Goal: Transaction & Acquisition: Purchase product/service

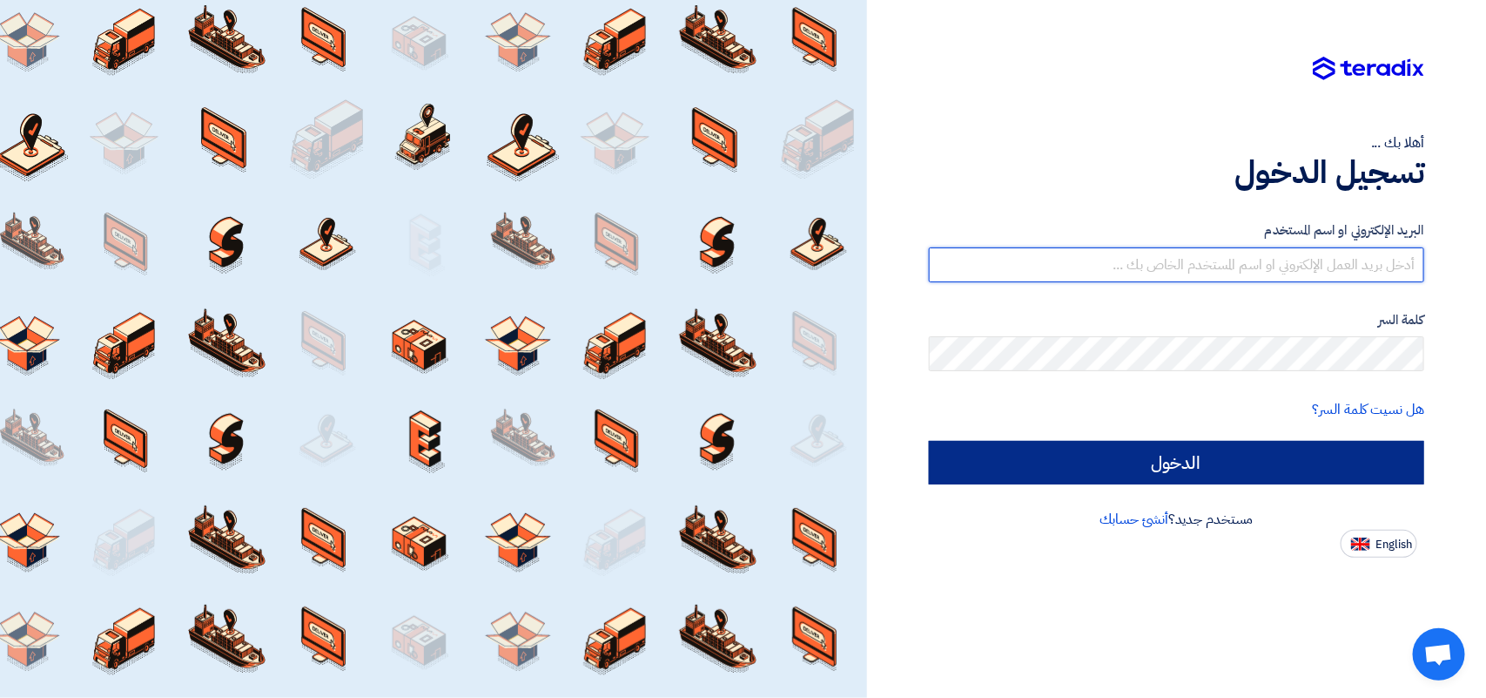
type input "[PERSON_NAME][EMAIL_ADDRESS][DOMAIN_NAME]"
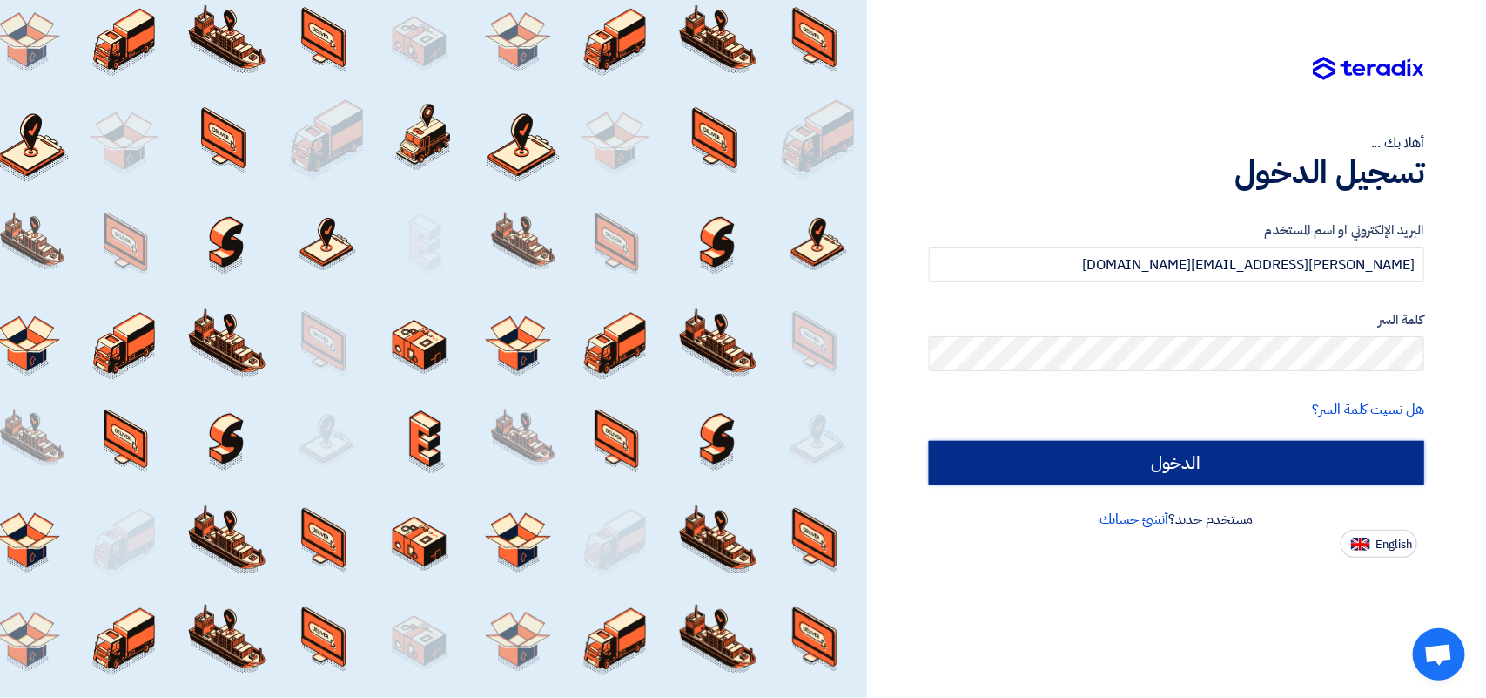
click at [1142, 464] on input "الدخول" at bounding box center [1176, 463] width 495 height 44
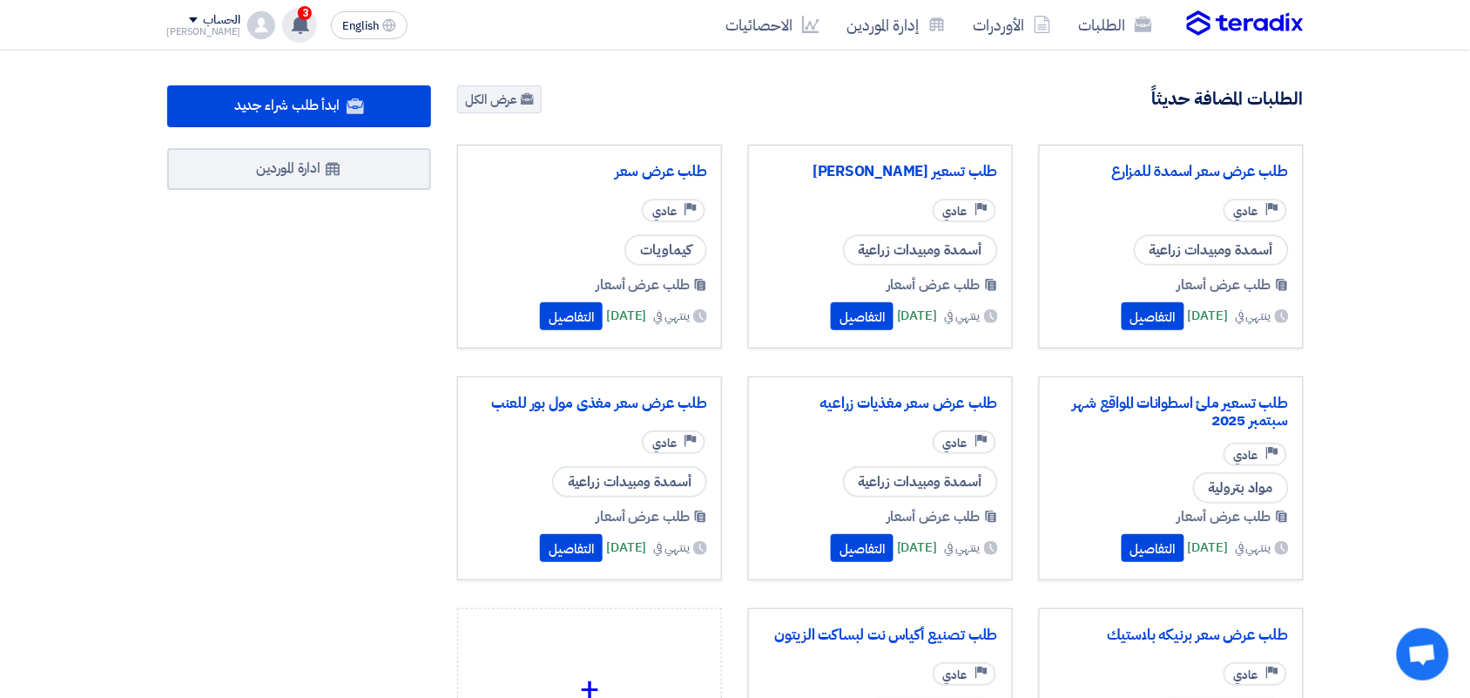
click at [298, 14] on span "3" at bounding box center [305, 13] width 14 height 14
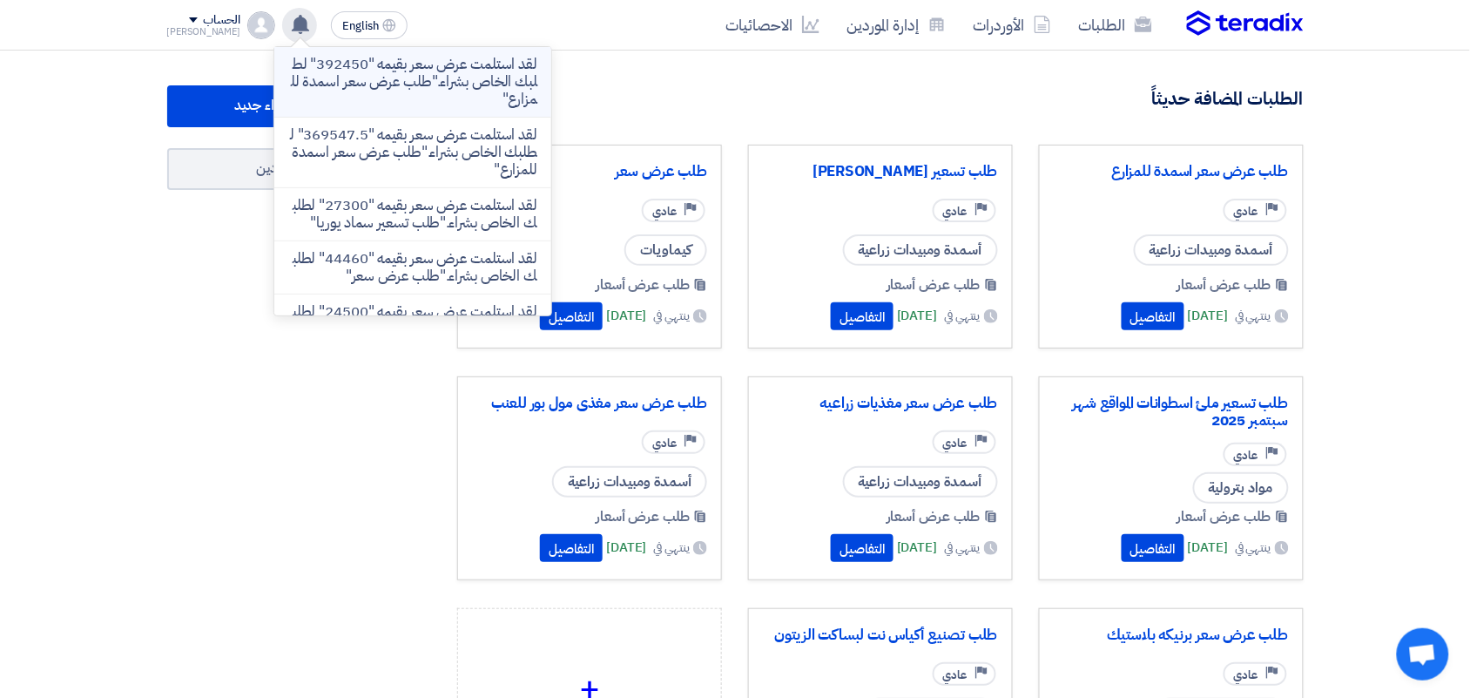
click at [374, 98] on p "لقد استلمت عرض سعر بقيمه "392450" لطلبك الخاص بشراء."طلب عرض سعر اسمدة للمزارع"" at bounding box center [412, 82] width 249 height 52
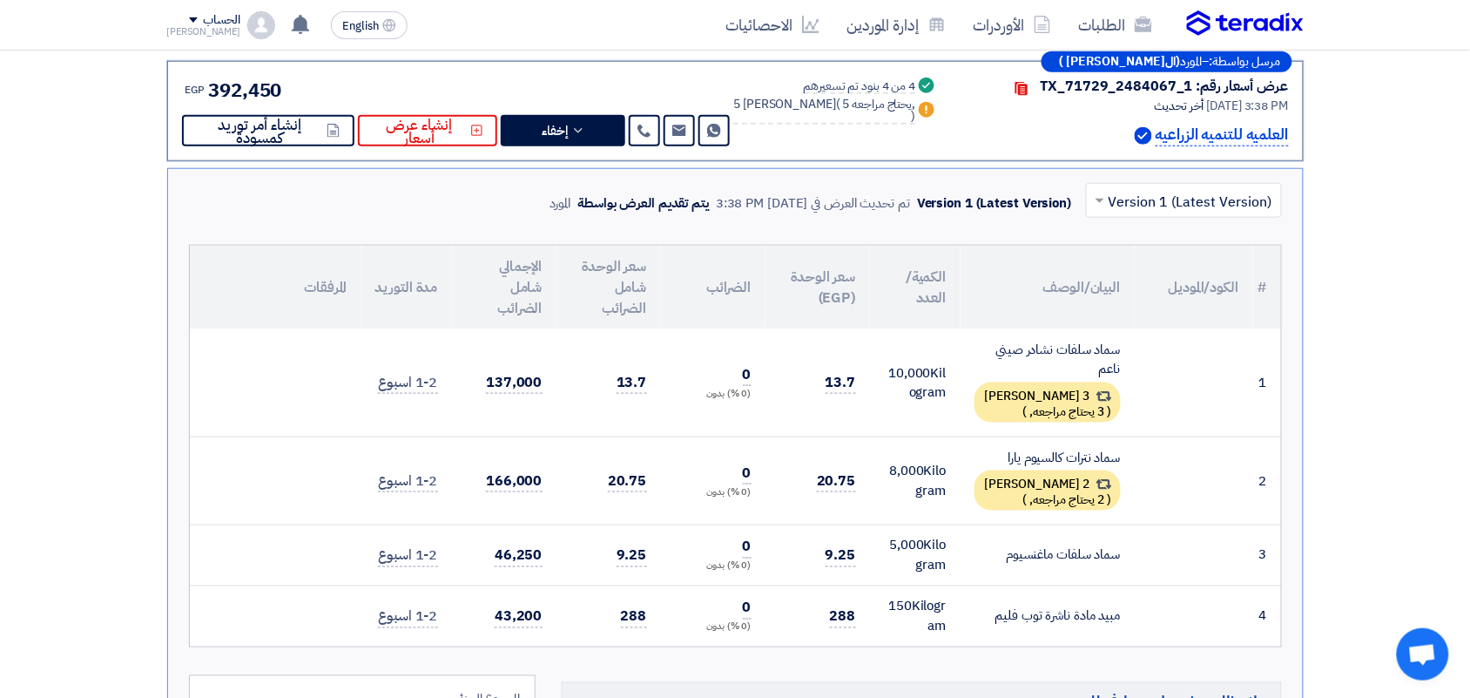
scroll to position [272, 0]
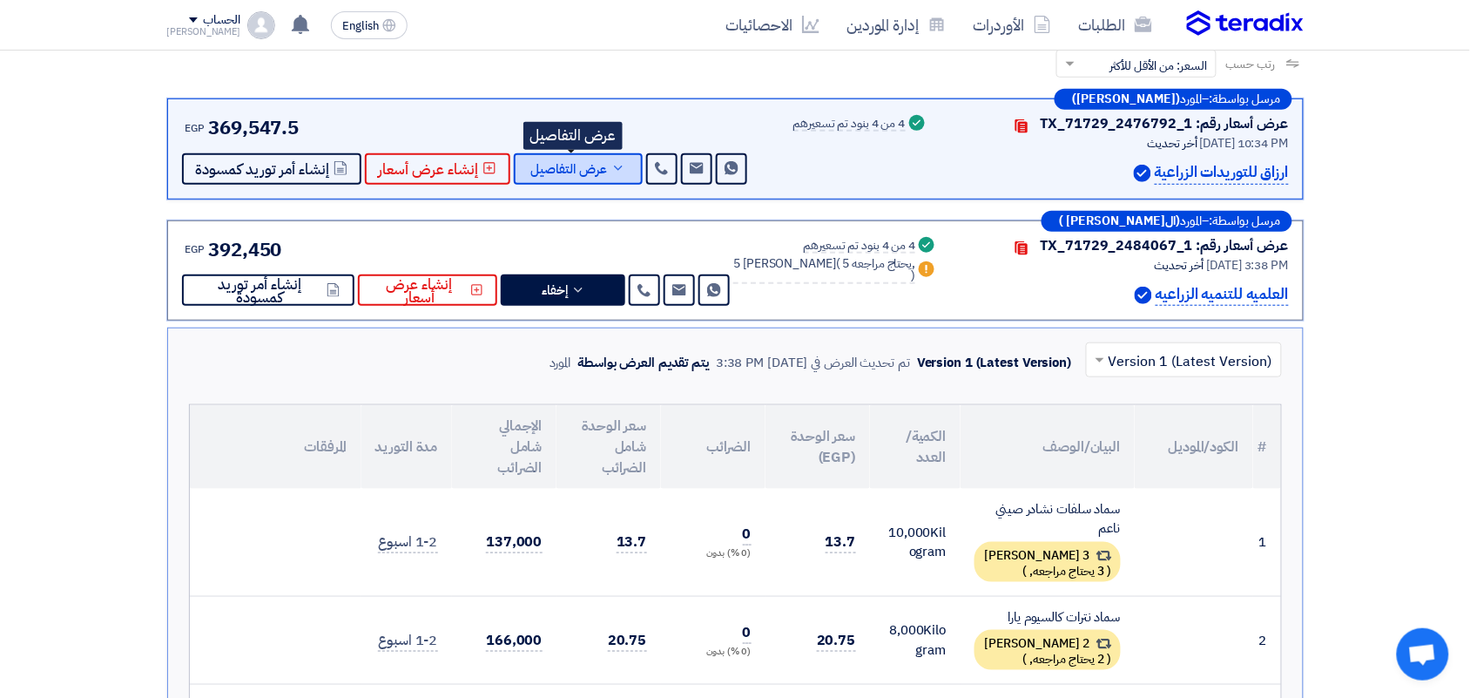
click at [576, 164] on span "عرض التفاصيل" at bounding box center [569, 169] width 77 height 13
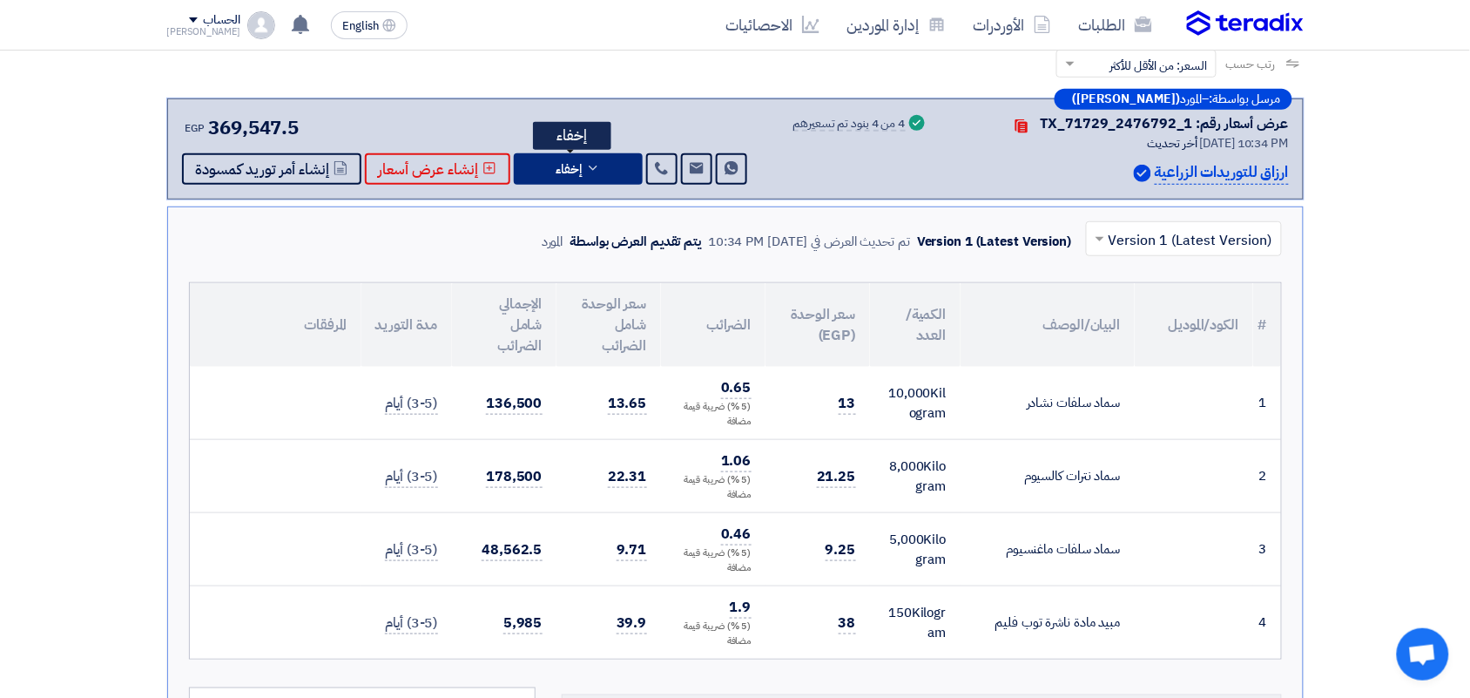
click at [593, 166] on icon at bounding box center [593, 168] width 14 height 14
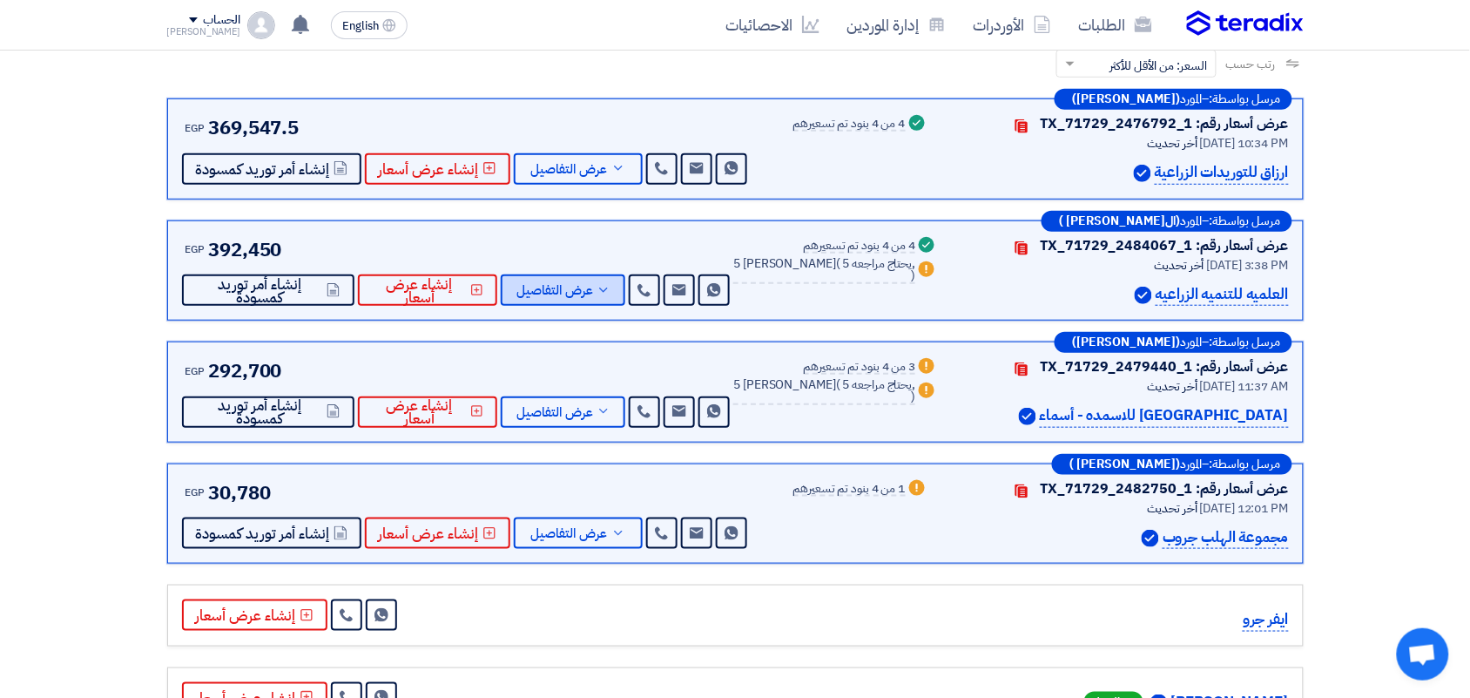
click at [575, 276] on button "عرض التفاصيل" at bounding box center [563, 289] width 125 height 31
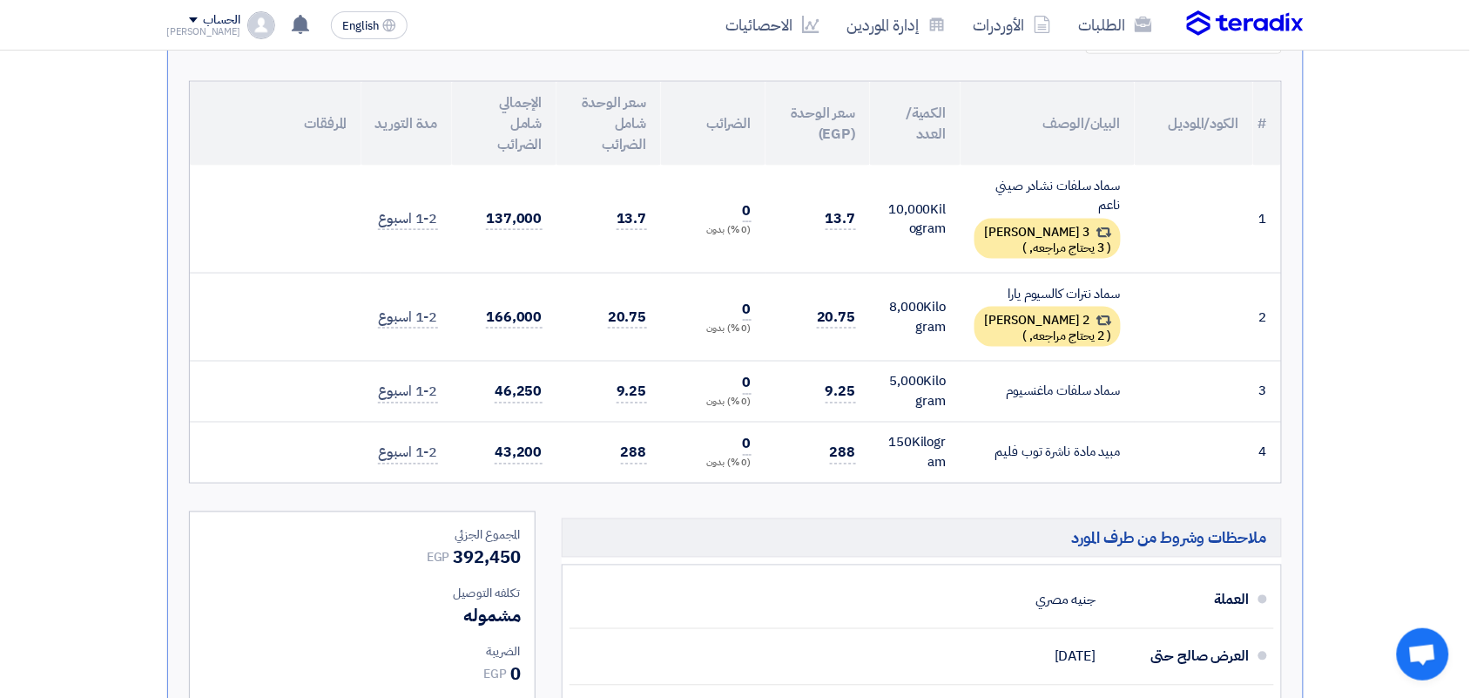
scroll to position [598, 0]
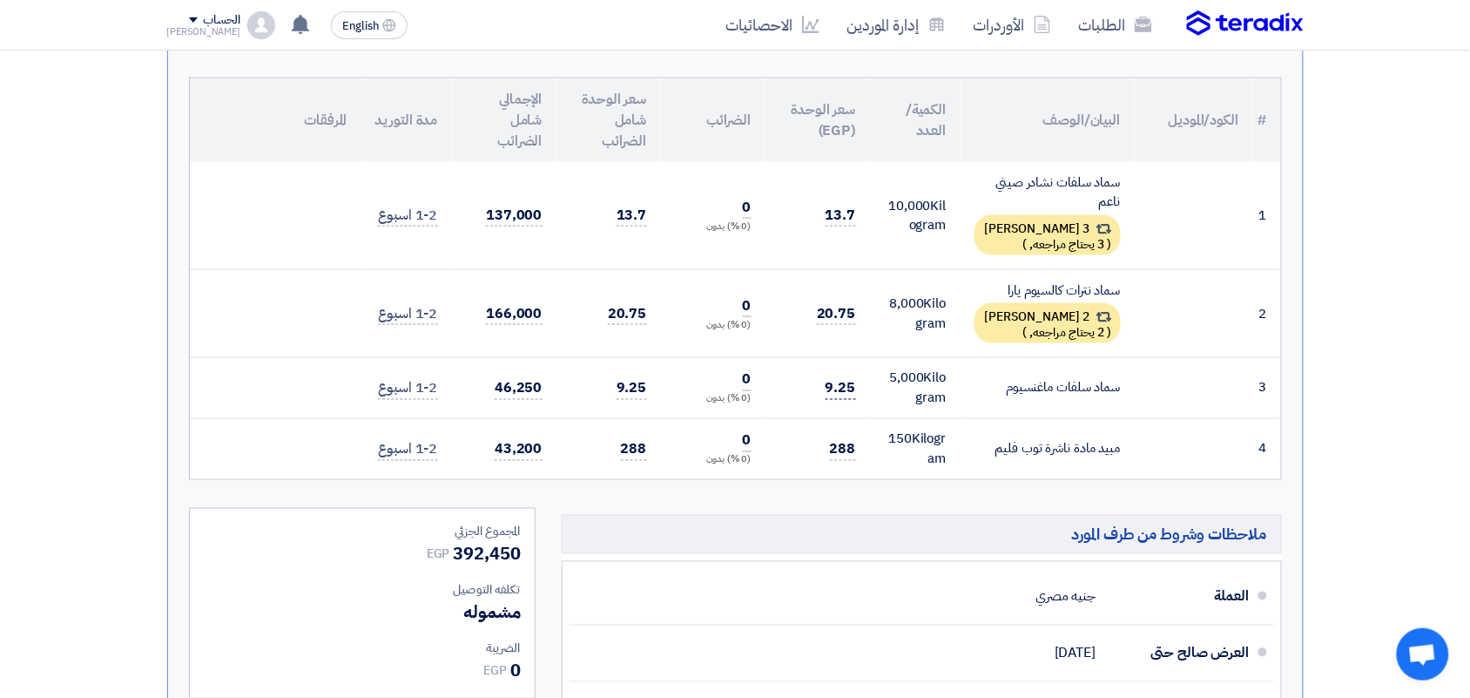
click at [838, 381] on span "9.25" at bounding box center [841, 389] width 30 height 22
click at [828, 310] on span "20.75" at bounding box center [836, 314] width 39 height 22
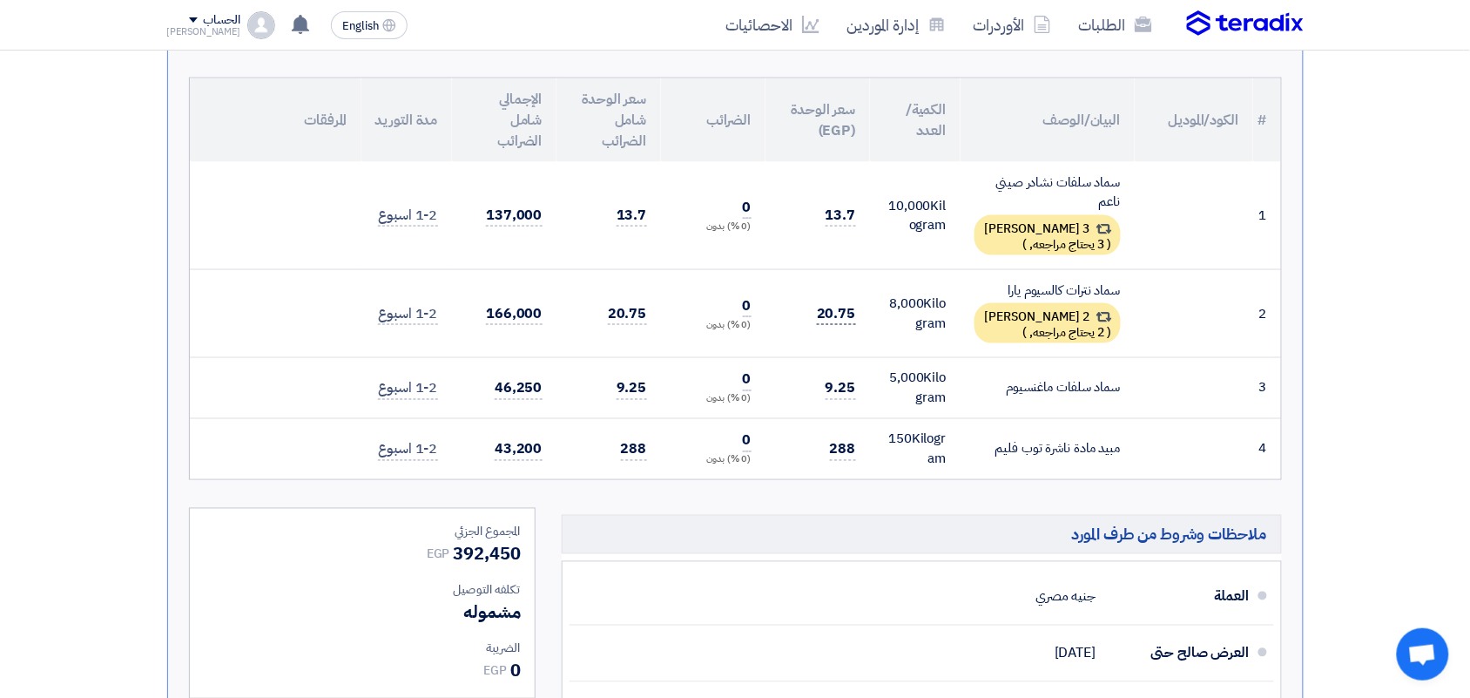
click at [828, 310] on span "20.75" at bounding box center [836, 314] width 39 height 22
click at [837, 214] on span "13.7" at bounding box center [841, 216] width 30 height 22
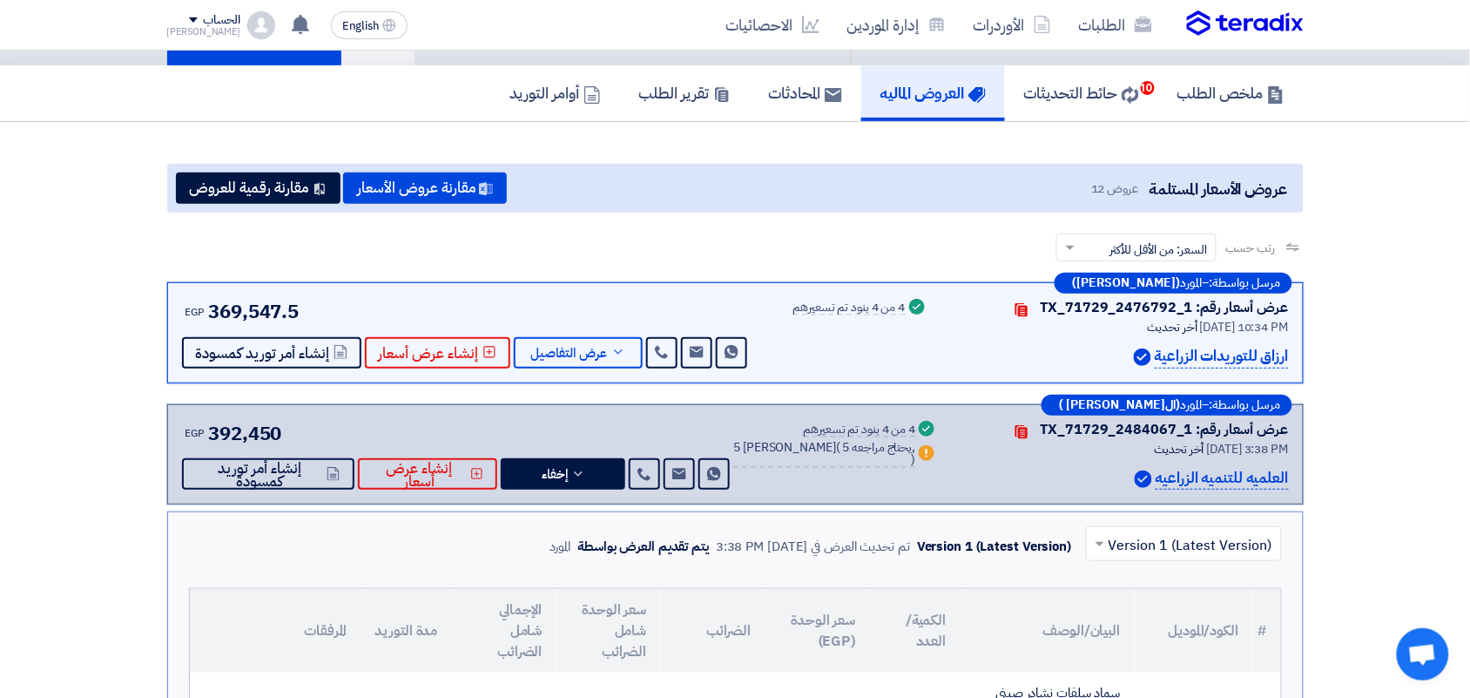
scroll to position [54, 0]
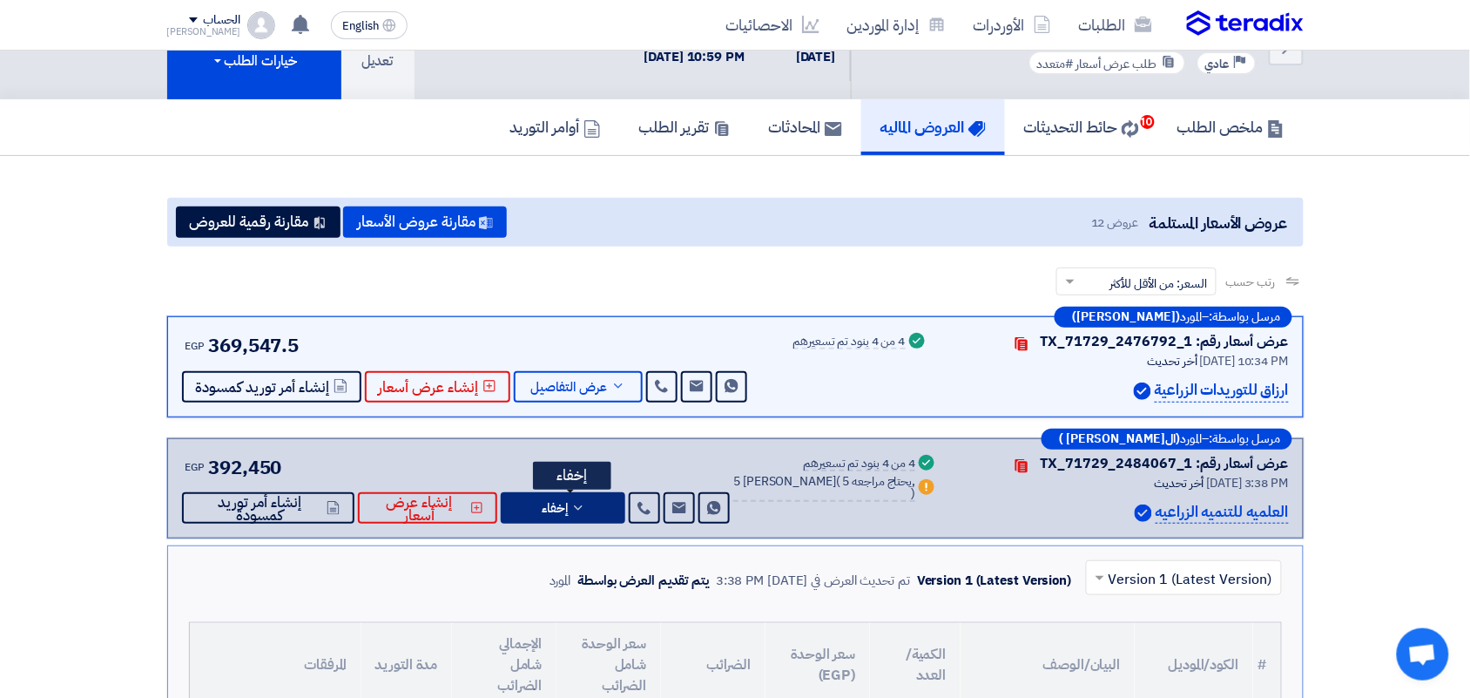
click at [625, 501] on button "إخفاء" at bounding box center [563, 507] width 125 height 31
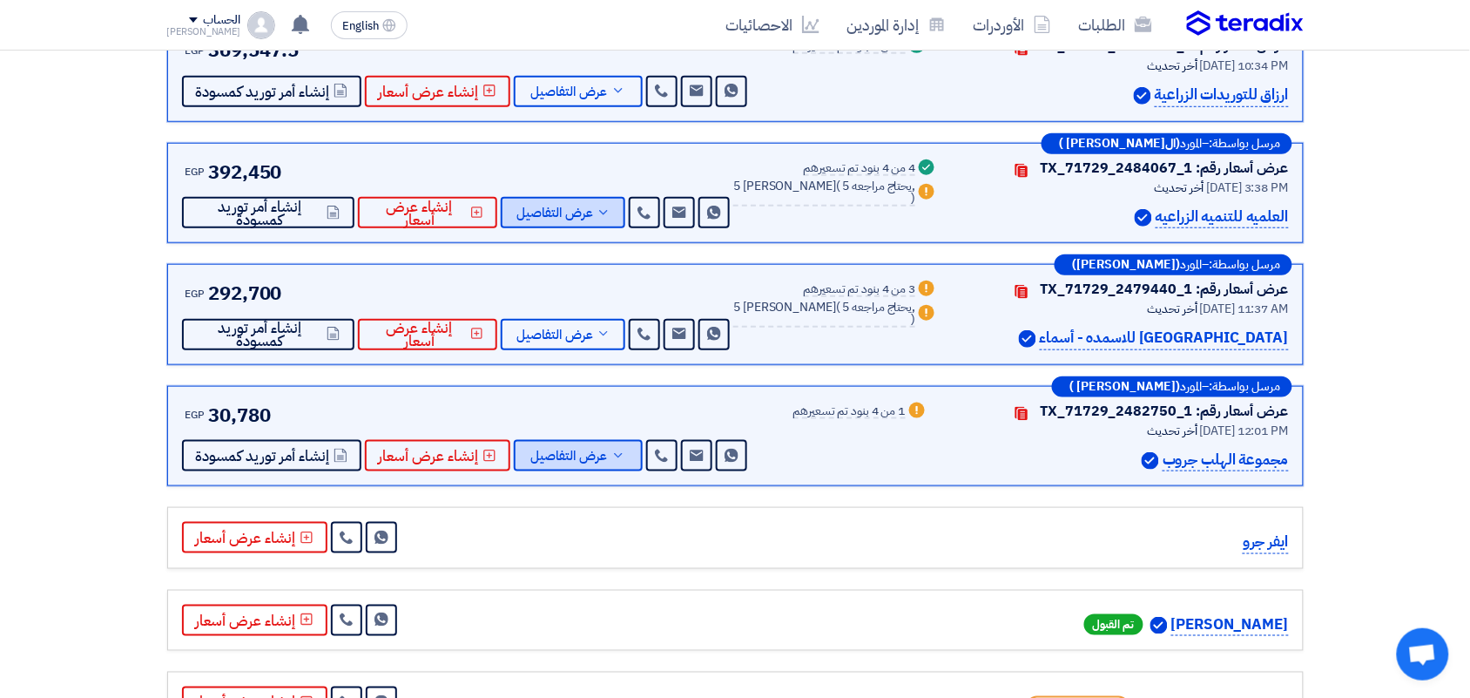
scroll to position [381, 0]
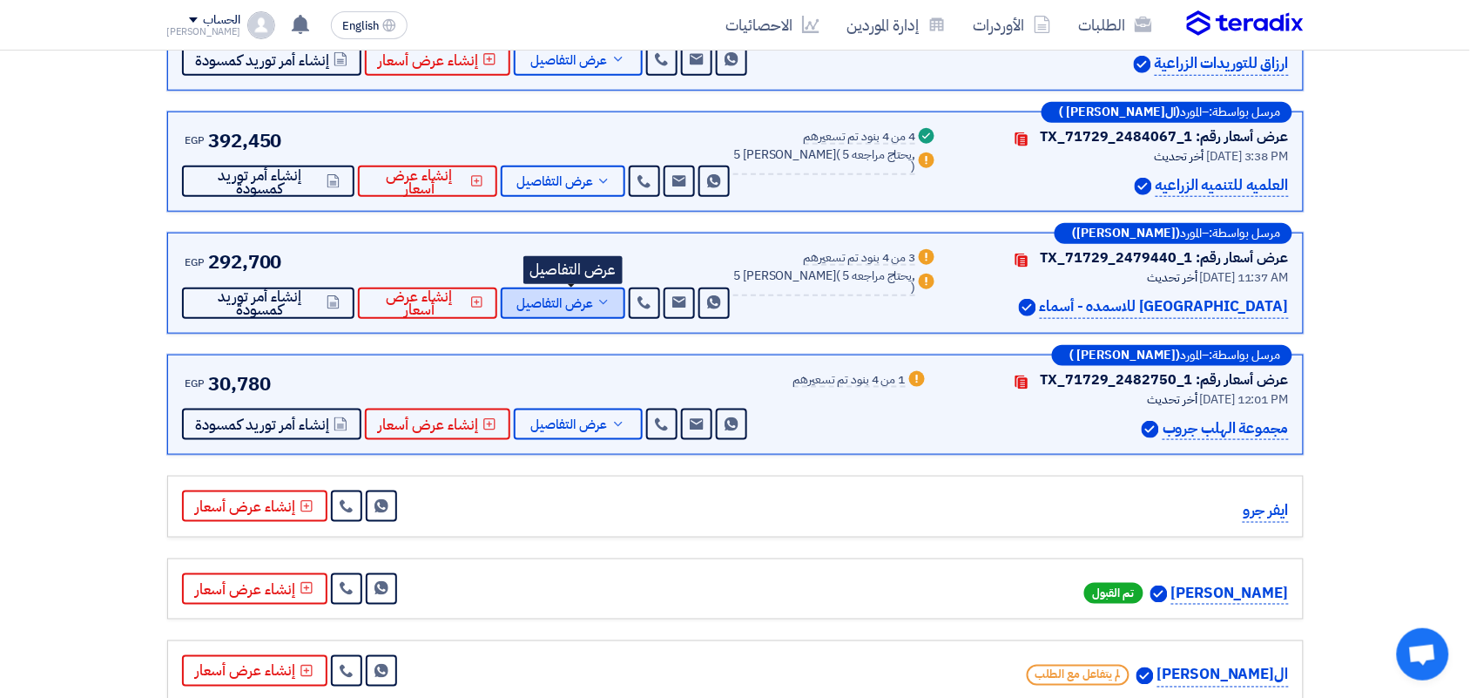
click at [594, 290] on button "عرض التفاصيل" at bounding box center [563, 302] width 125 height 31
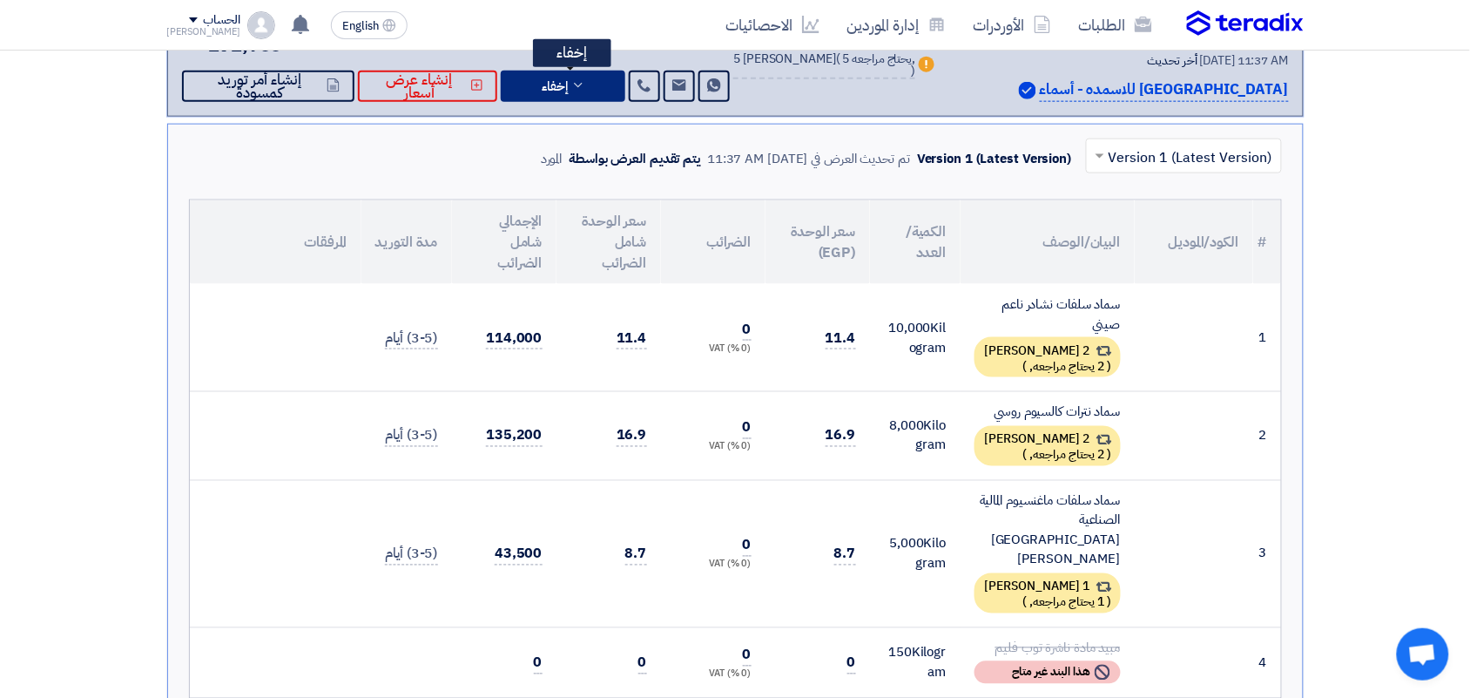
scroll to position [598, 0]
click at [832, 425] on span "16.9" at bounding box center [841, 435] width 30 height 22
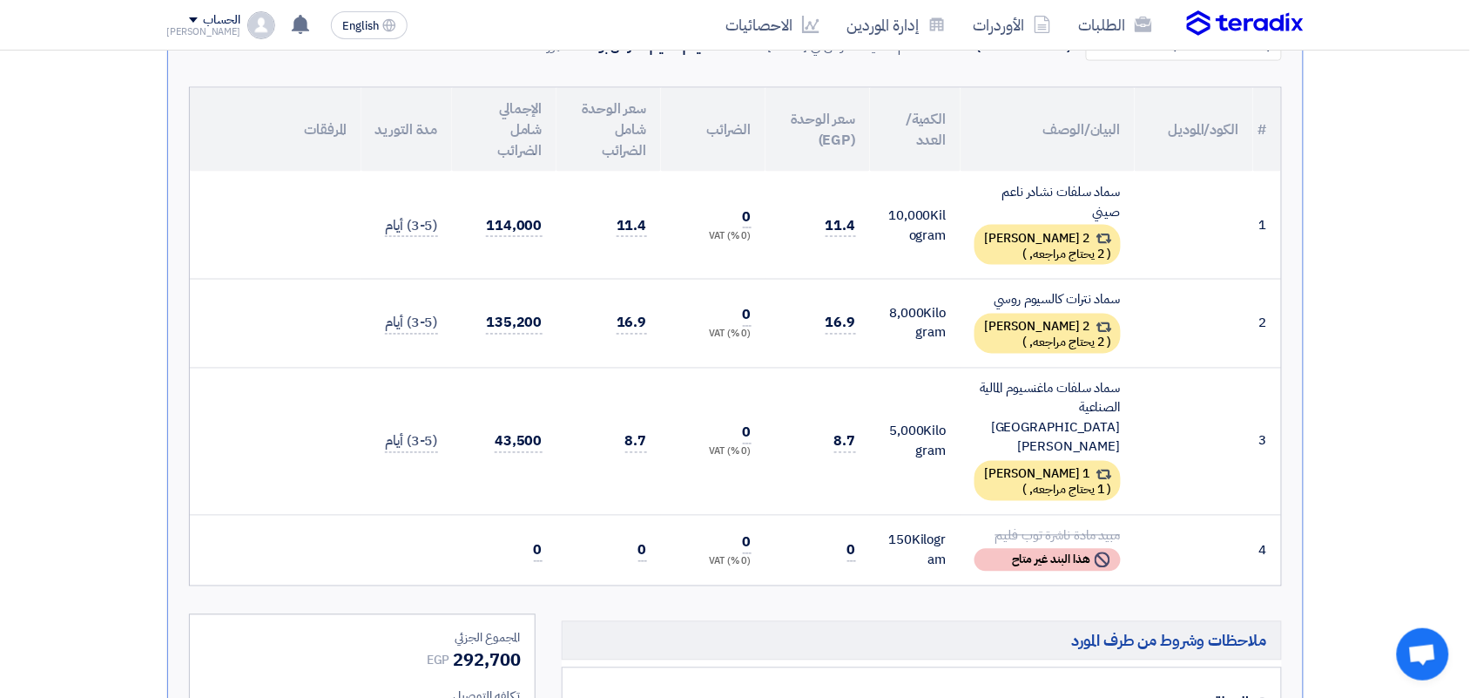
scroll to position [707, 0]
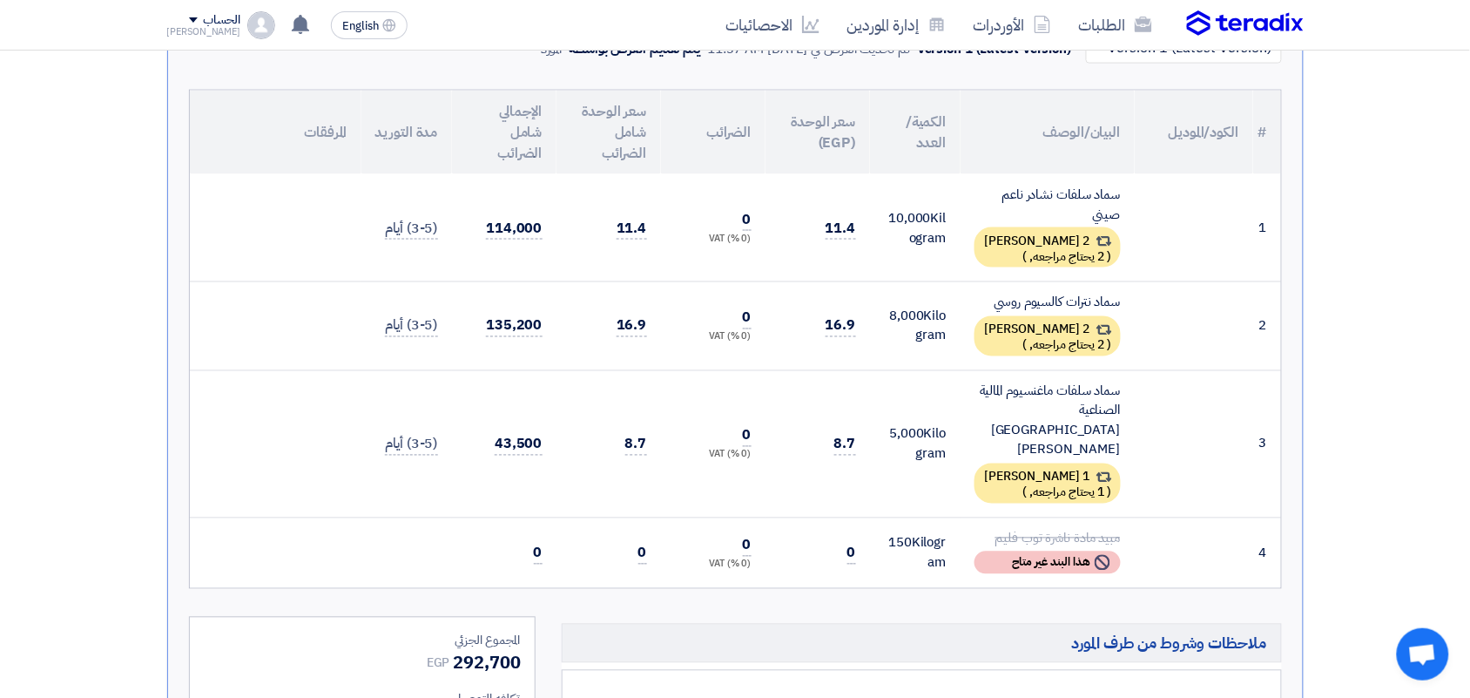
click at [1059, 296] on div "سماد نترات كالسيوم روسي" at bounding box center [1047, 303] width 146 height 20
click at [638, 327] on span "16.9" at bounding box center [632, 326] width 30 height 22
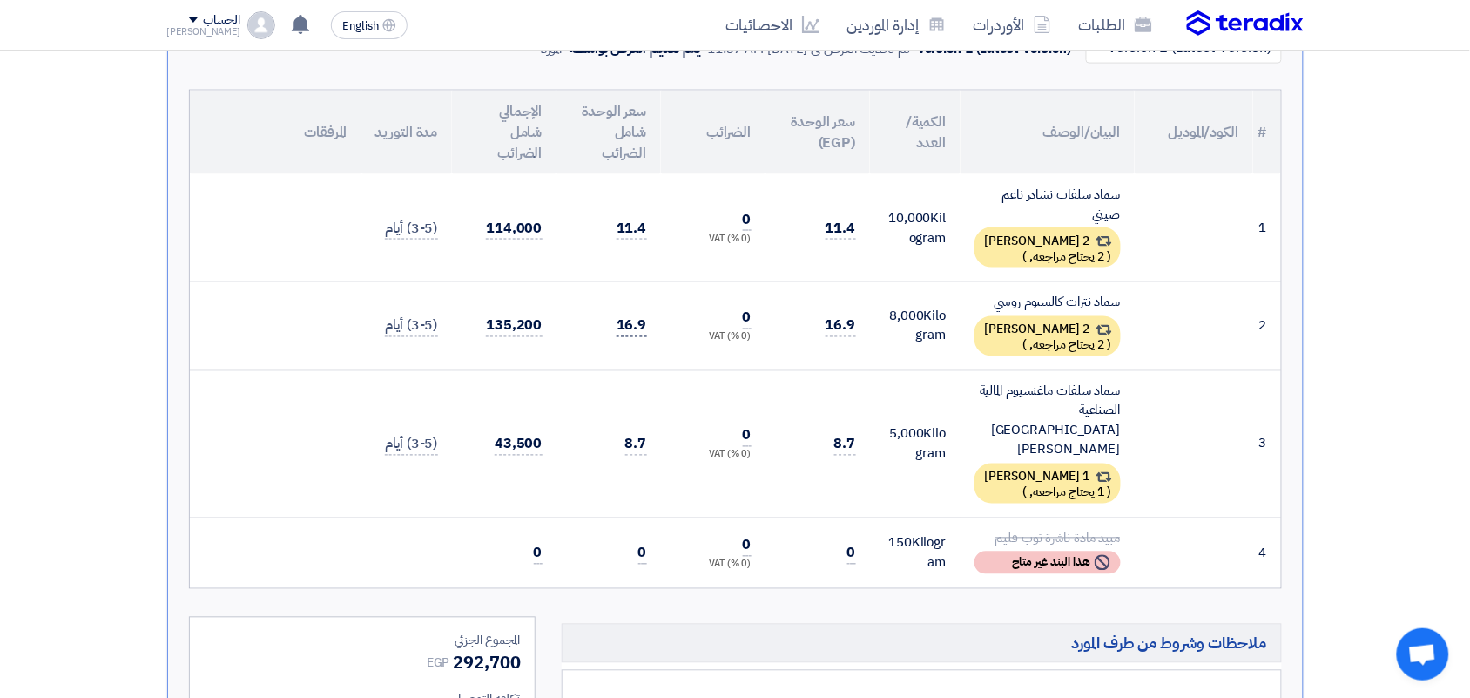
click at [638, 327] on span "16.9" at bounding box center [632, 326] width 30 height 22
click at [846, 328] on span "16.9" at bounding box center [841, 326] width 30 height 22
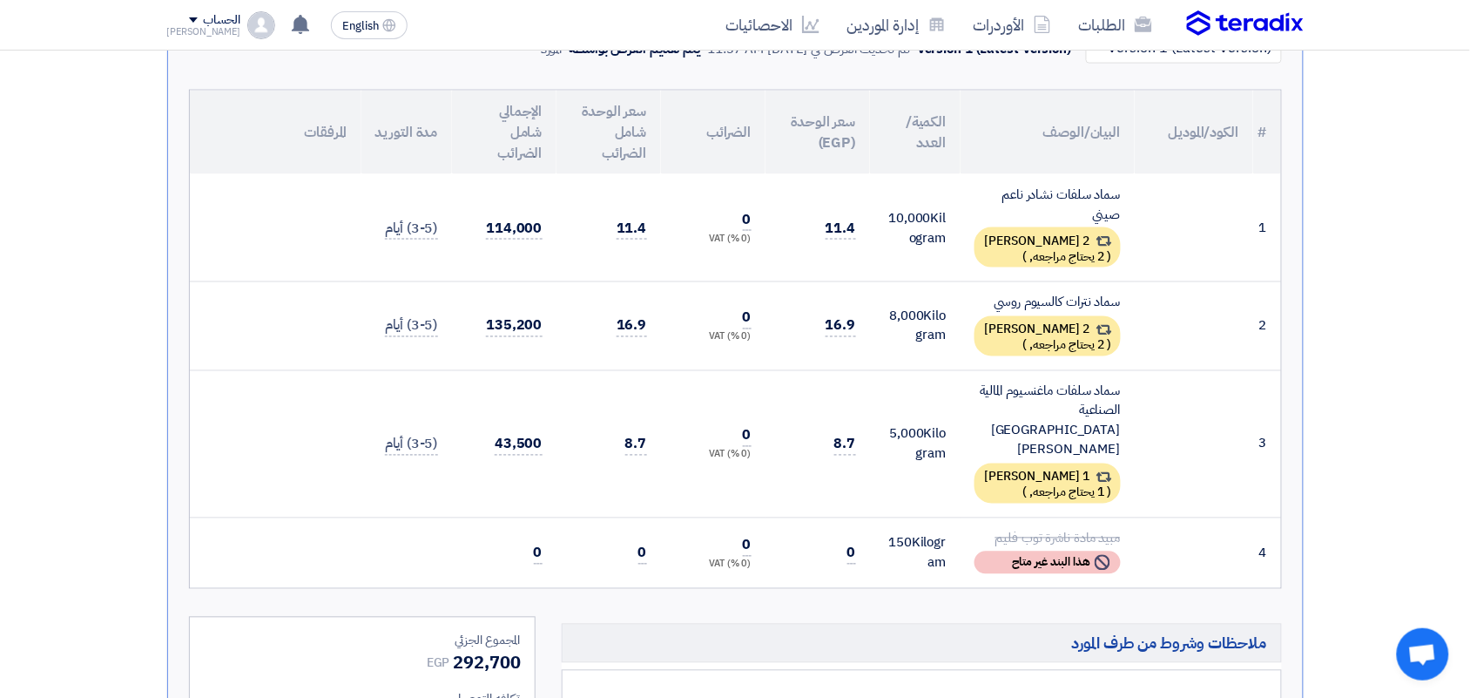
click at [1054, 297] on div "سماد نترات كالسيوم روسي" at bounding box center [1047, 303] width 146 height 20
click at [614, 327] on td "16.9" at bounding box center [608, 326] width 104 height 89
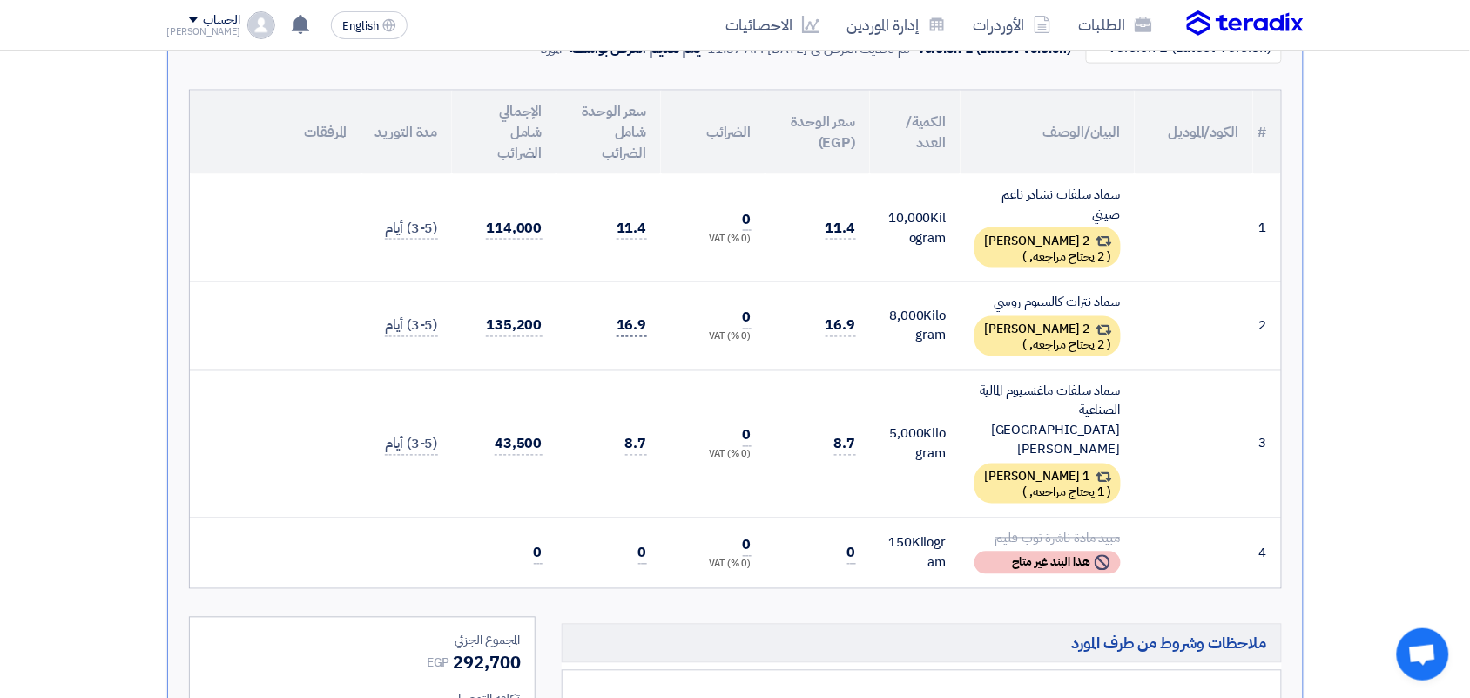
click at [620, 324] on span "16.9" at bounding box center [632, 326] width 30 height 22
click at [1037, 200] on div "سماد سلفات نشادر ناعم صيني" at bounding box center [1047, 204] width 146 height 39
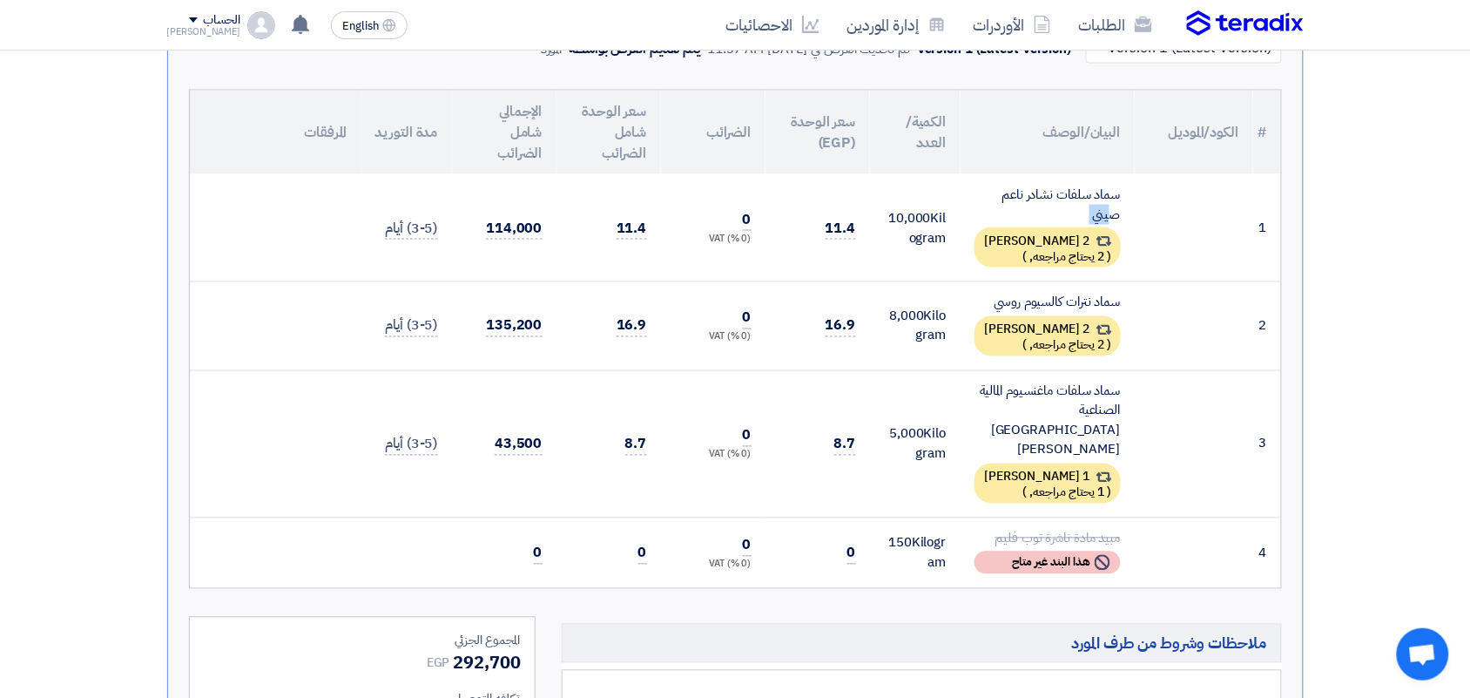
click at [1037, 200] on div "سماد سلفات نشادر ناعم صيني" at bounding box center [1047, 204] width 146 height 39
click at [1030, 247] on span "2 يحتاج مراجعه," at bounding box center [1067, 256] width 75 height 18
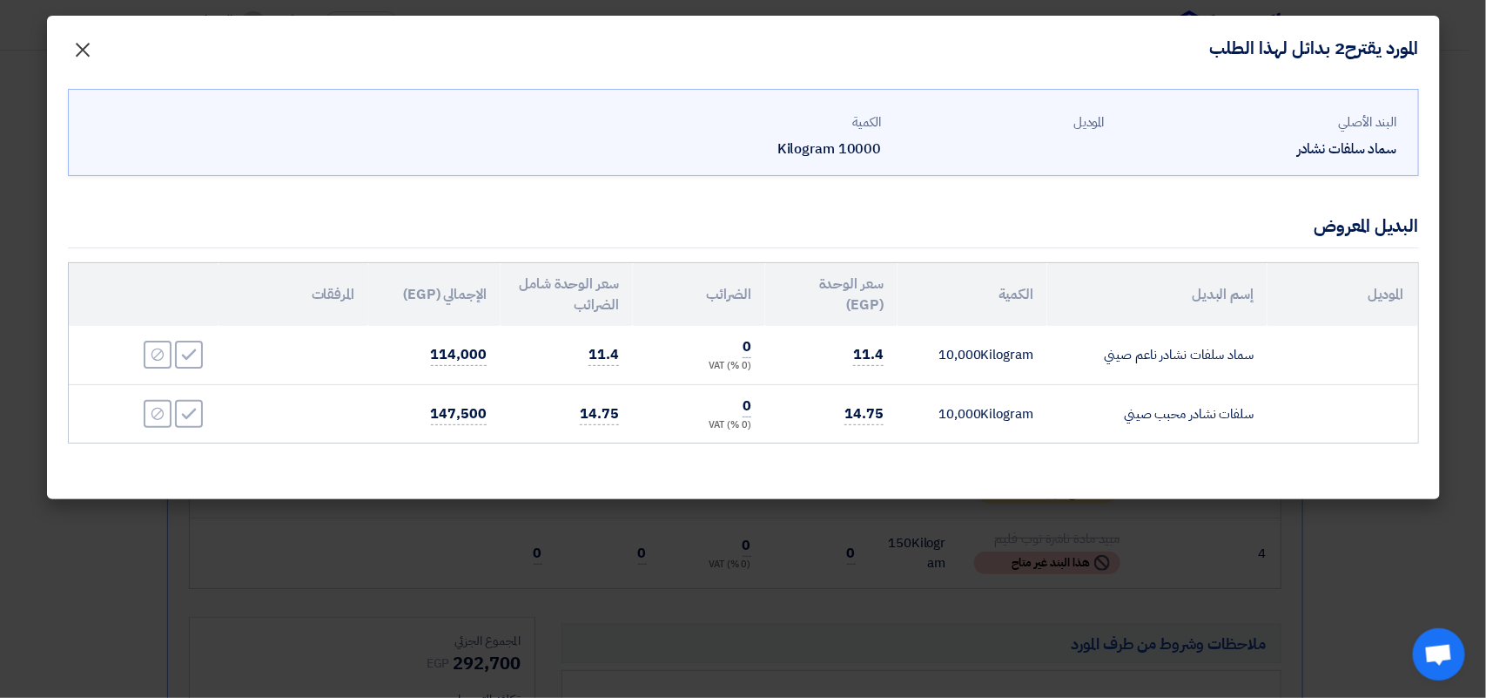
click at [91, 51] on span "×" at bounding box center [83, 49] width 21 height 52
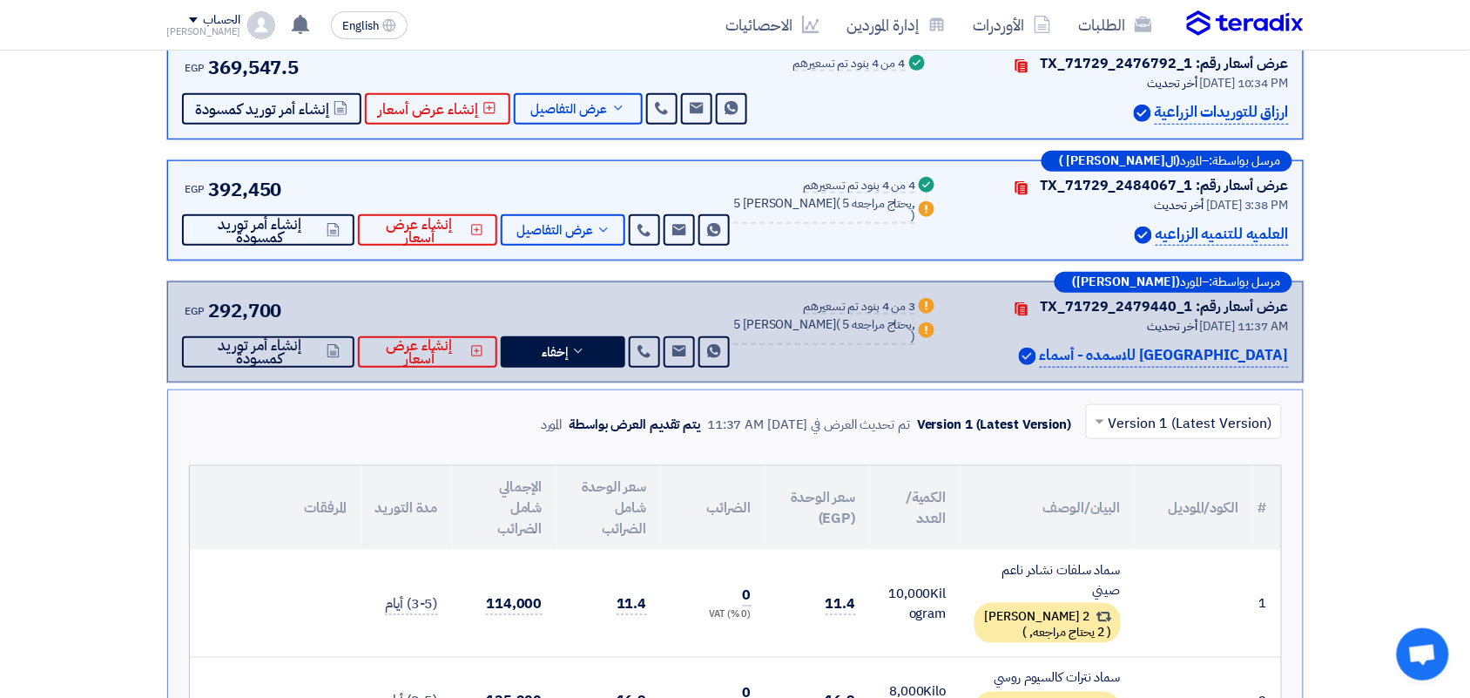
scroll to position [272, 0]
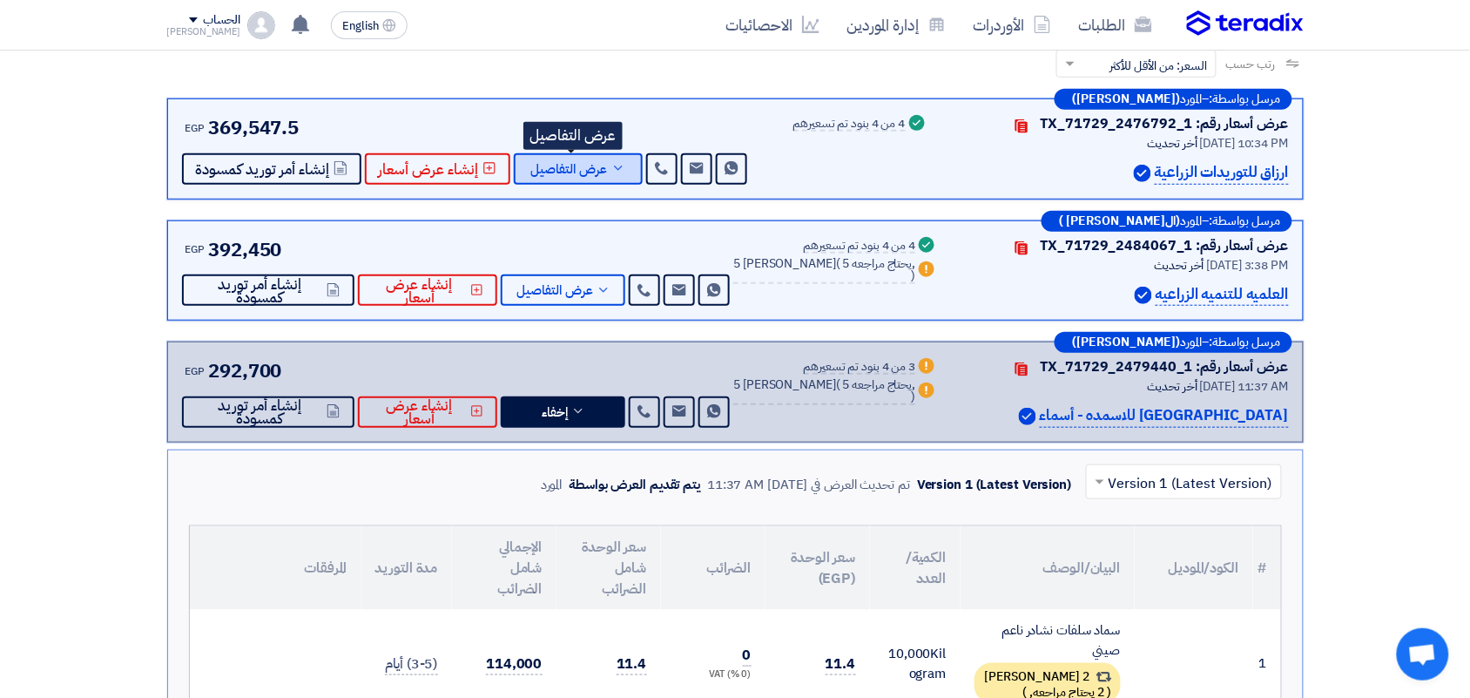
click at [601, 163] on span "عرض التفاصيل" at bounding box center [569, 169] width 77 height 13
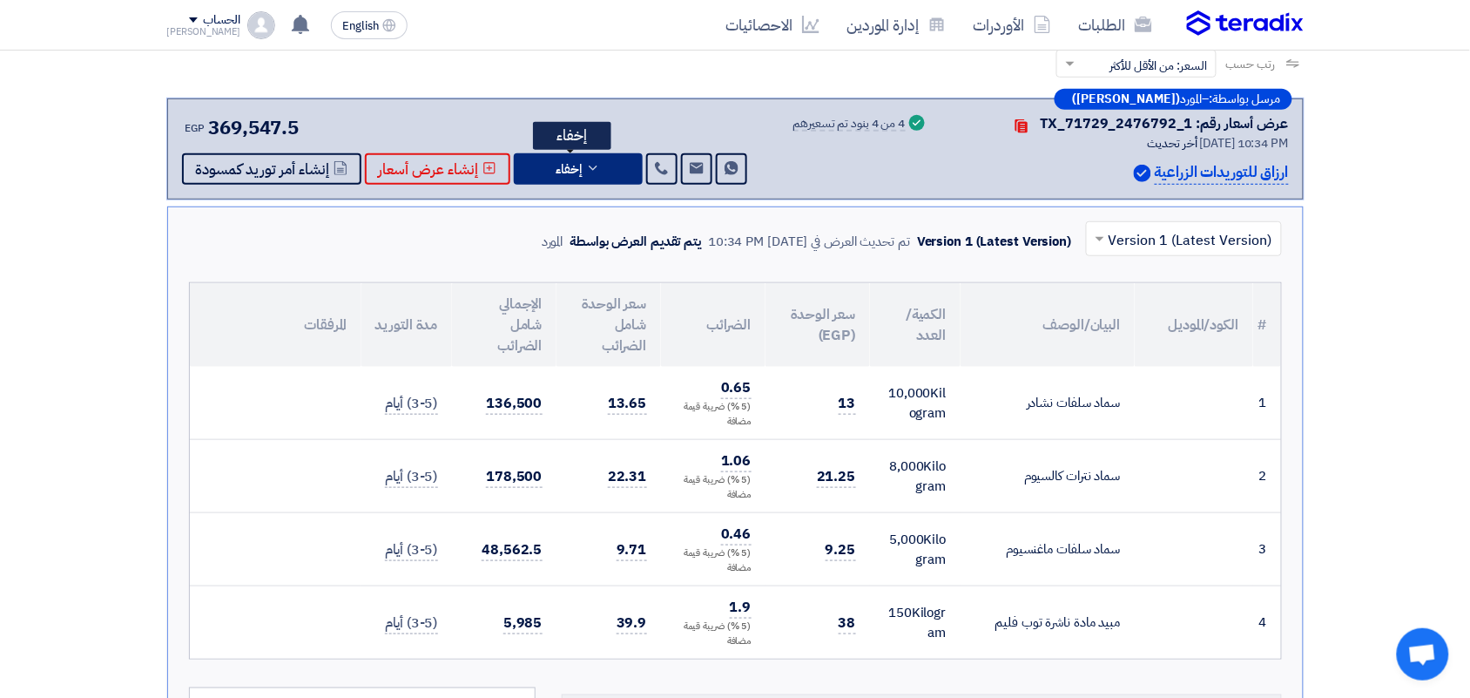
click at [601, 161] on button "إخفاء" at bounding box center [578, 168] width 129 height 31
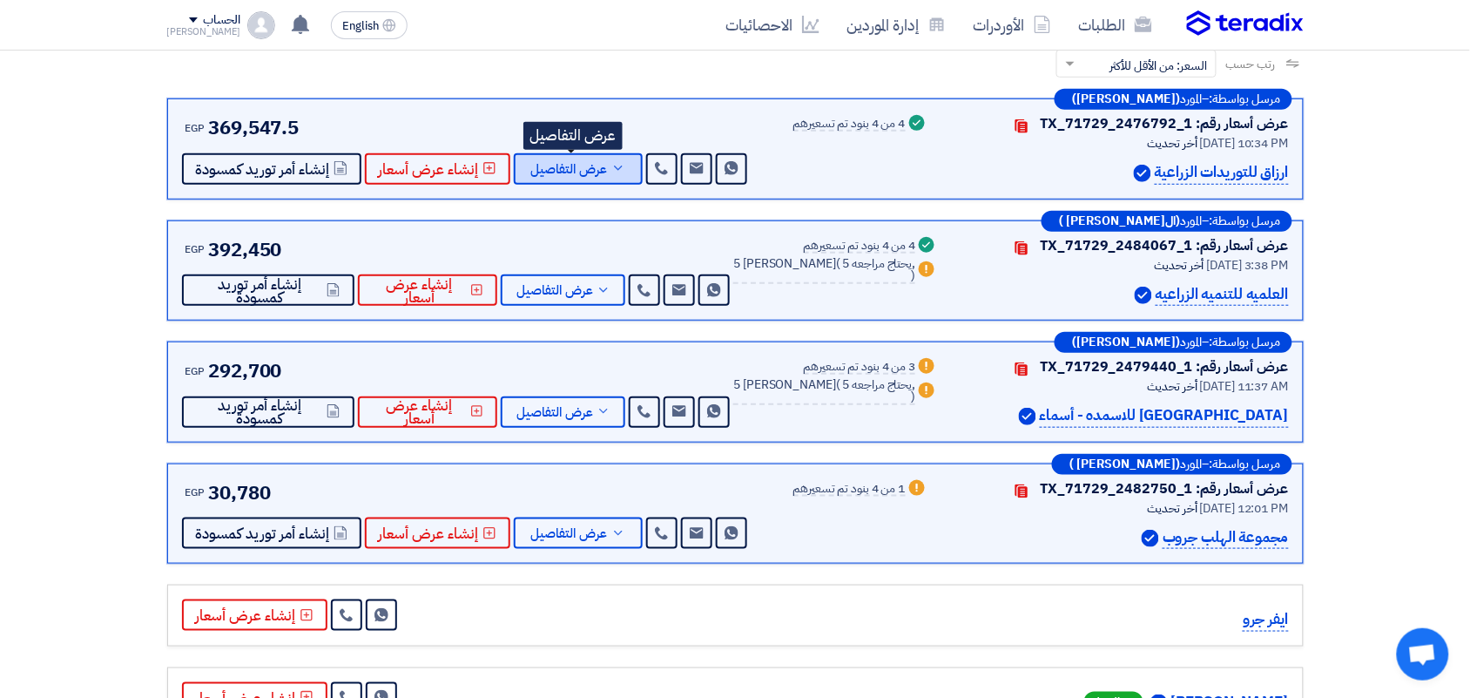
click at [571, 153] on button "عرض التفاصيل" at bounding box center [578, 168] width 129 height 31
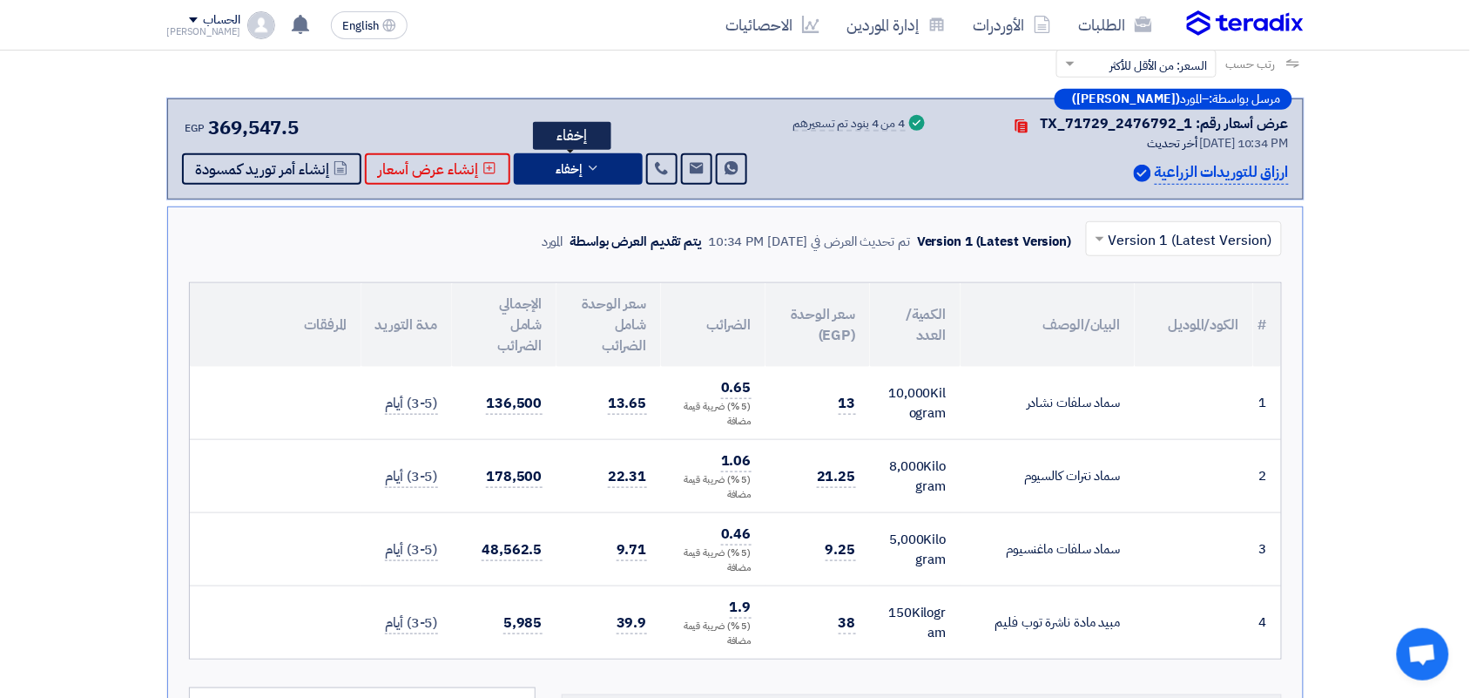
click at [568, 163] on span "إخفاء" at bounding box center [569, 169] width 26 height 13
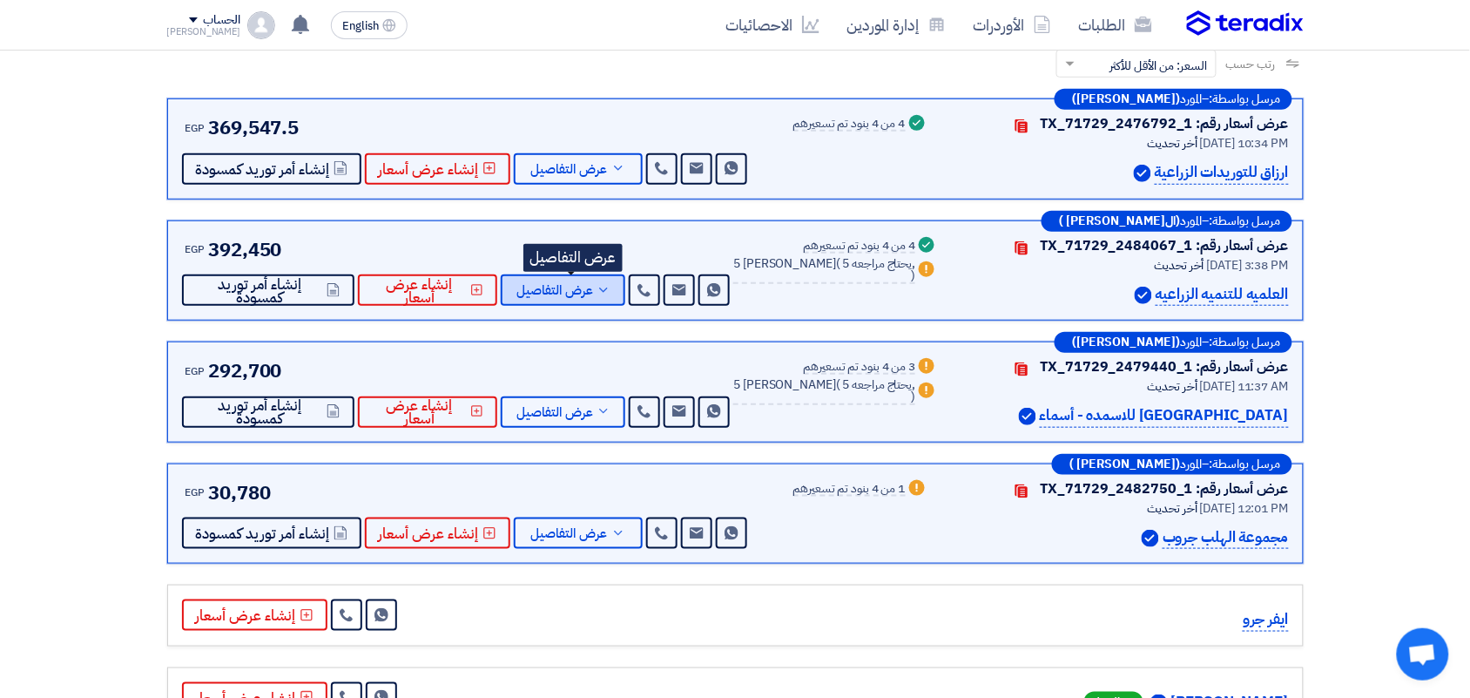
click at [570, 297] on span "عرض التفاصيل" at bounding box center [554, 290] width 77 height 13
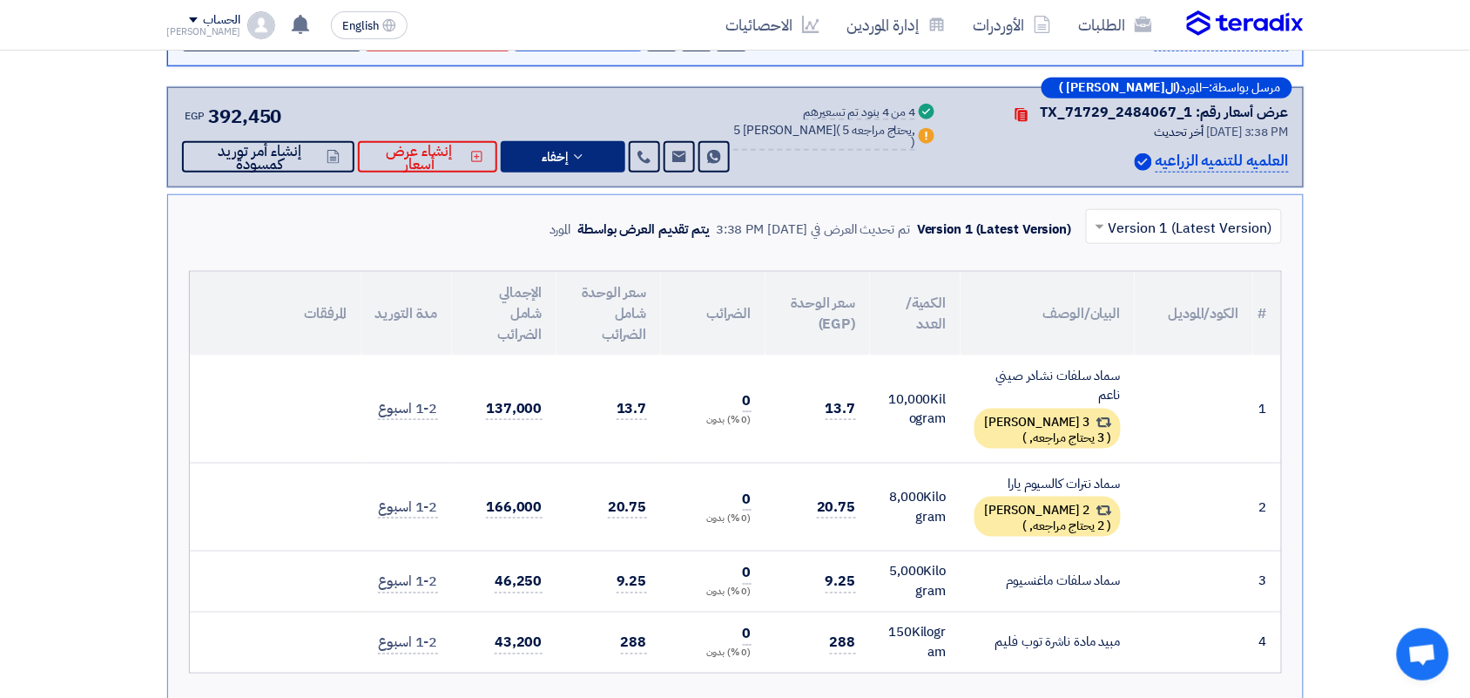
scroll to position [381, 0]
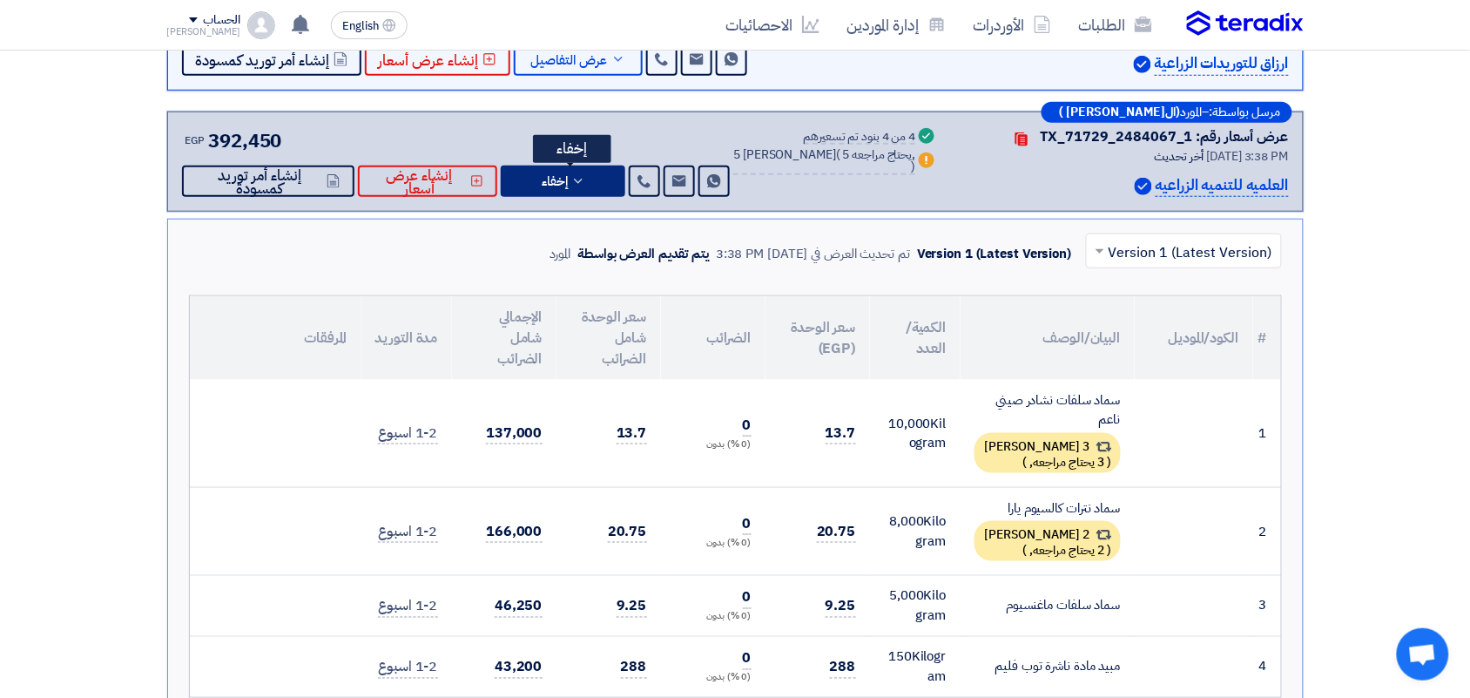
click at [568, 185] on span "إخفاء" at bounding box center [555, 181] width 26 height 13
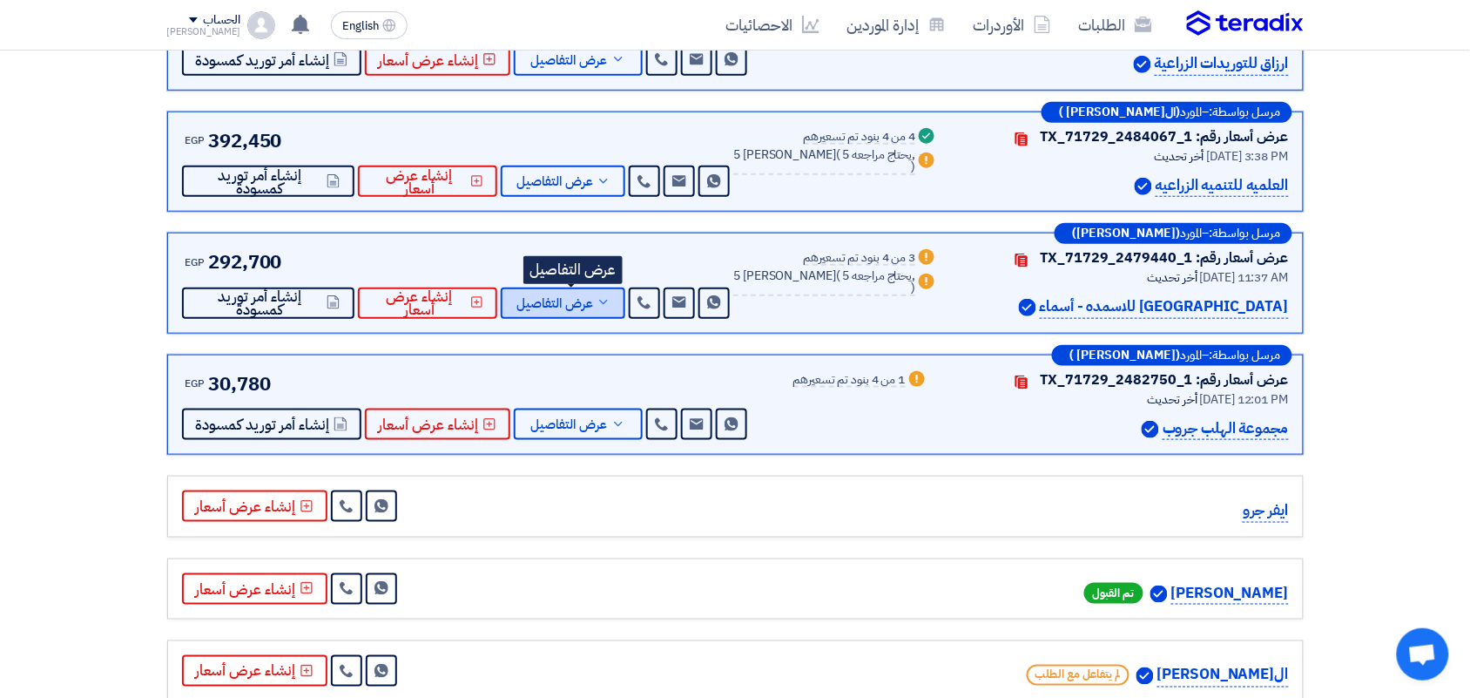
click at [579, 299] on span "عرض التفاصيل" at bounding box center [554, 303] width 77 height 13
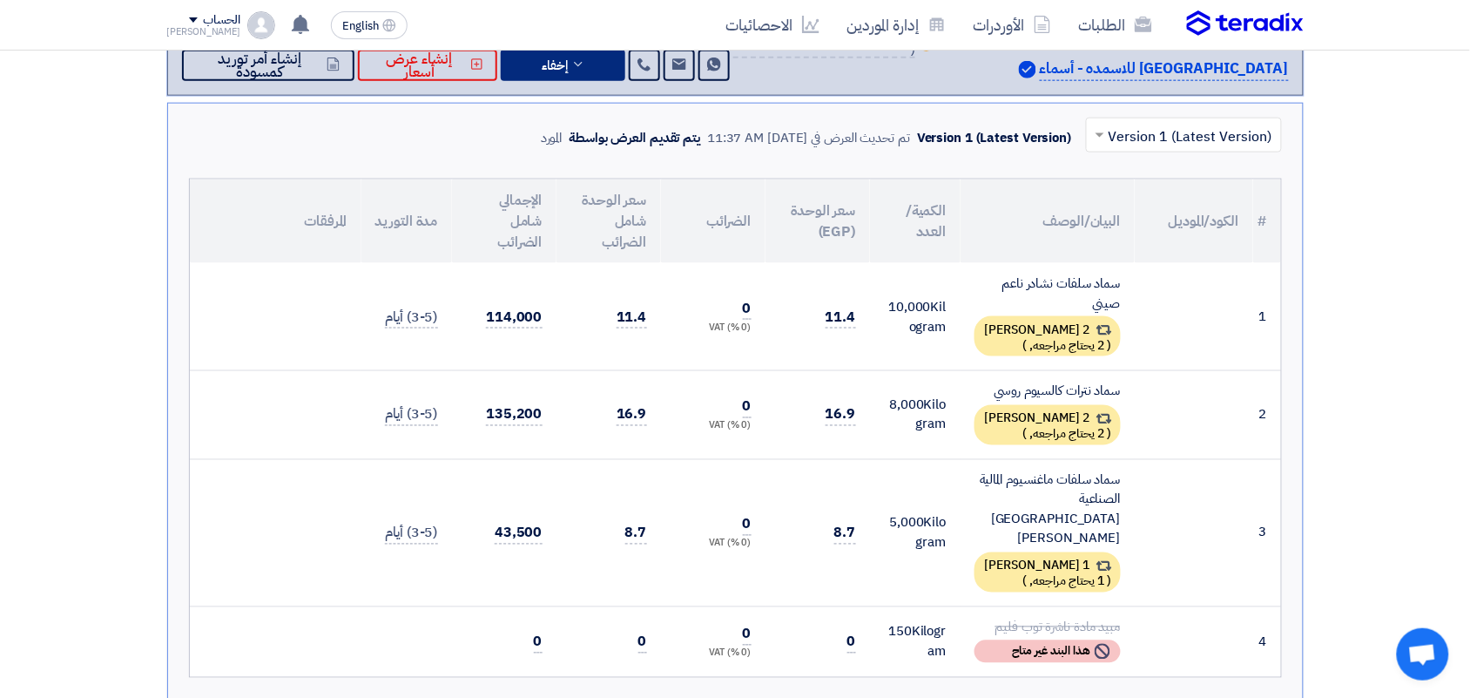
scroll to position [707, 0]
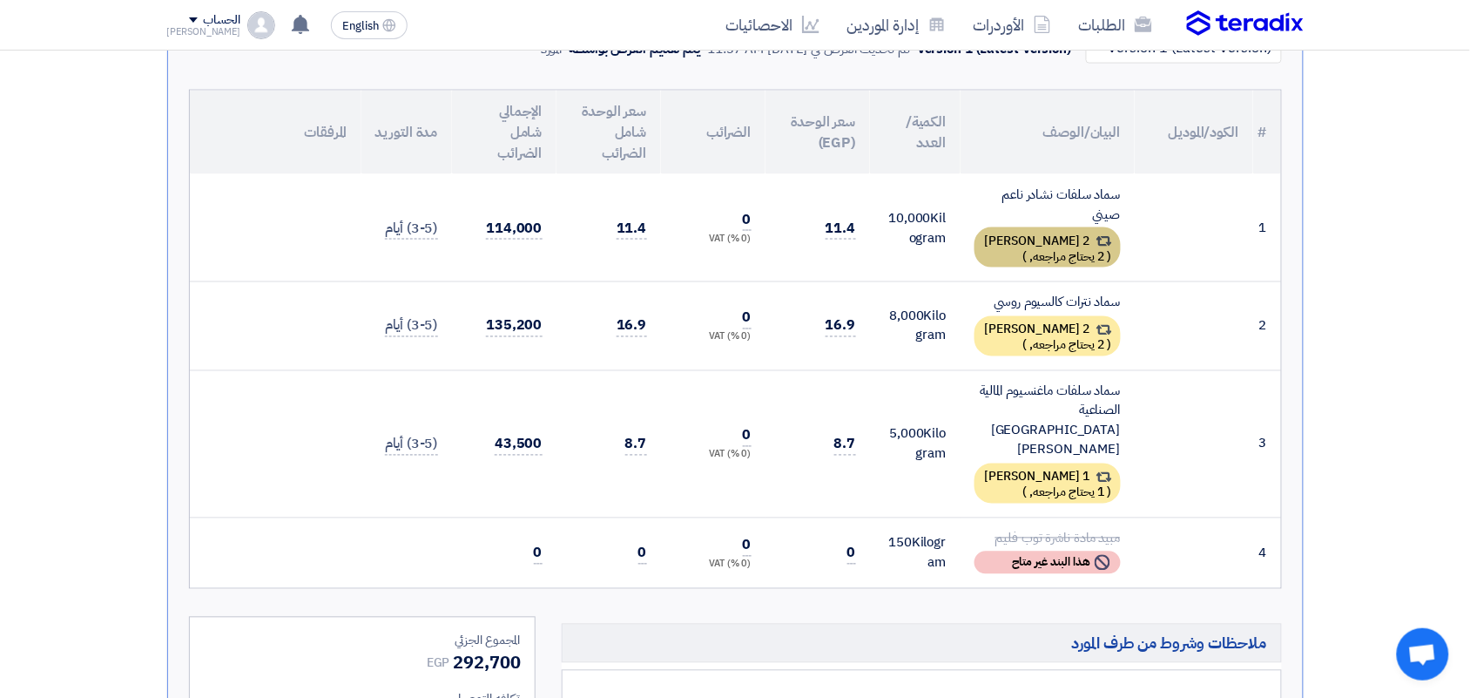
click at [1046, 236] on div "2 [PERSON_NAME] ( 2 يحتاج مراجعه, )" at bounding box center [1047, 247] width 146 height 40
click at [1028, 463] on div "1 [PERSON_NAME] ( 1 يحتاج مراجعه, )" at bounding box center [1047, 483] width 146 height 40
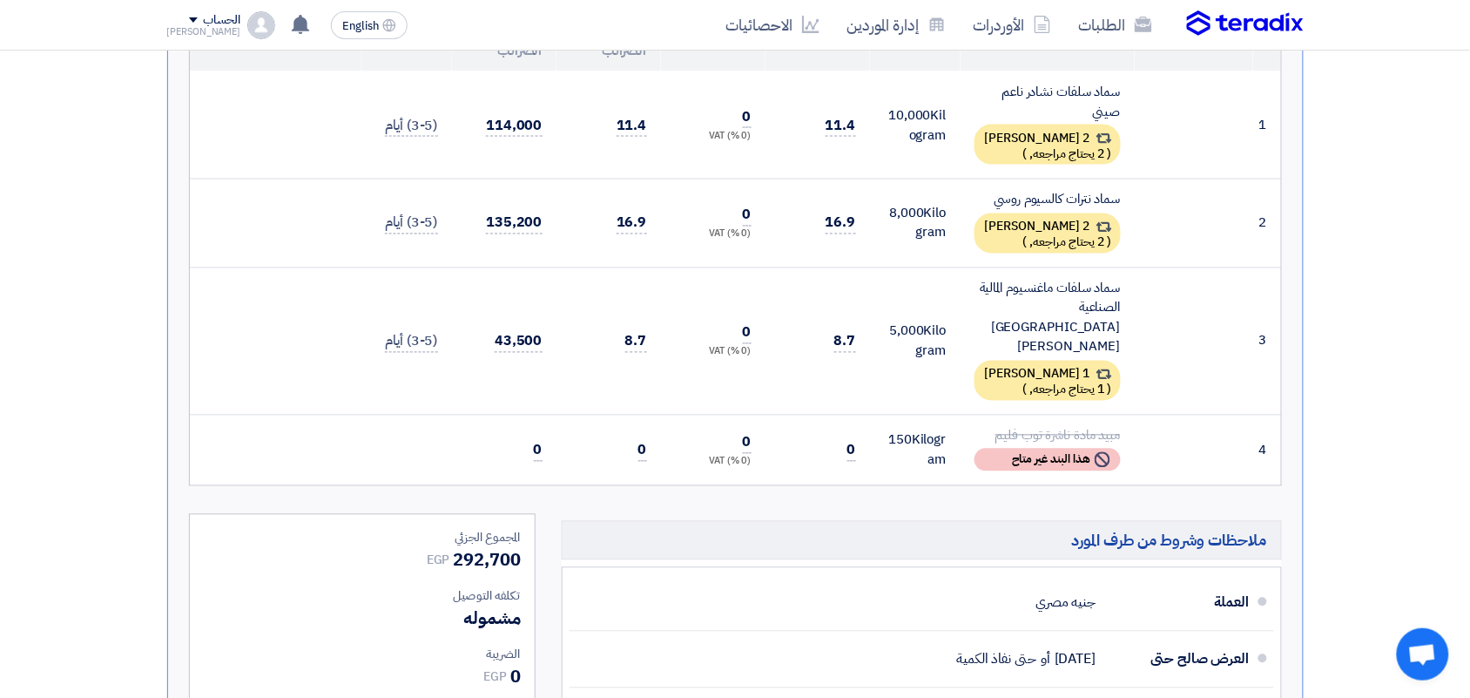
scroll to position [816, 0]
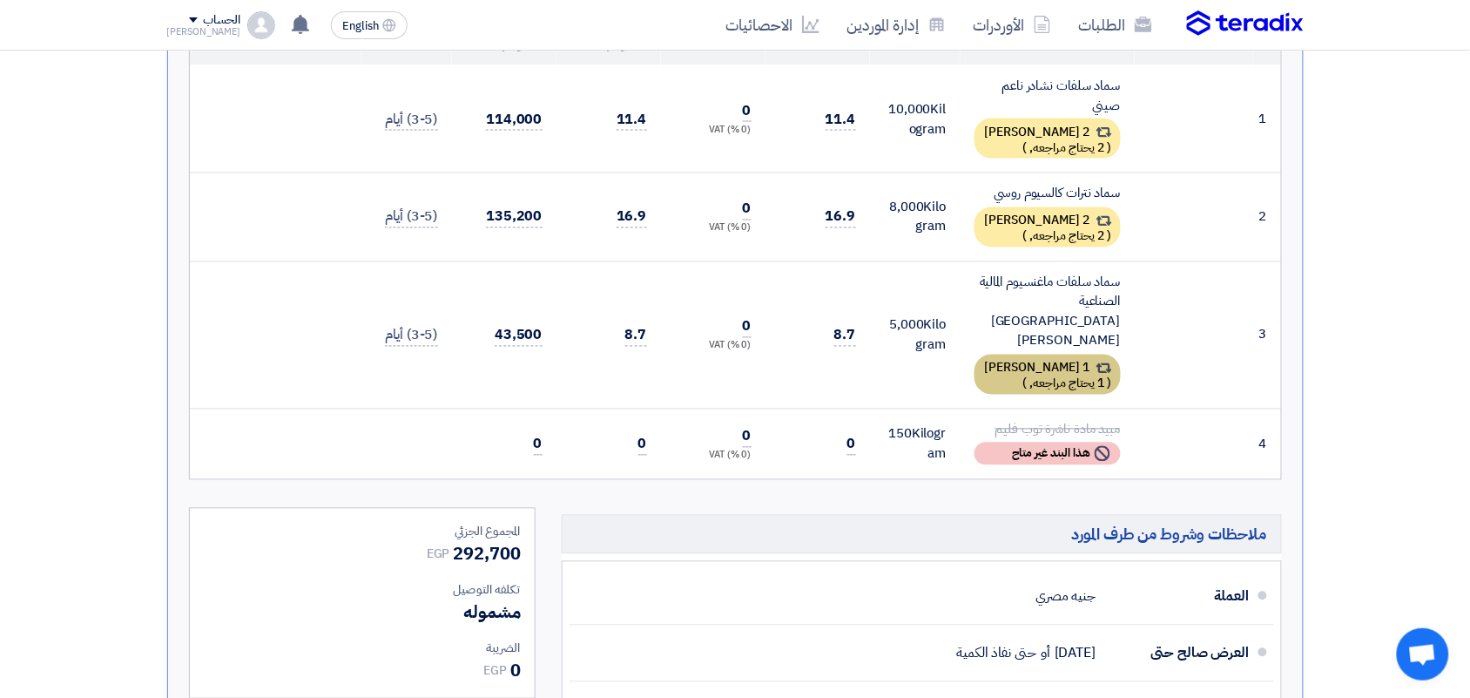
click at [1032, 354] on div "1 [PERSON_NAME] ( 1 يحتاج مراجعه, )" at bounding box center [1047, 374] width 146 height 40
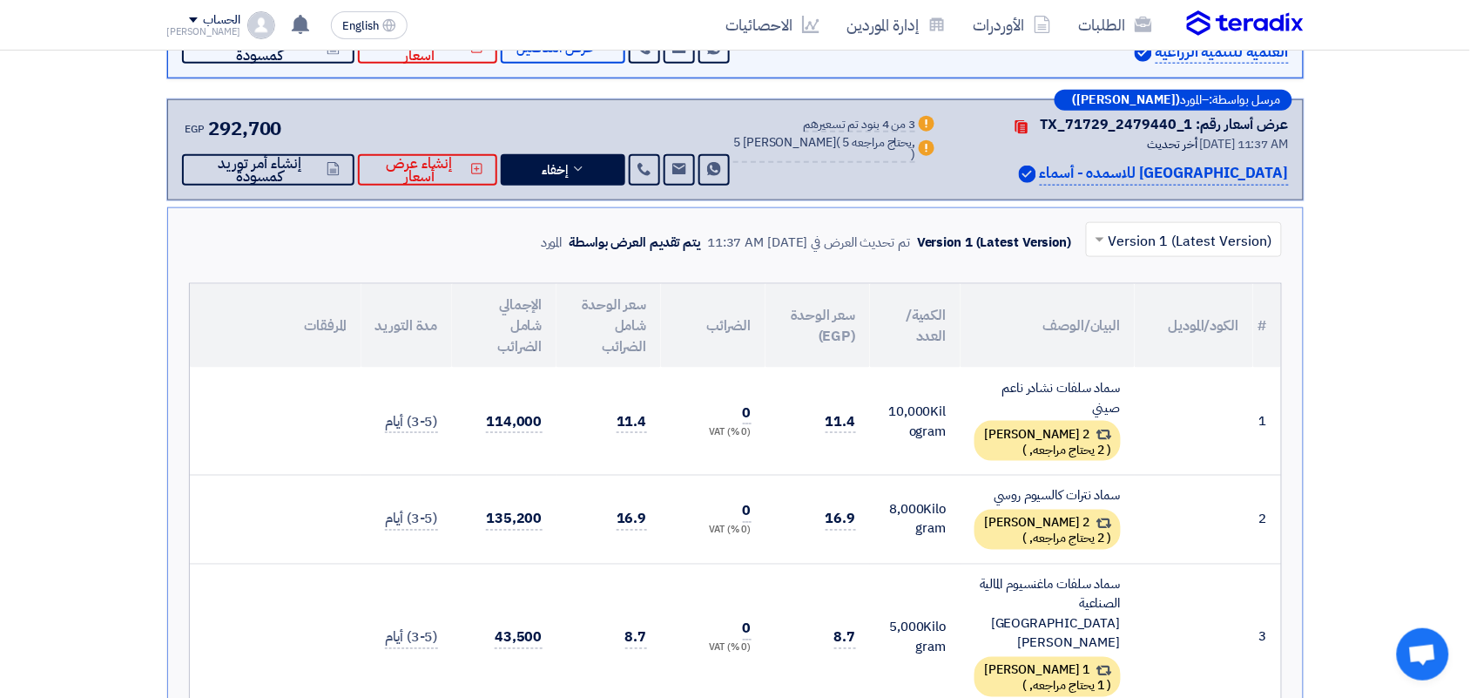
scroll to position [489, 0]
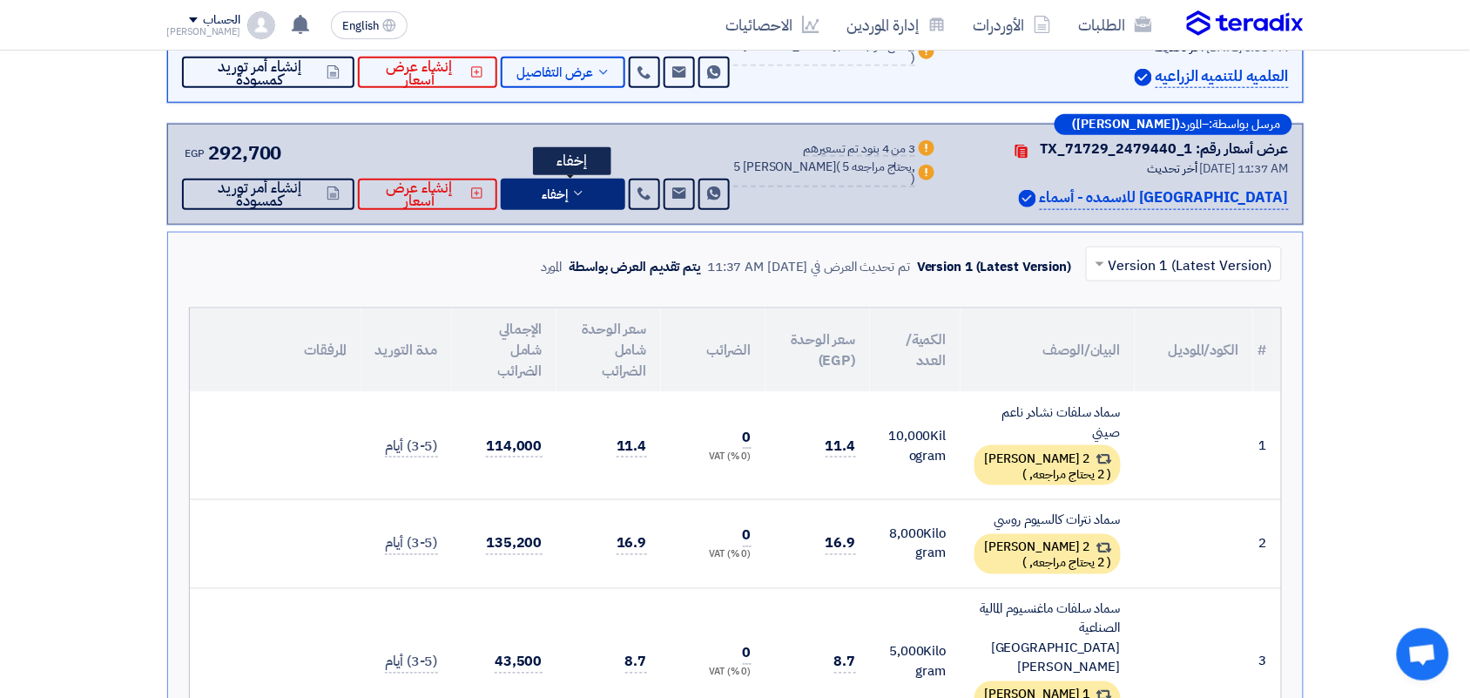
click at [559, 200] on span "إخفاء" at bounding box center [555, 194] width 26 height 13
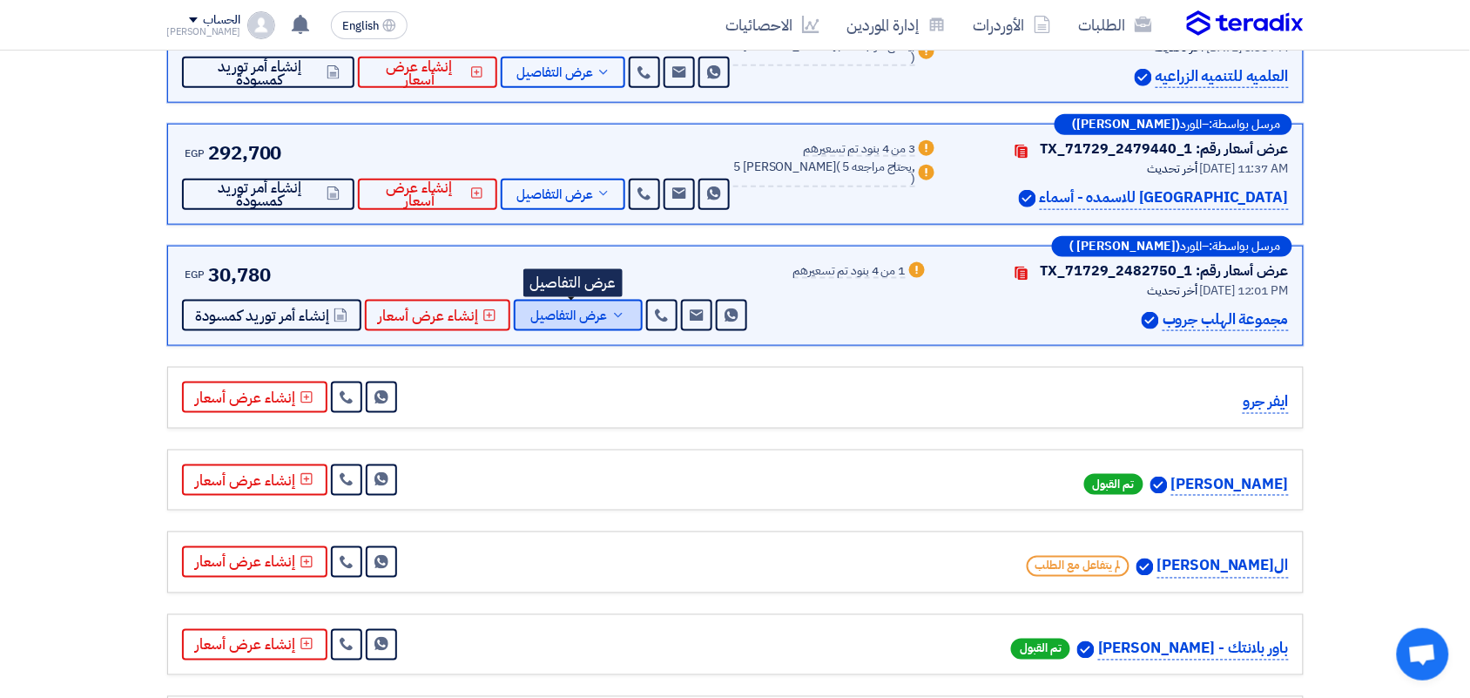
click at [594, 312] on span "عرض التفاصيل" at bounding box center [569, 315] width 77 height 13
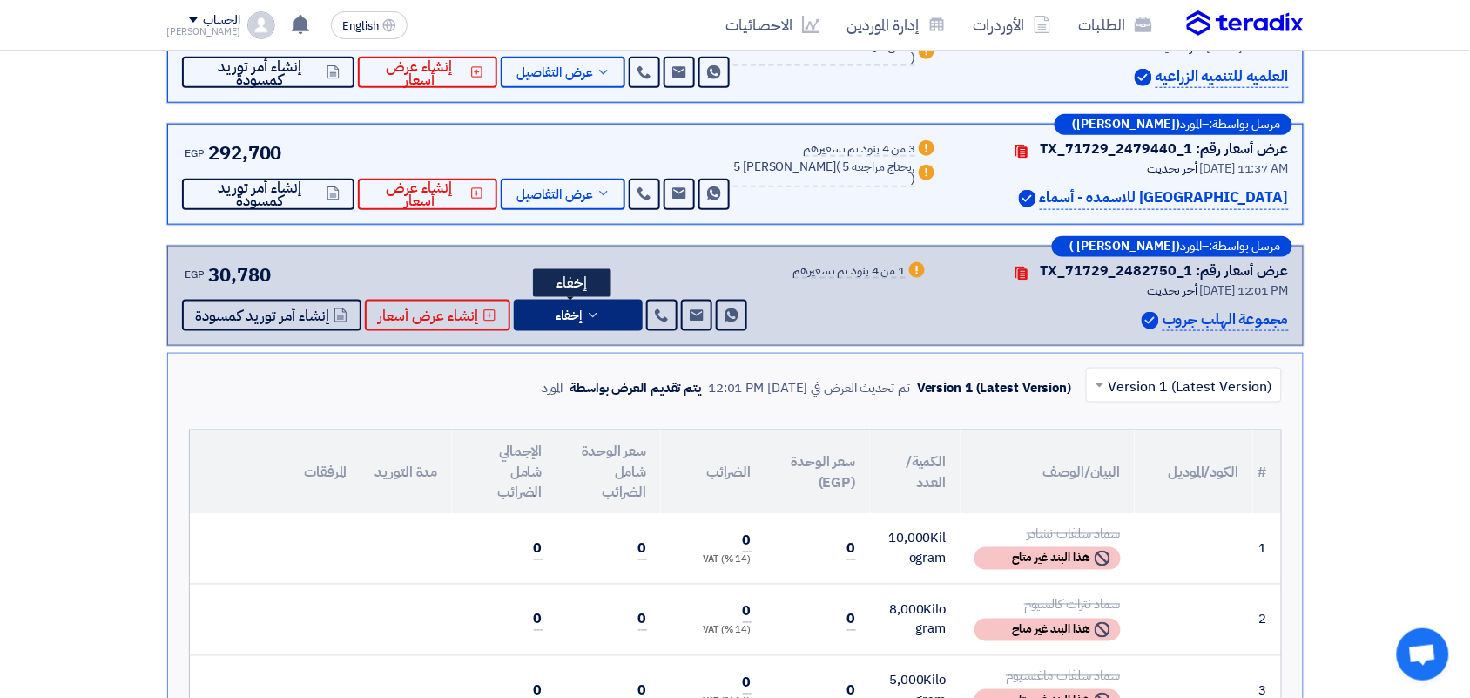
click at [572, 309] on span "إخفاء" at bounding box center [569, 315] width 26 height 13
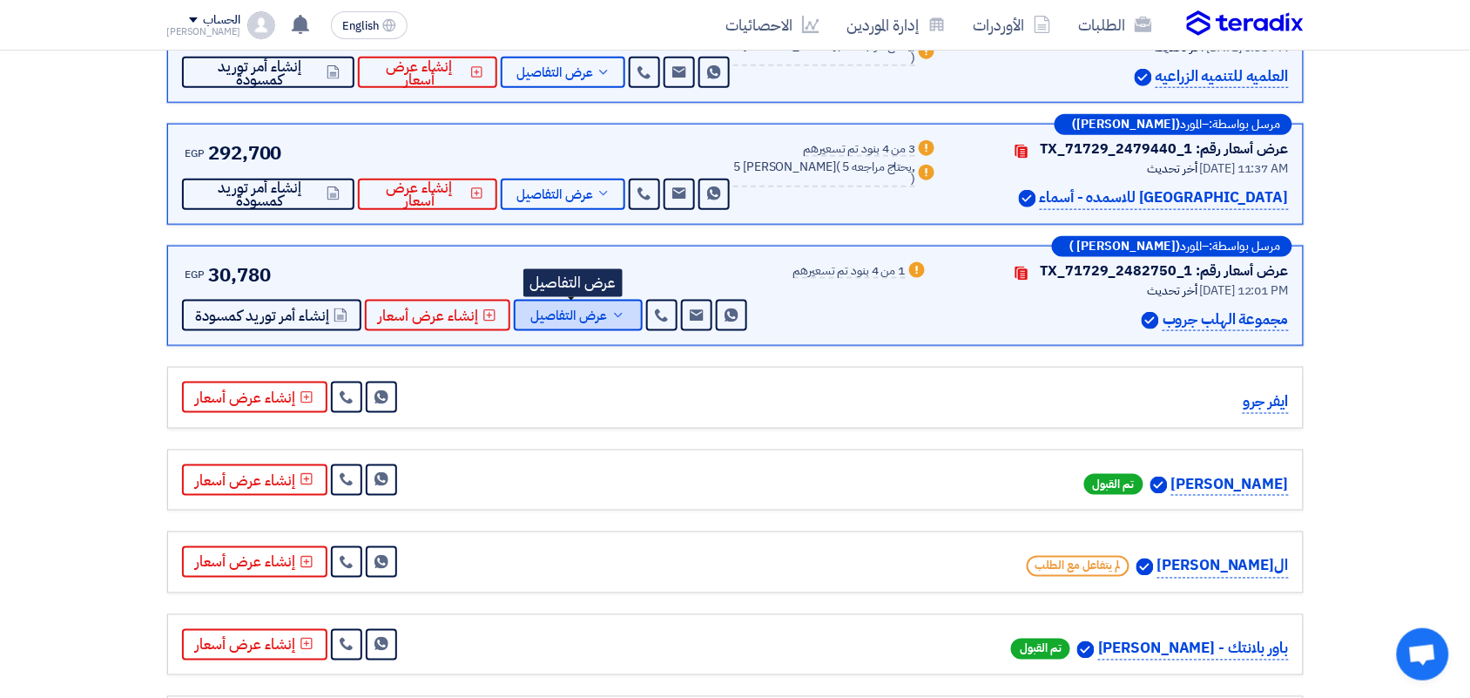
click at [577, 309] on span "عرض التفاصيل" at bounding box center [569, 315] width 77 height 13
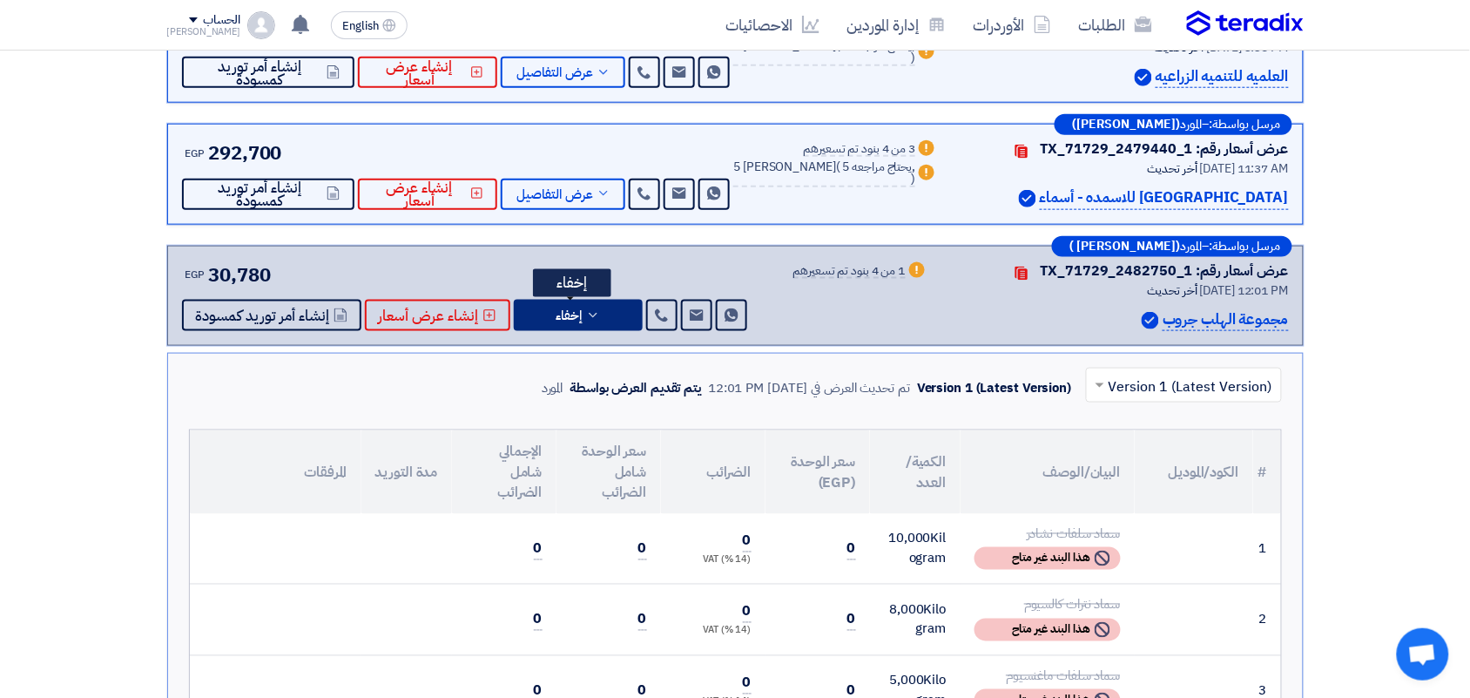
click at [569, 311] on span "إخفاء" at bounding box center [569, 315] width 26 height 13
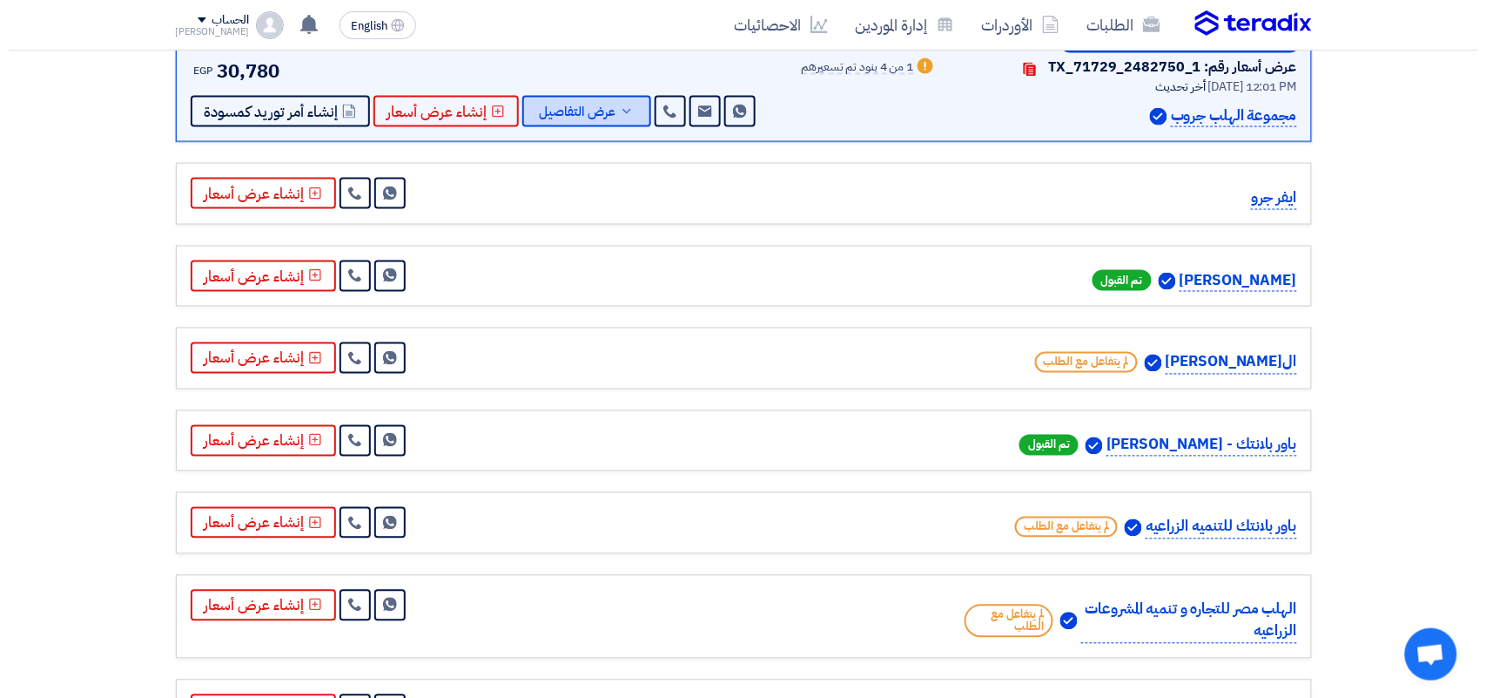
scroll to position [707, 0]
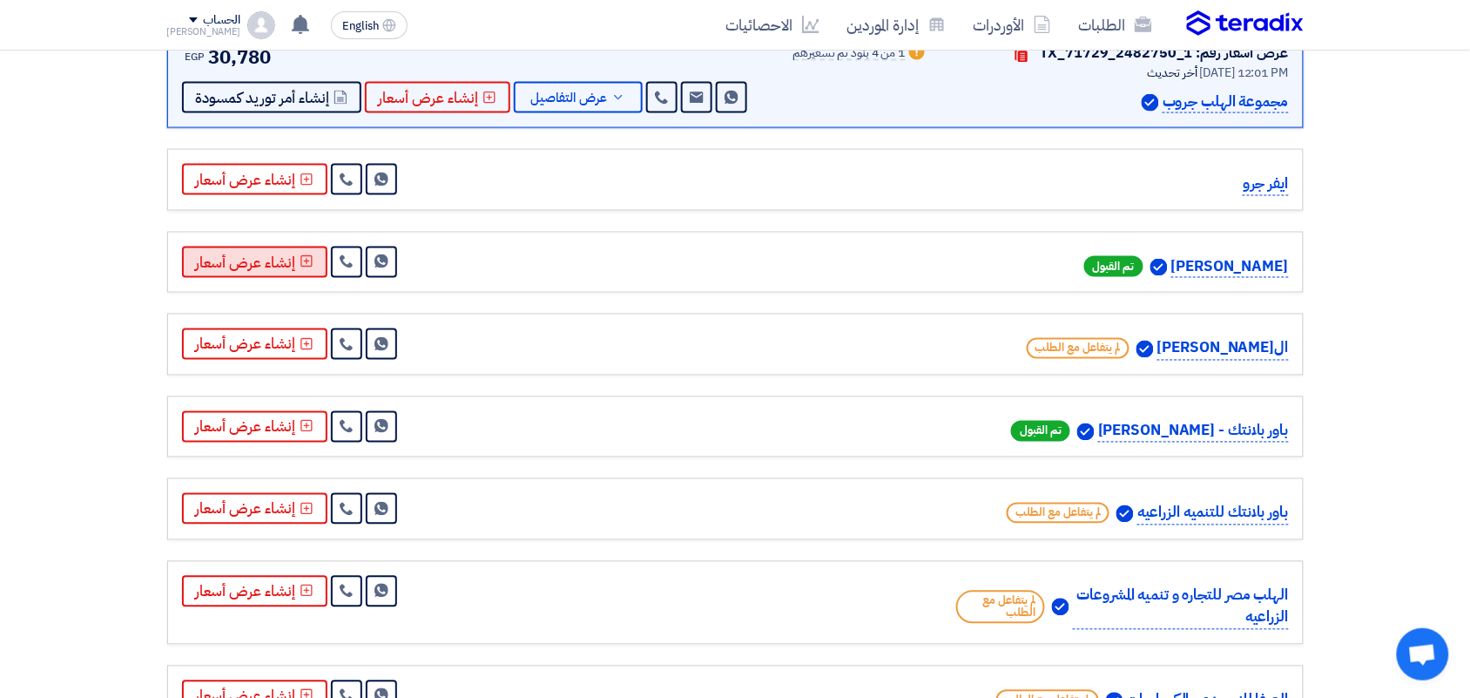
click at [287, 253] on button "إنشاء عرض أسعار" at bounding box center [254, 261] width 145 height 31
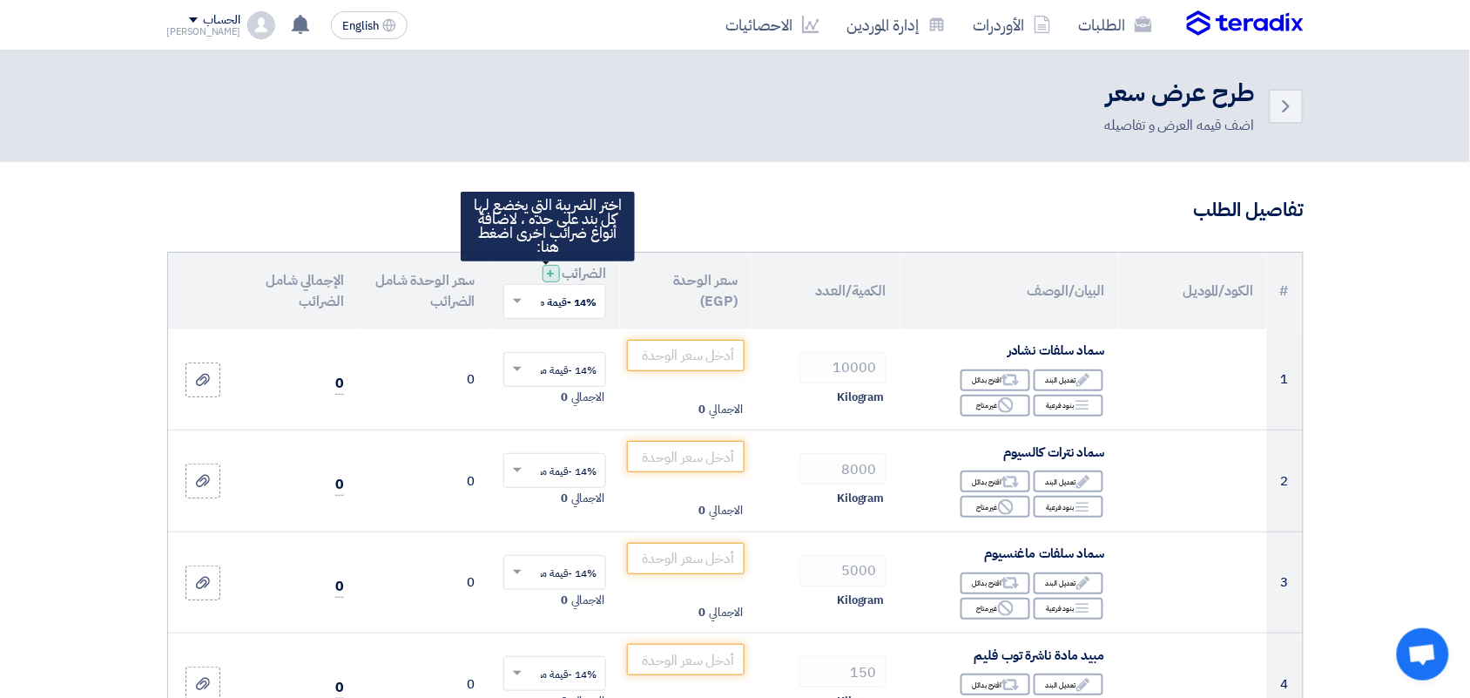
click at [546, 276] on span "+" at bounding box center [550, 273] width 9 height 21
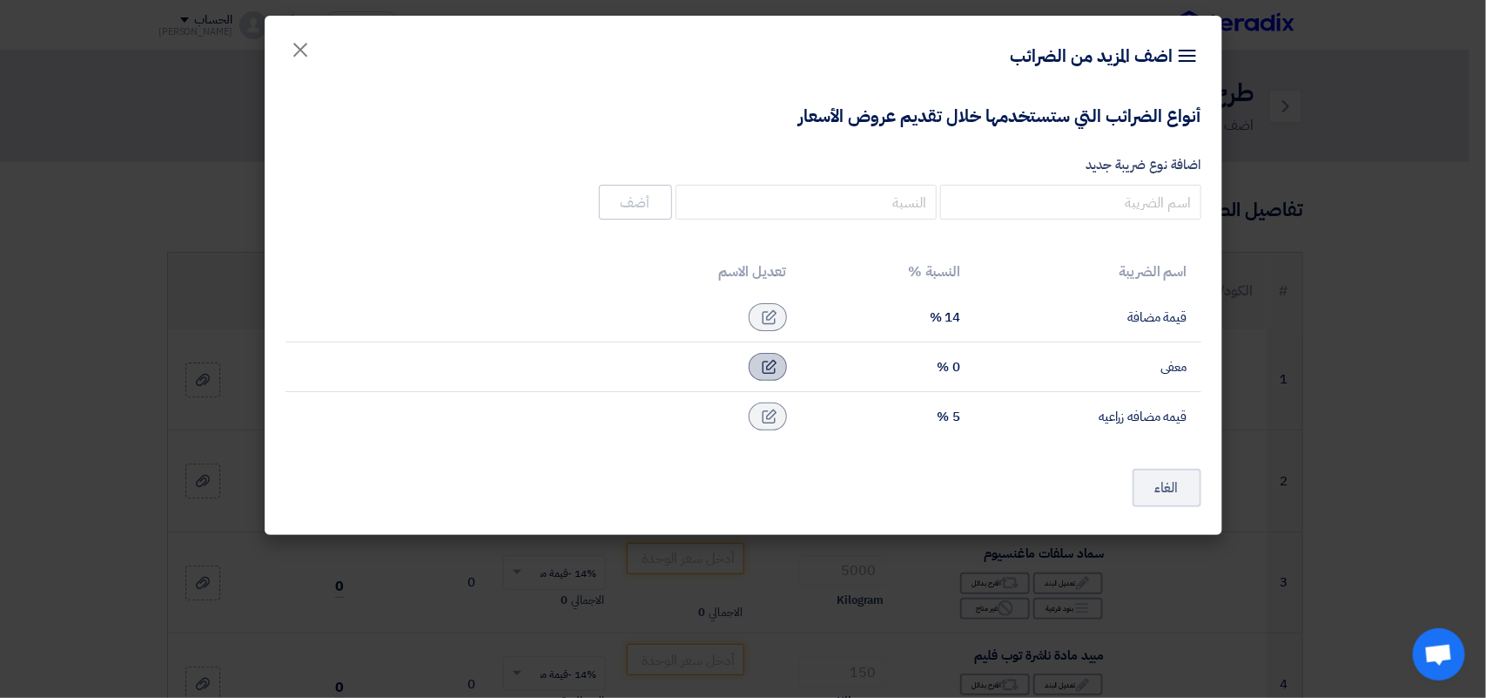
click at [779, 361] on div at bounding box center [768, 367] width 38 height 28
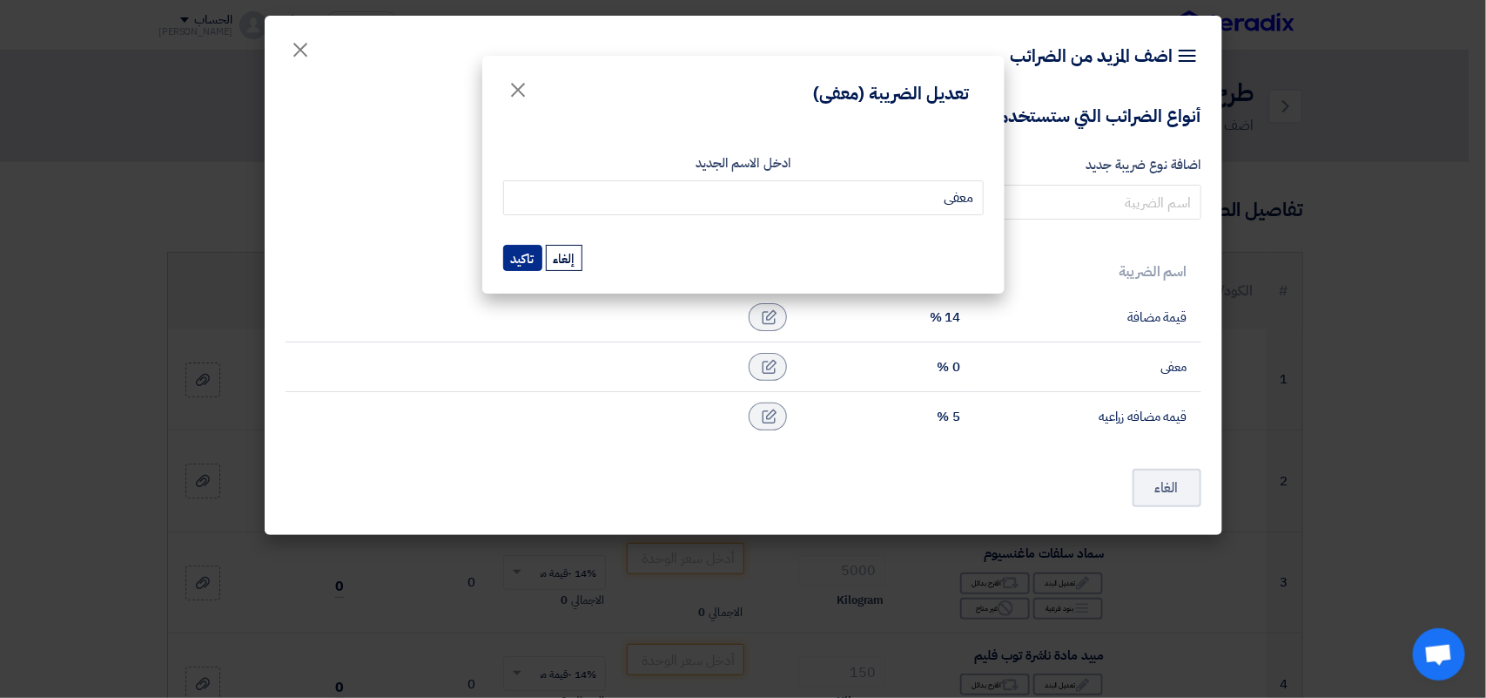
click at [528, 254] on button "تاكيد" at bounding box center [522, 258] width 39 height 26
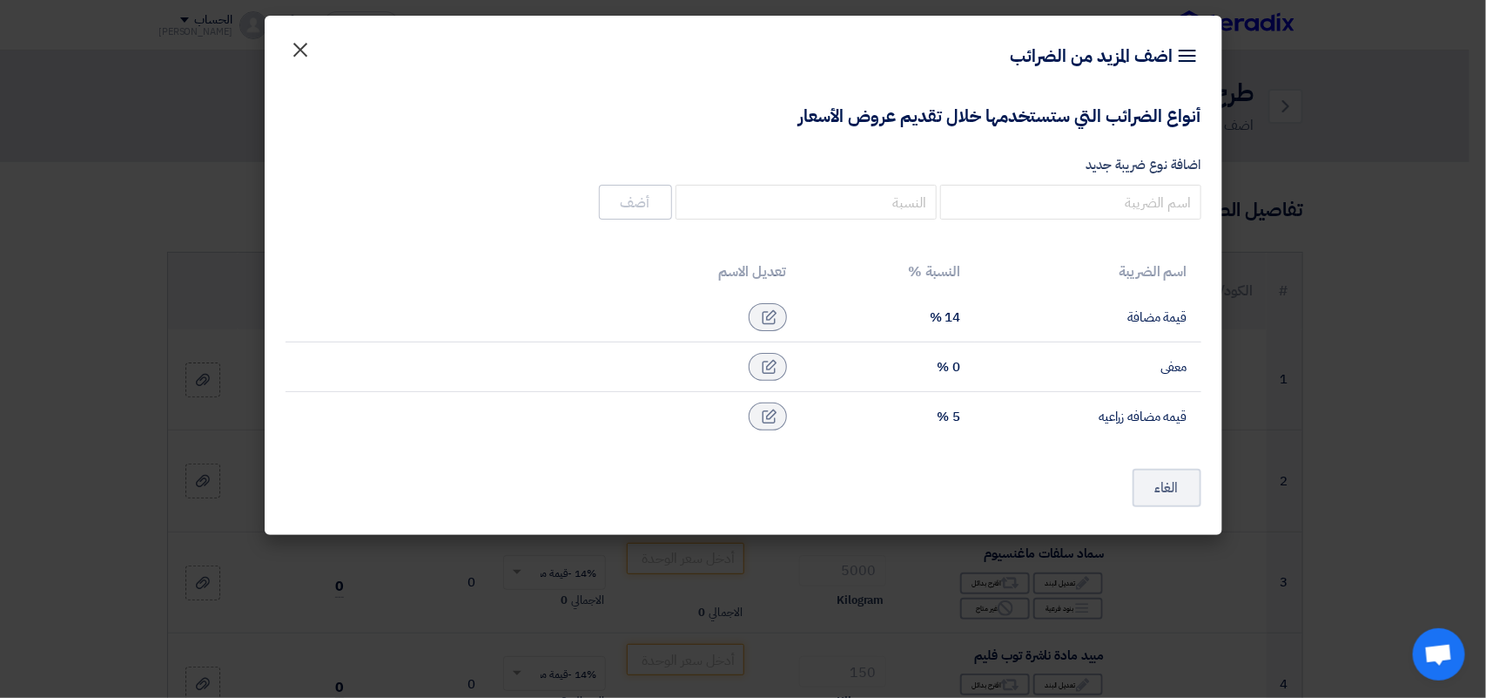
click at [291, 58] on span "×" at bounding box center [301, 49] width 21 height 52
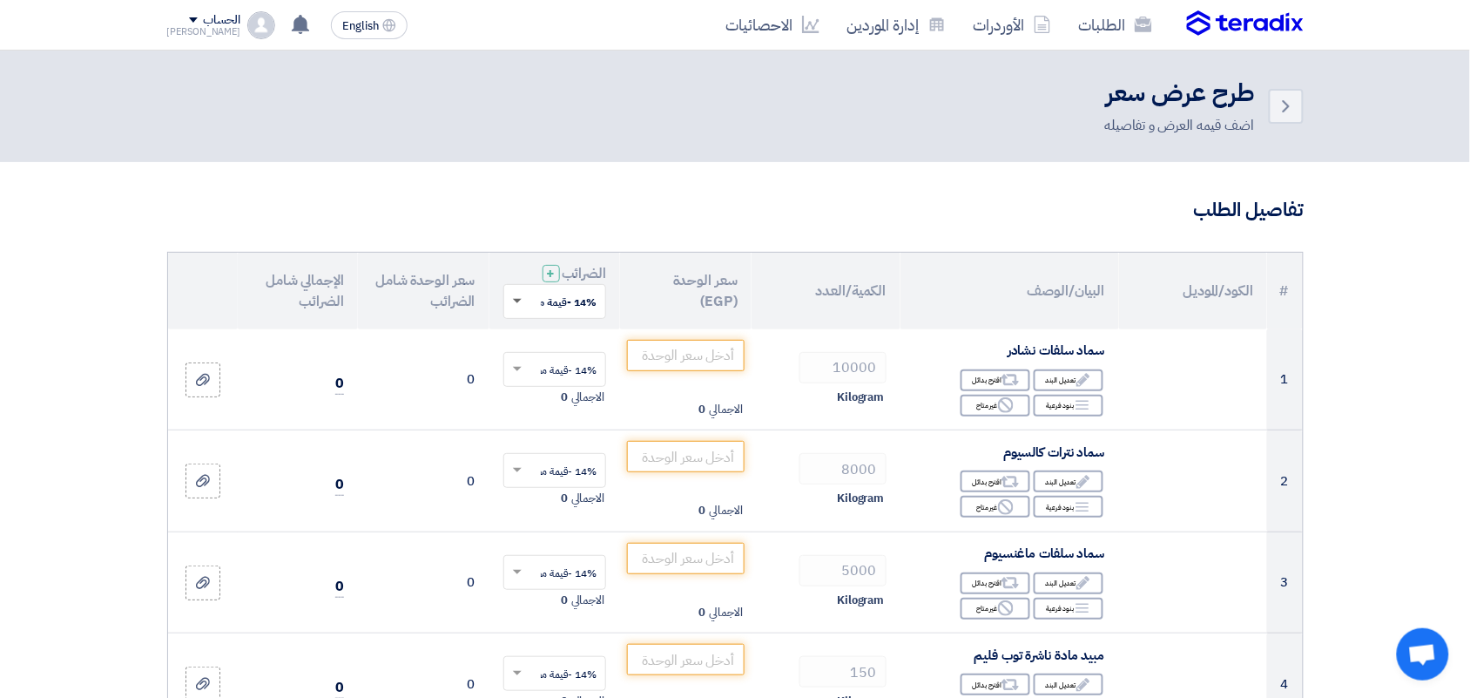
click at [516, 299] on span at bounding box center [517, 302] width 9 height 6
click at [553, 363] on span "0% -معفى" at bounding box center [572, 364] width 47 height 16
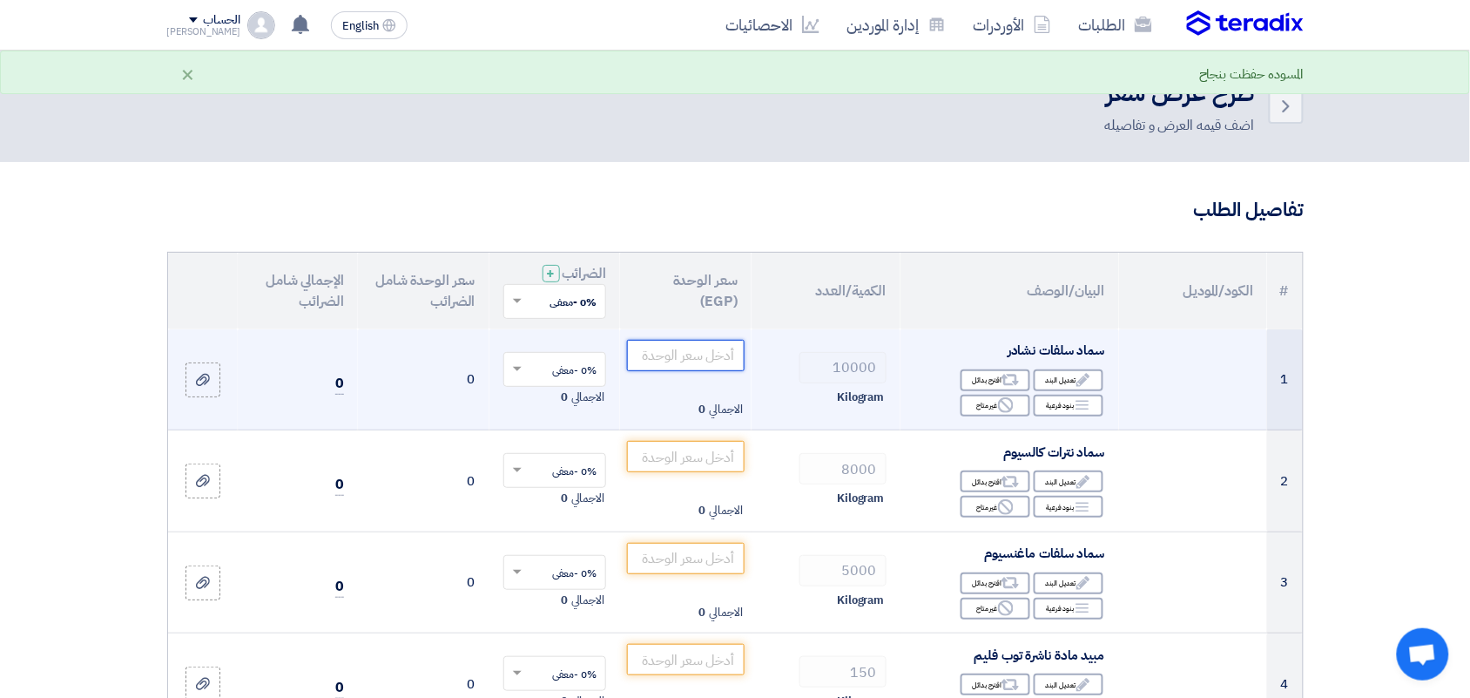
click at [707, 357] on input "number" at bounding box center [686, 355] width 118 height 31
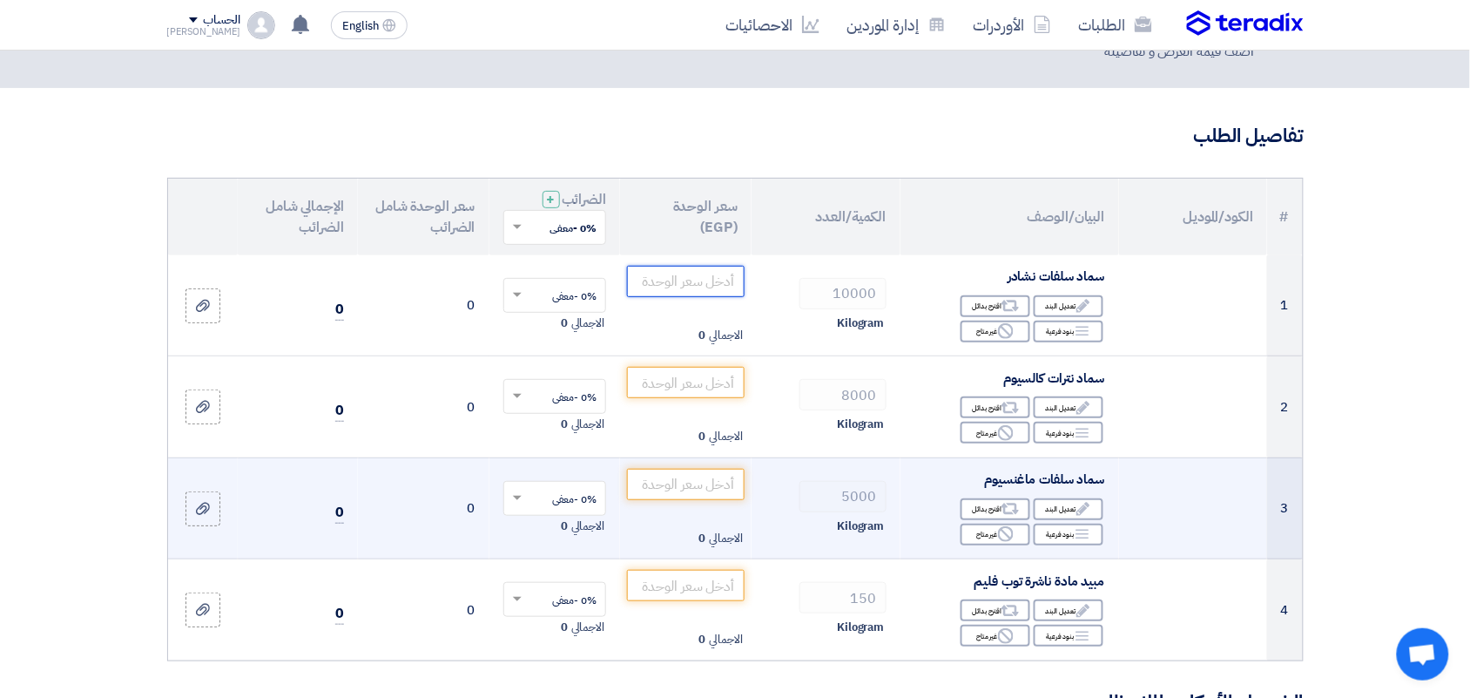
scroll to position [109, 0]
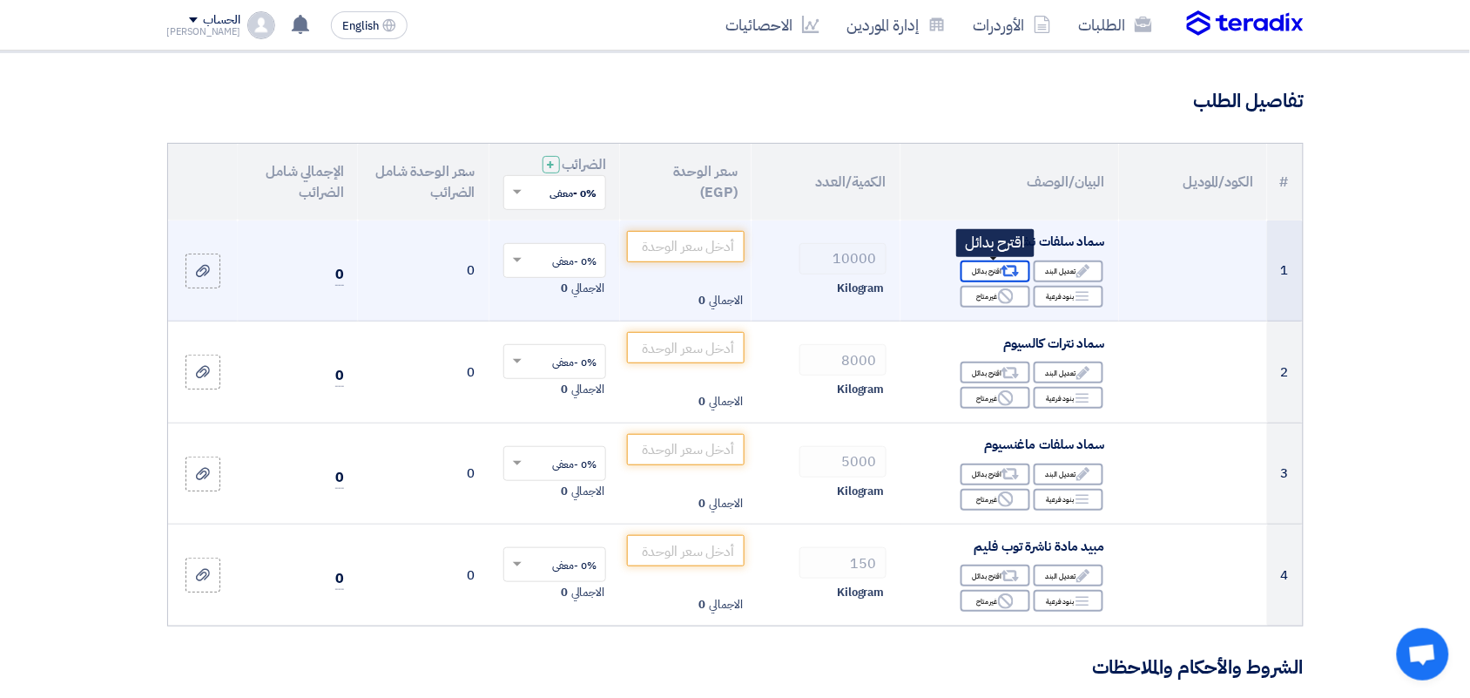
click at [994, 270] on div "Alternative اقترح بدائل" at bounding box center [996, 271] width 70 height 22
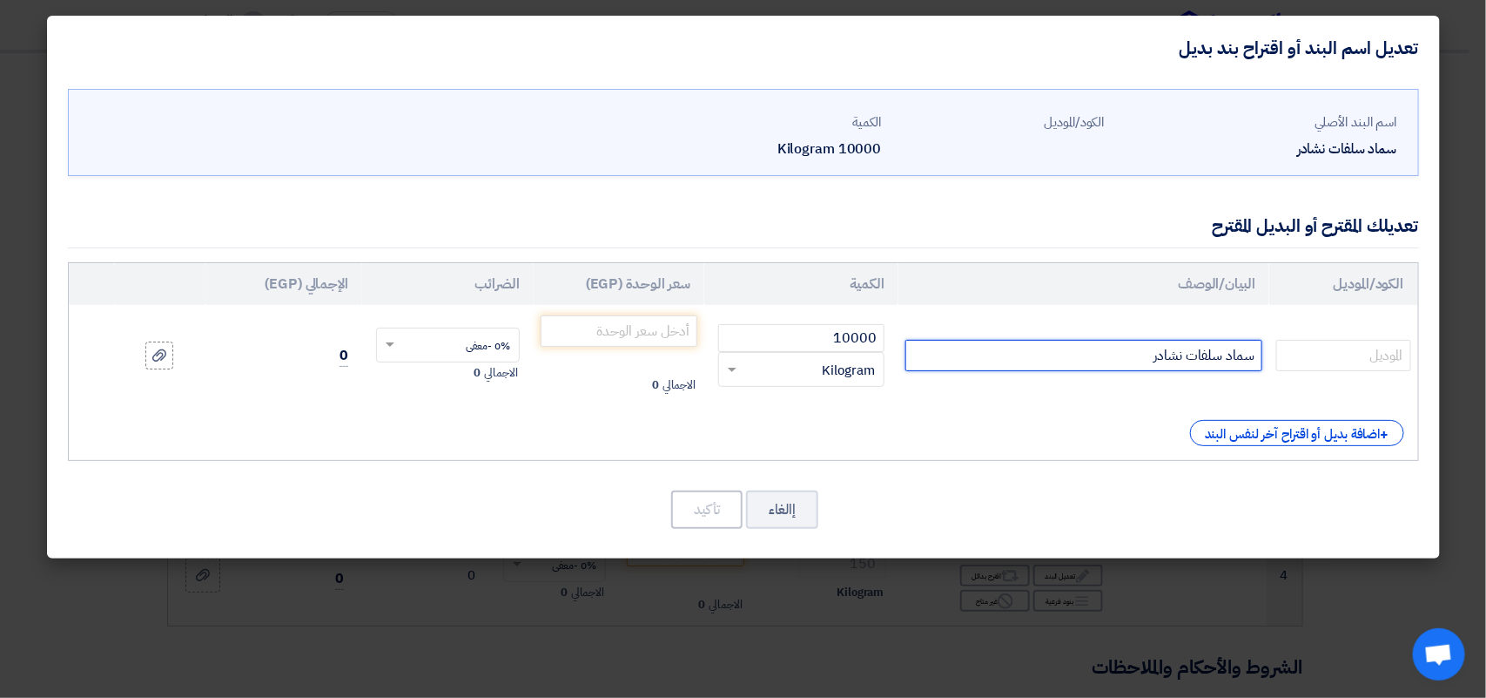
click at [1094, 354] on input "سماد سلفات نشادر" at bounding box center [1084, 355] width 357 height 31
type input "سماد سلفات نشادر ناعم سريع الذوبان"
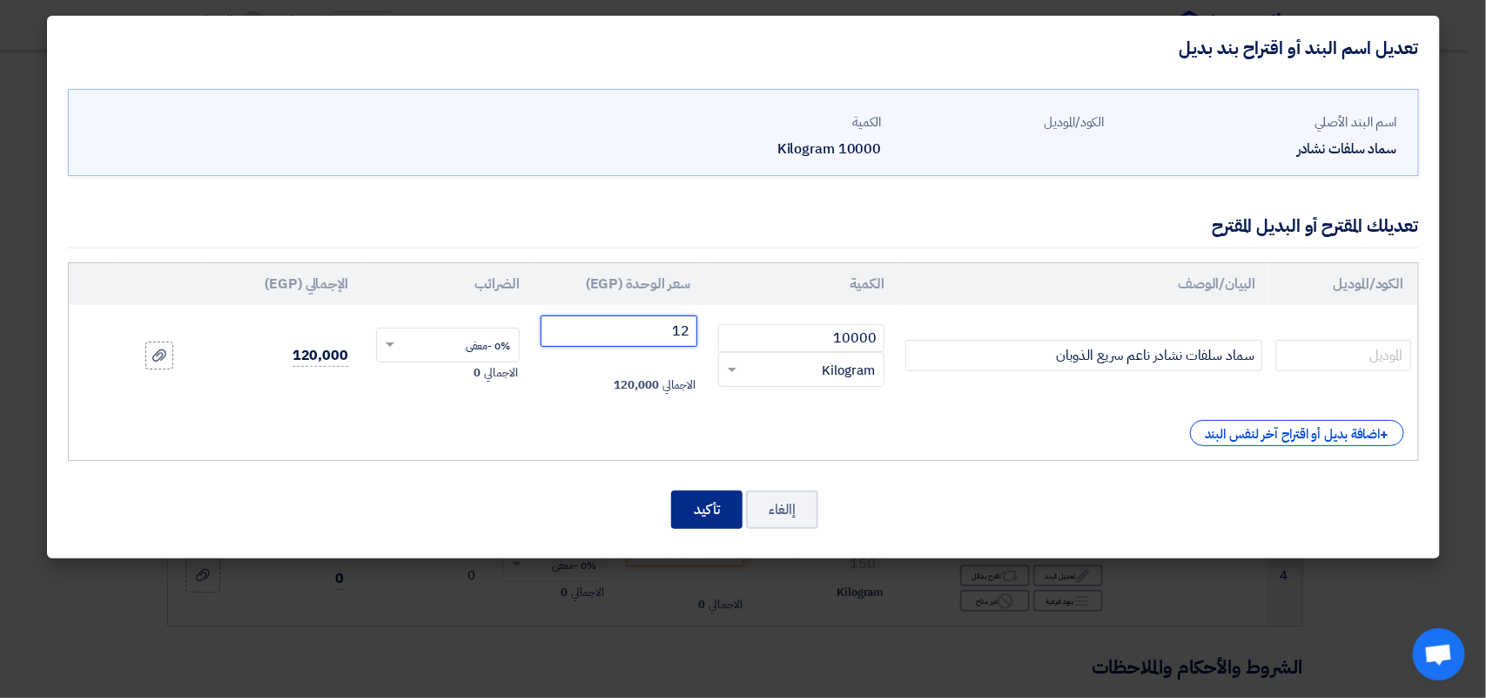
type input "12"
click at [695, 515] on button "تأكيد" at bounding box center [706, 509] width 71 height 38
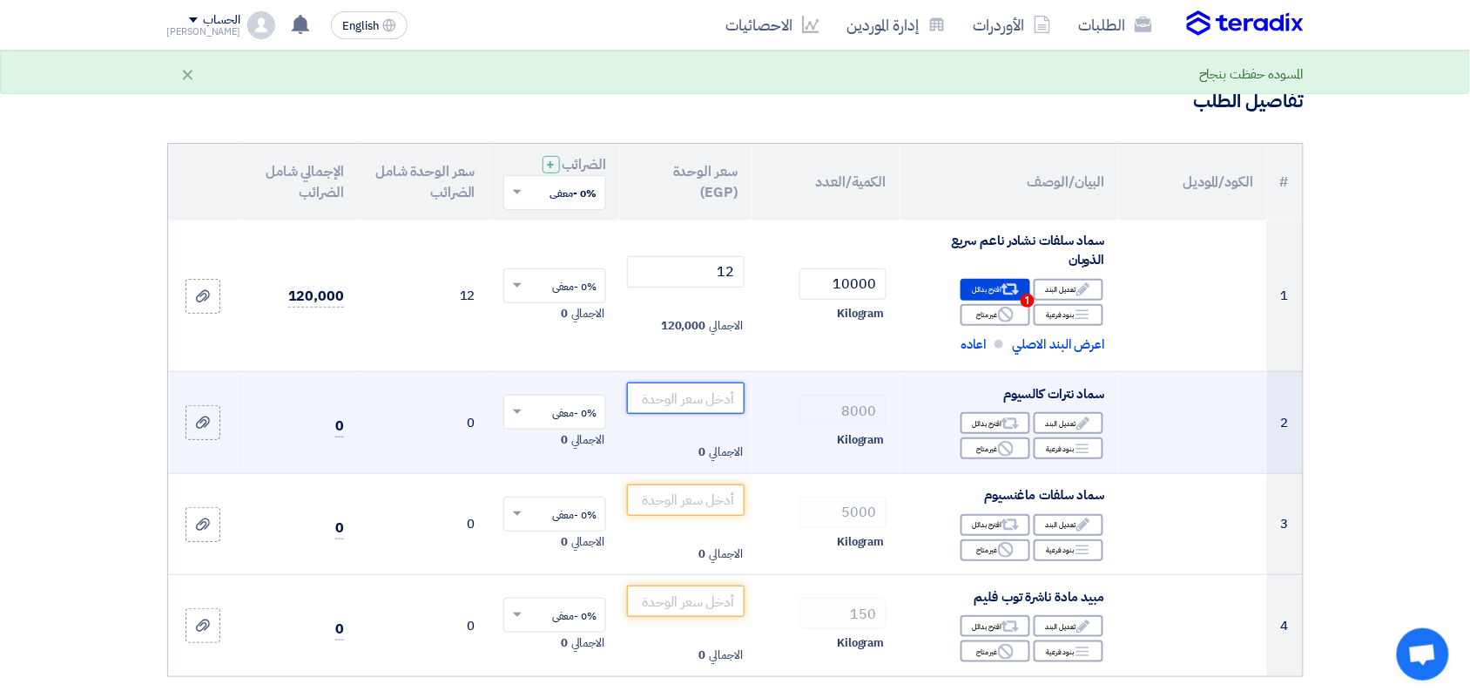
click at [699, 393] on input "number" at bounding box center [686, 397] width 118 height 31
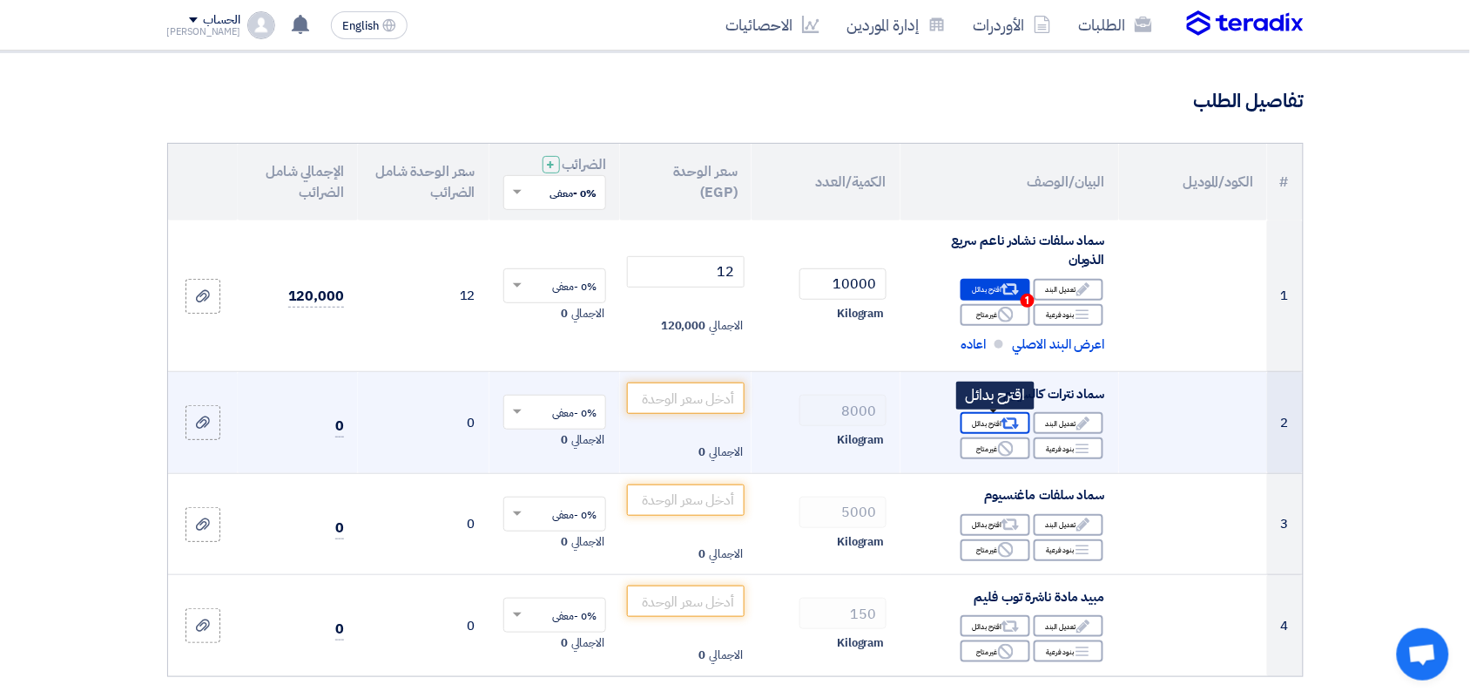
click at [991, 420] on div "Alternative اقترح بدائل" at bounding box center [996, 423] width 70 height 22
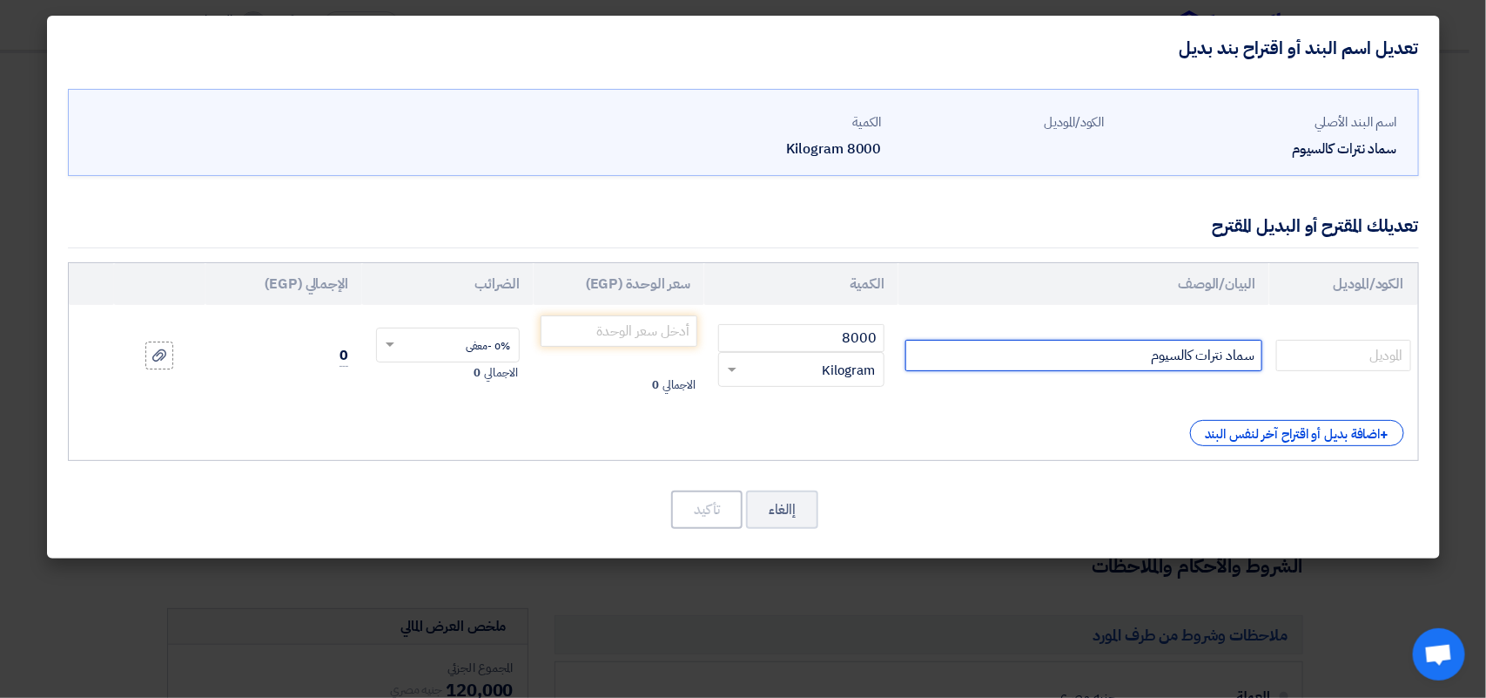
click at [1106, 359] on input "سماد نترات كالسيوم" at bounding box center [1084, 355] width 357 height 31
type input "سماد نترات كالسيوم روسى"
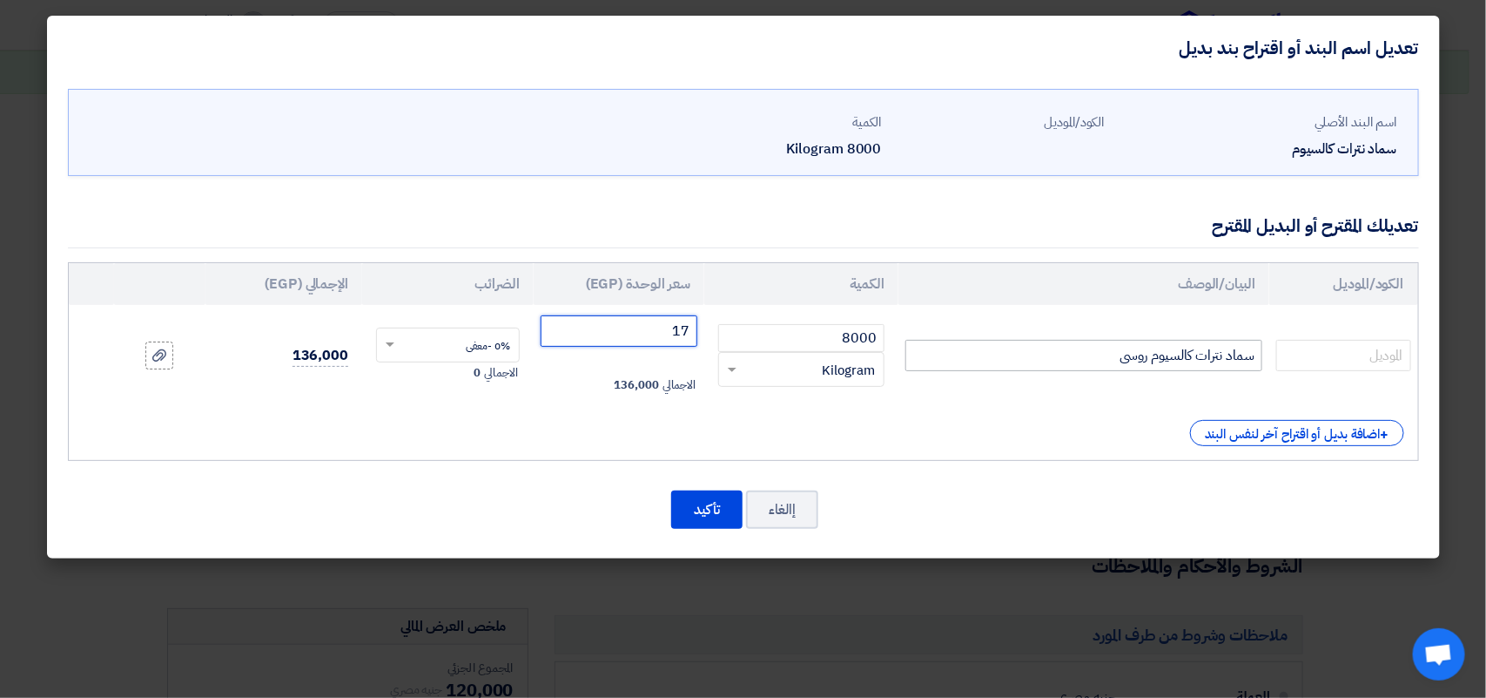
type input "17"
click at [712, 520] on button "تأكيد" at bounding box center [706, 509] width 71 height 38
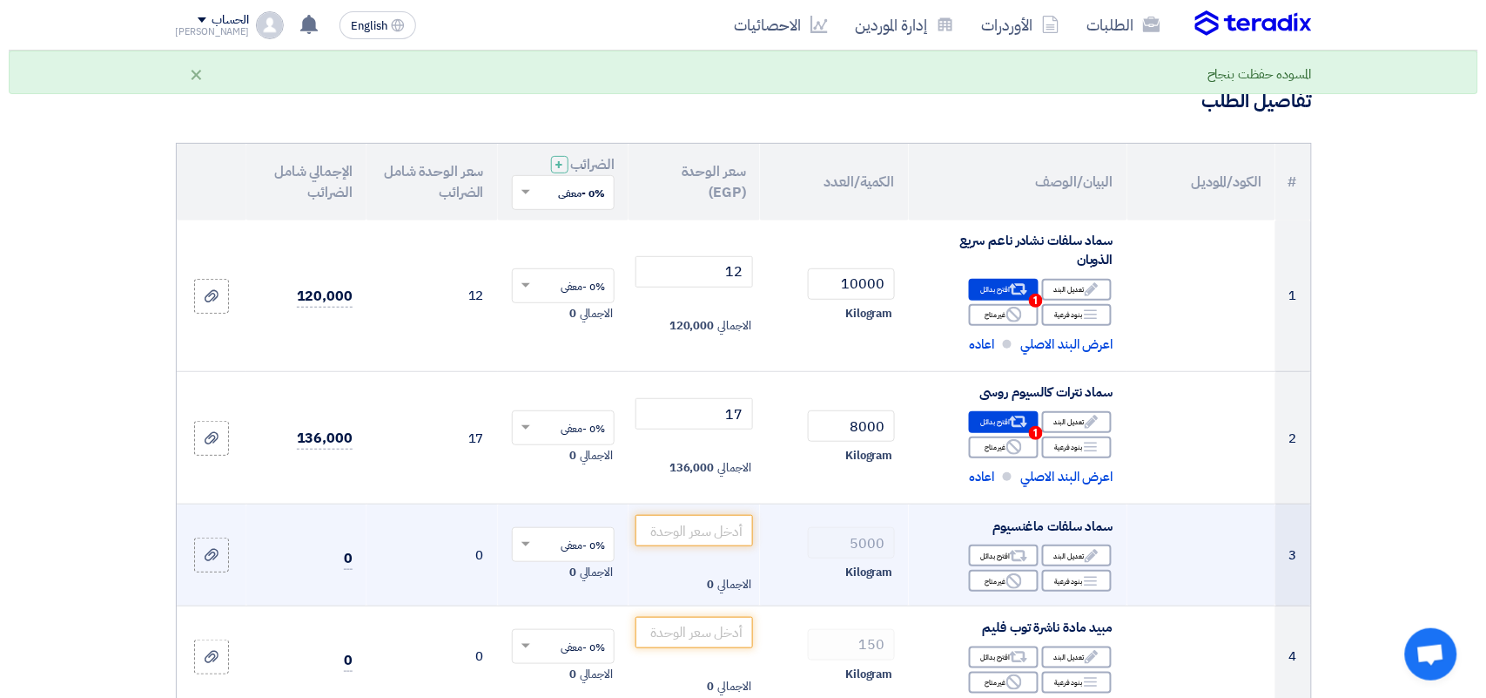
scroll to position [435, 0]
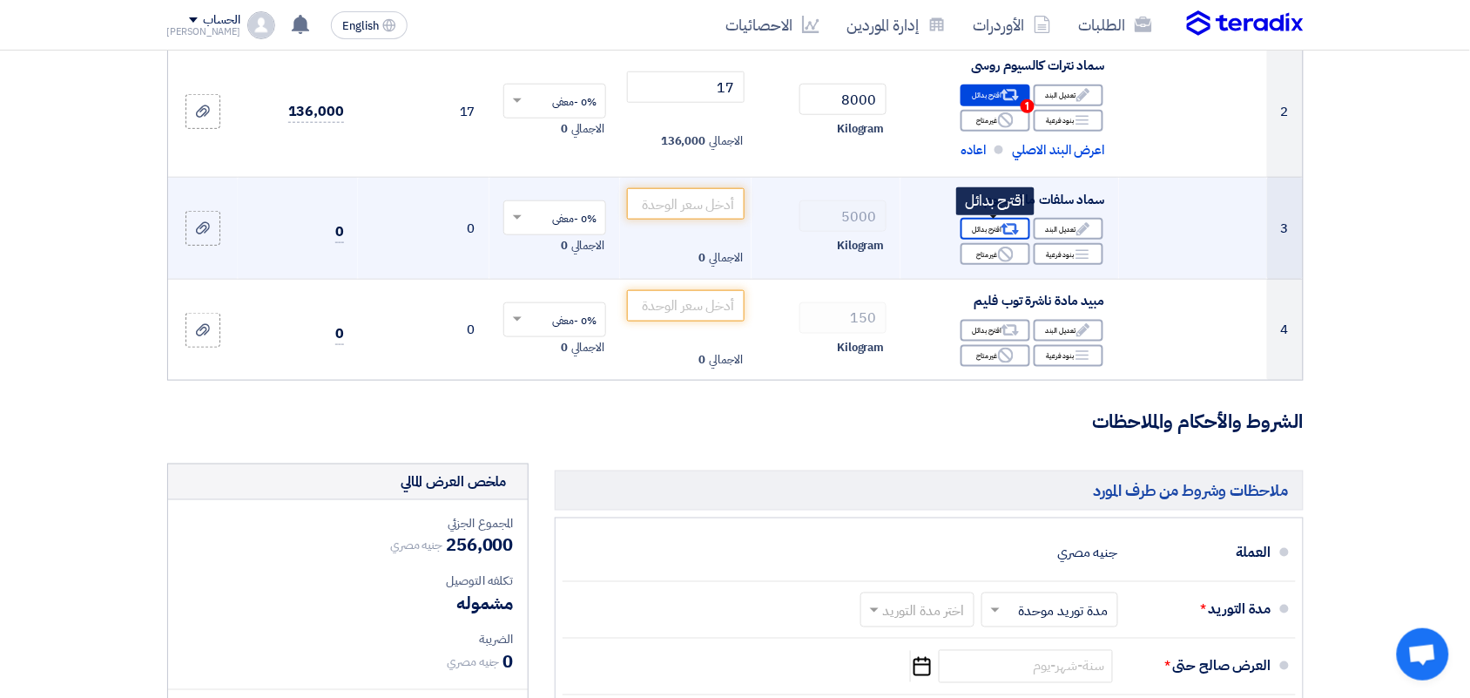
click at [997, 227] on div "Alternative اقترح بدائل" at bounding box center [996, 229] width 70 height 22
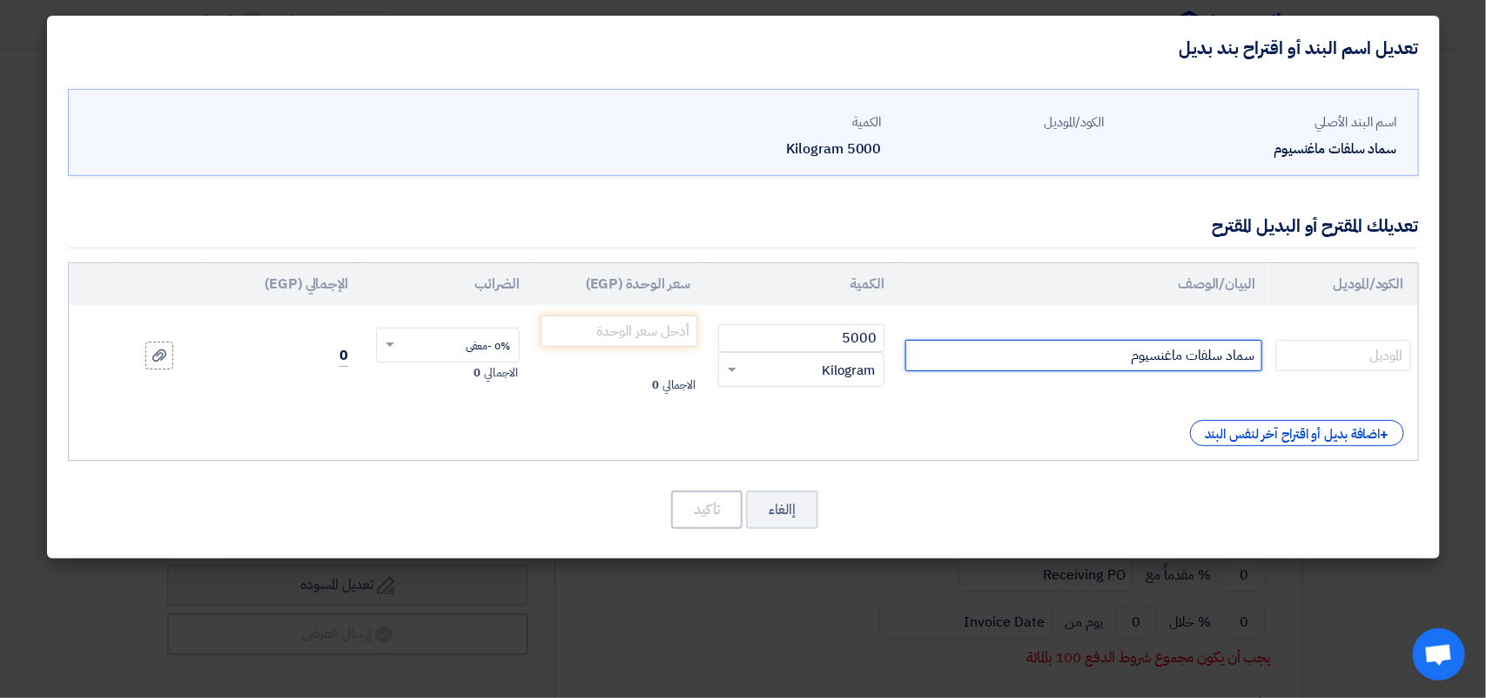
click at [1090, 367] on input "سماد سلفات ماغنسيوم" at bounding box center [1084, 355] width 357 height 31
type input "سماد سلفات ماغنسيوم أبو زعبل"
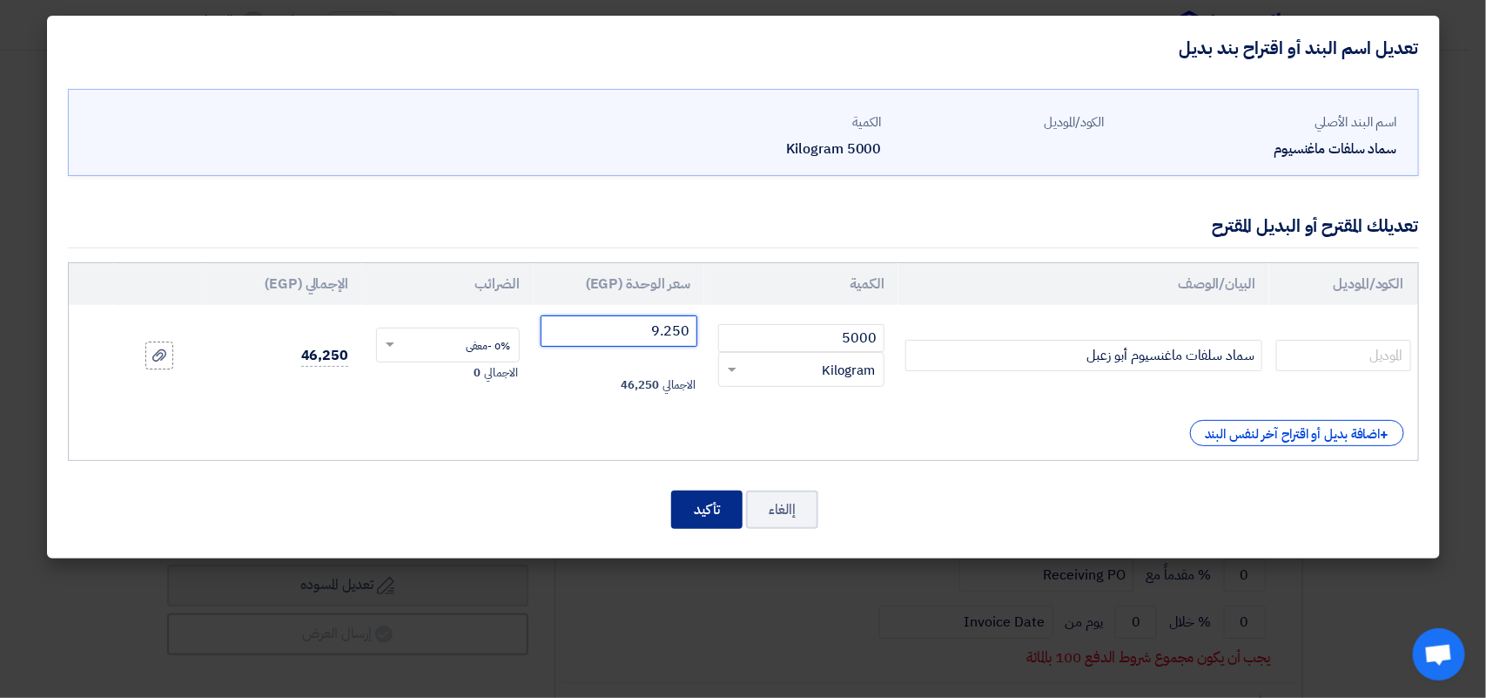
type input "9.250"
click at [697, 510] on button "تأكيد" at bounding box center [706, 509] width 71 height 38
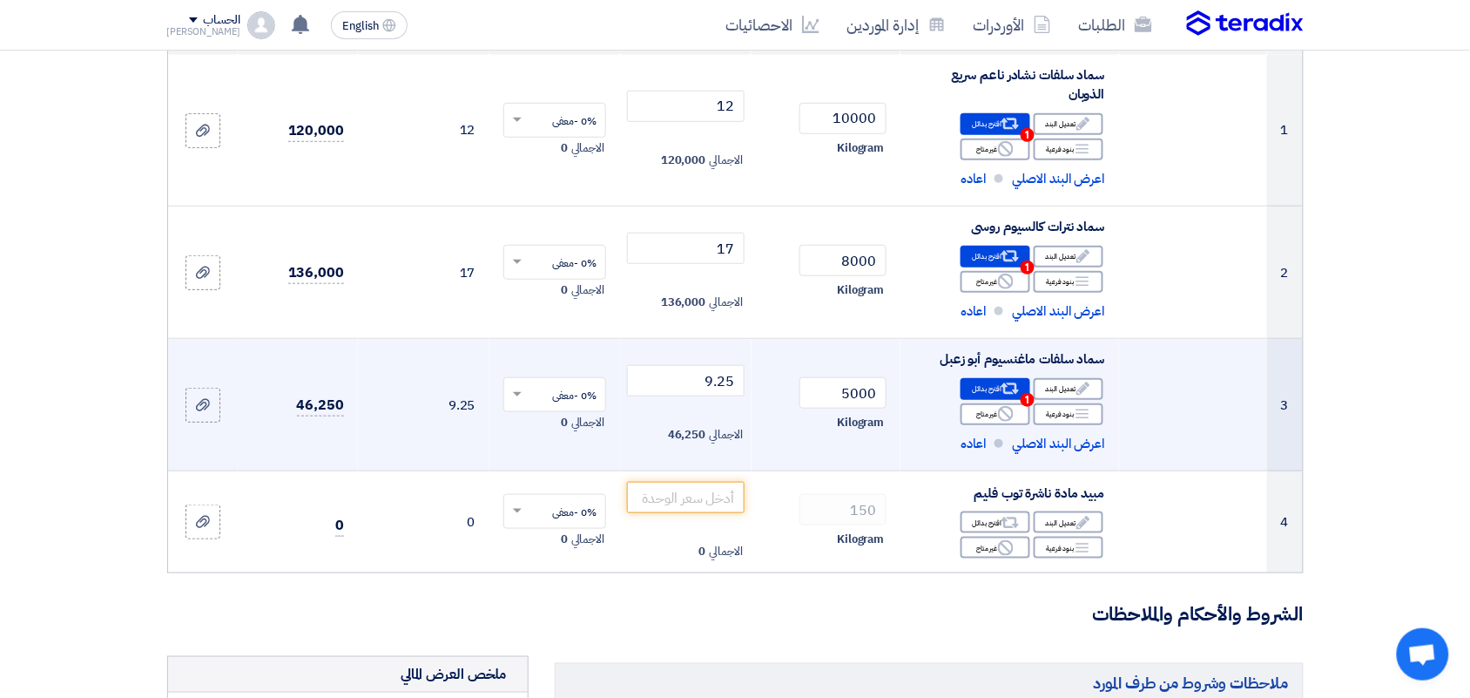
scroll to position [544, 0]
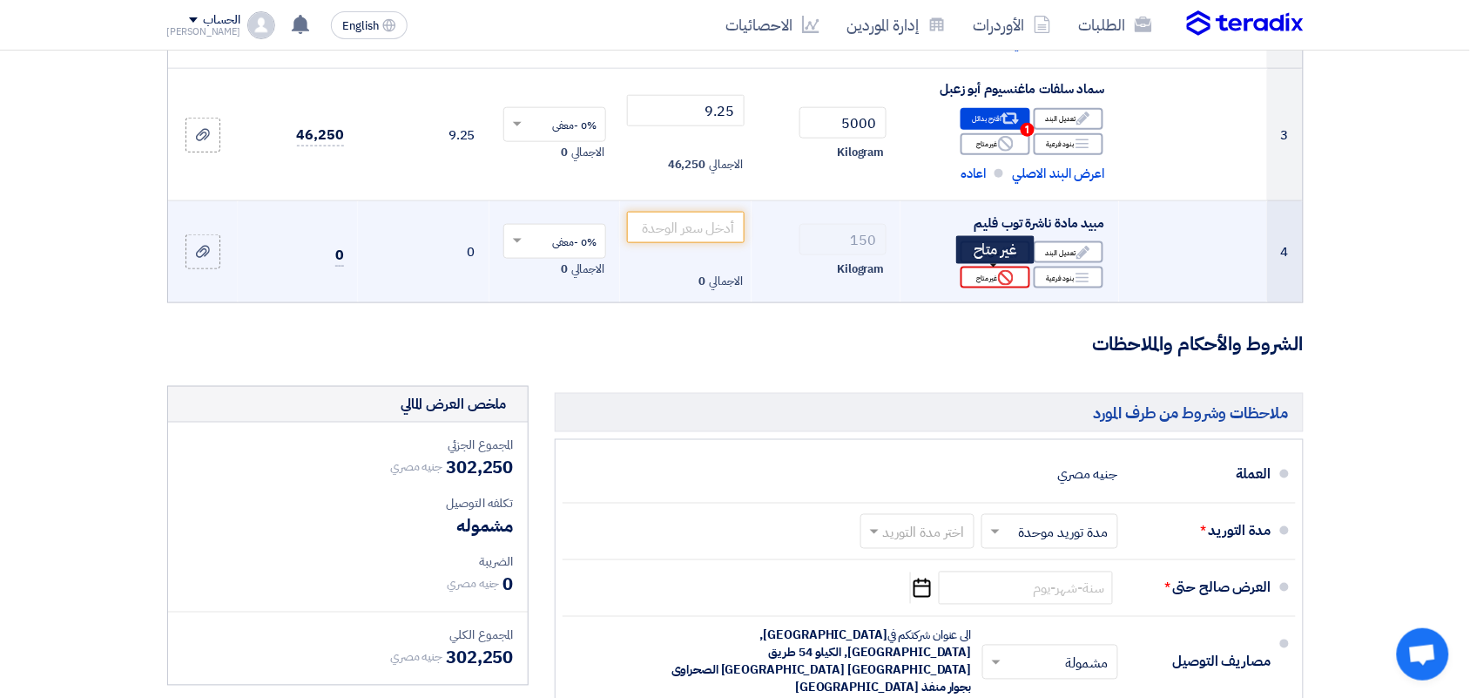
click at [981, 283] on div "Reject غير متاح" at bounding box center [996, 277] width 70 height 22
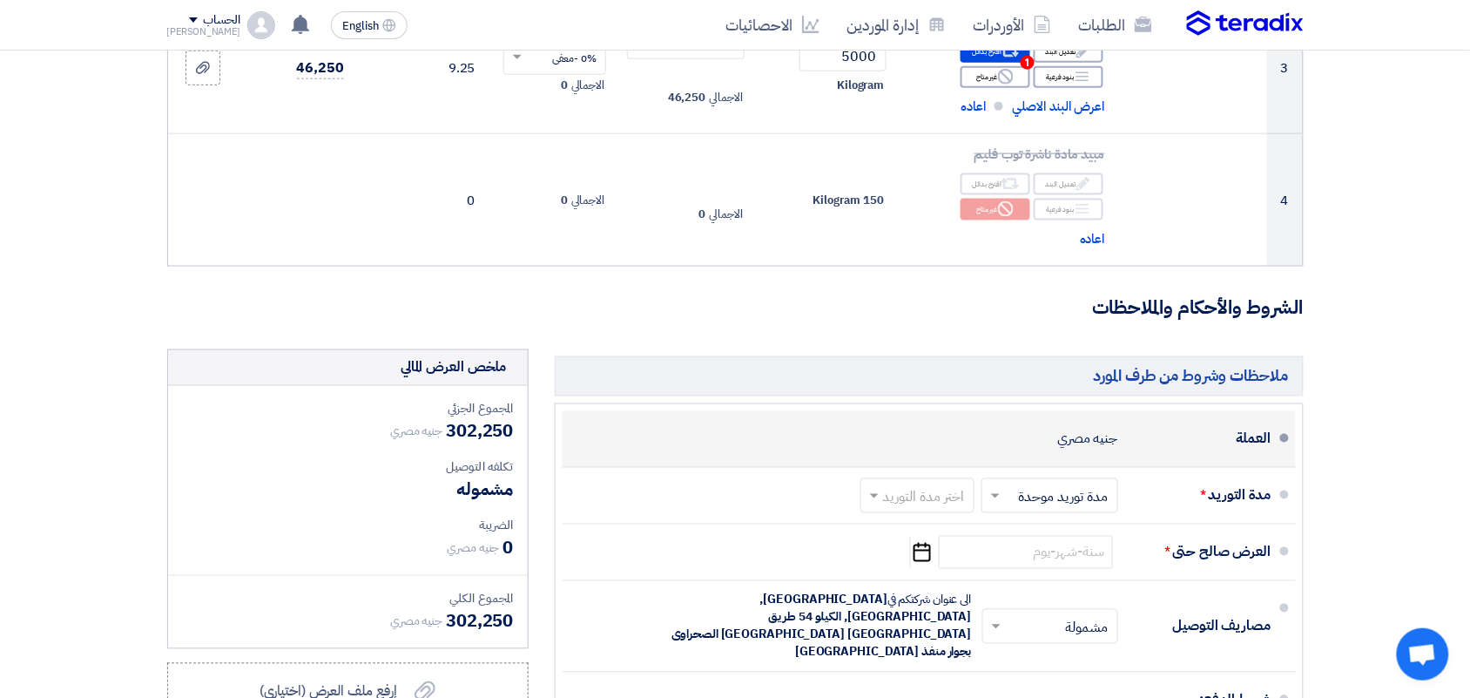
scroll to position [762, 0]
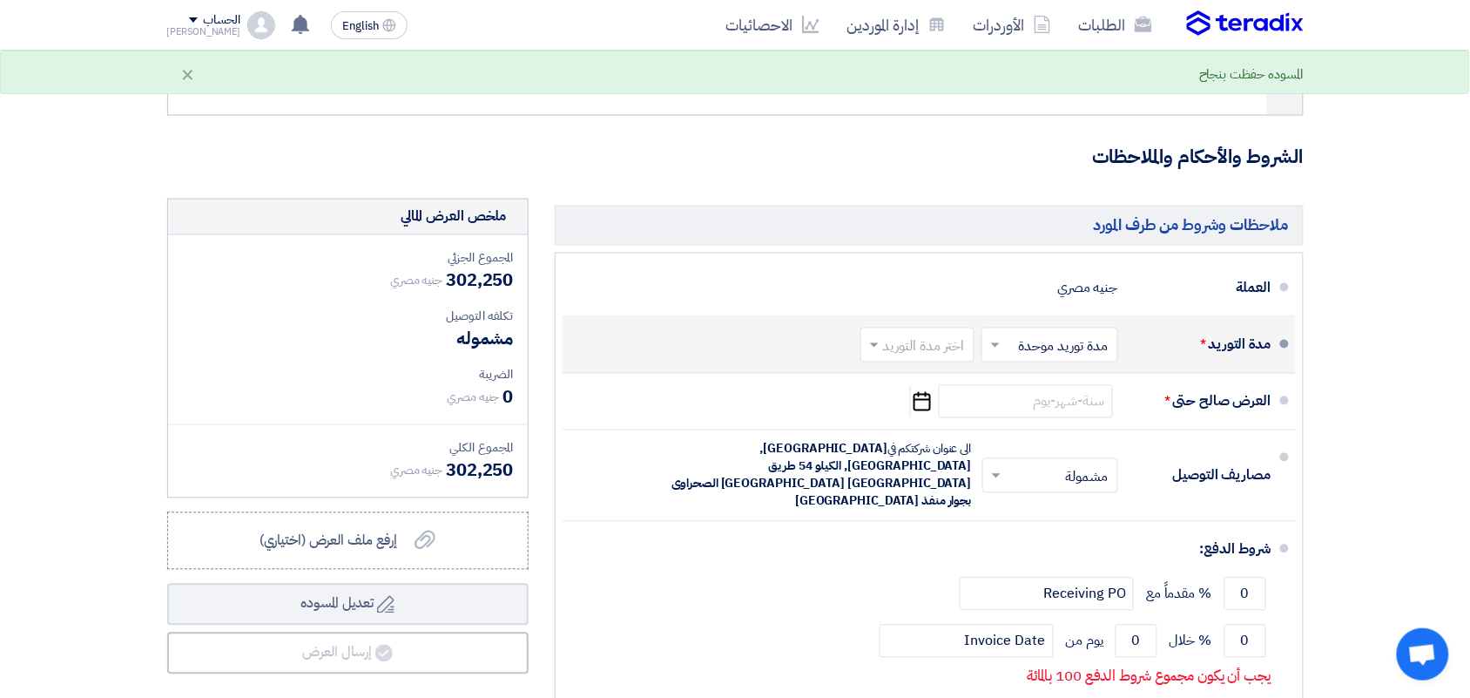
click at [907, 347] on input "text" at bounding box center [913, 346] width 105 height 25
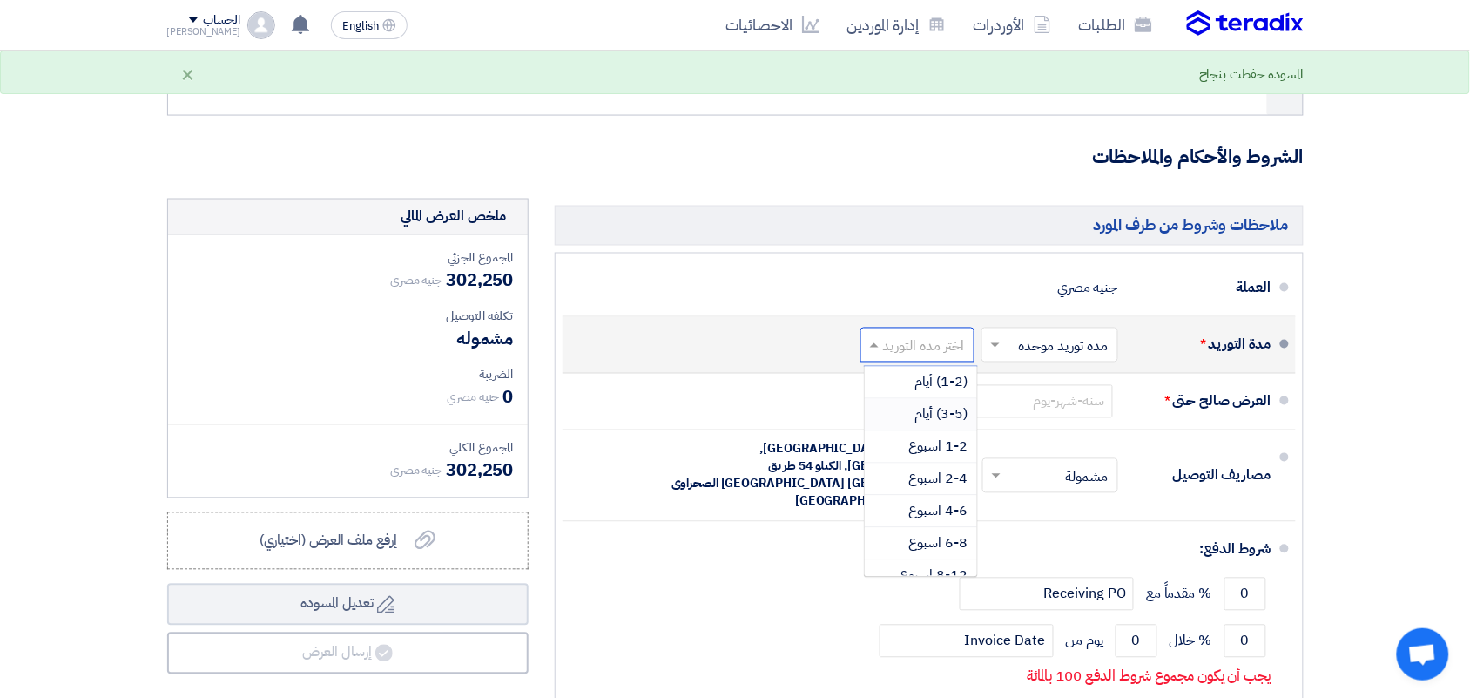
click at [920, 416] on span "(3-5) أيام" at bounding box center [941, 414] width 53 height 21
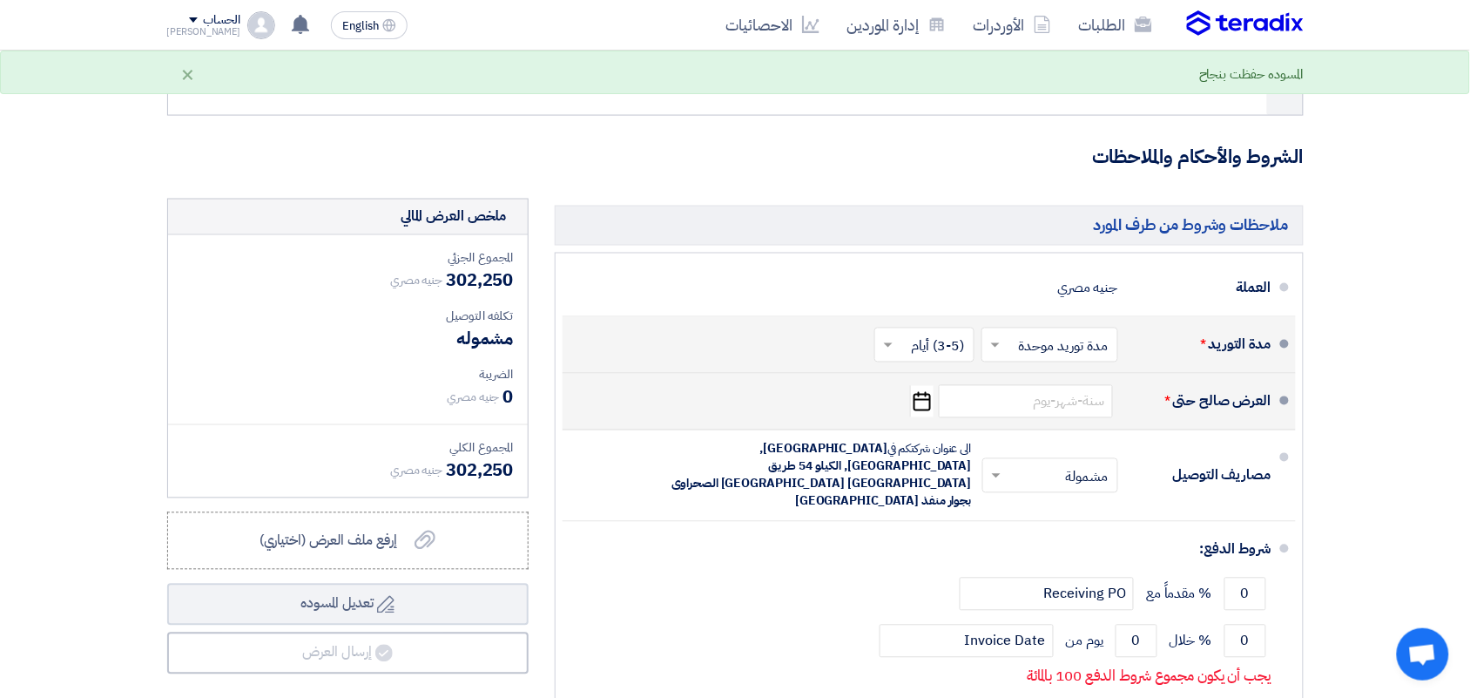
click at [924, 405] on icon "Pick a date" at bounding box center [922, 401] width 24 height 31
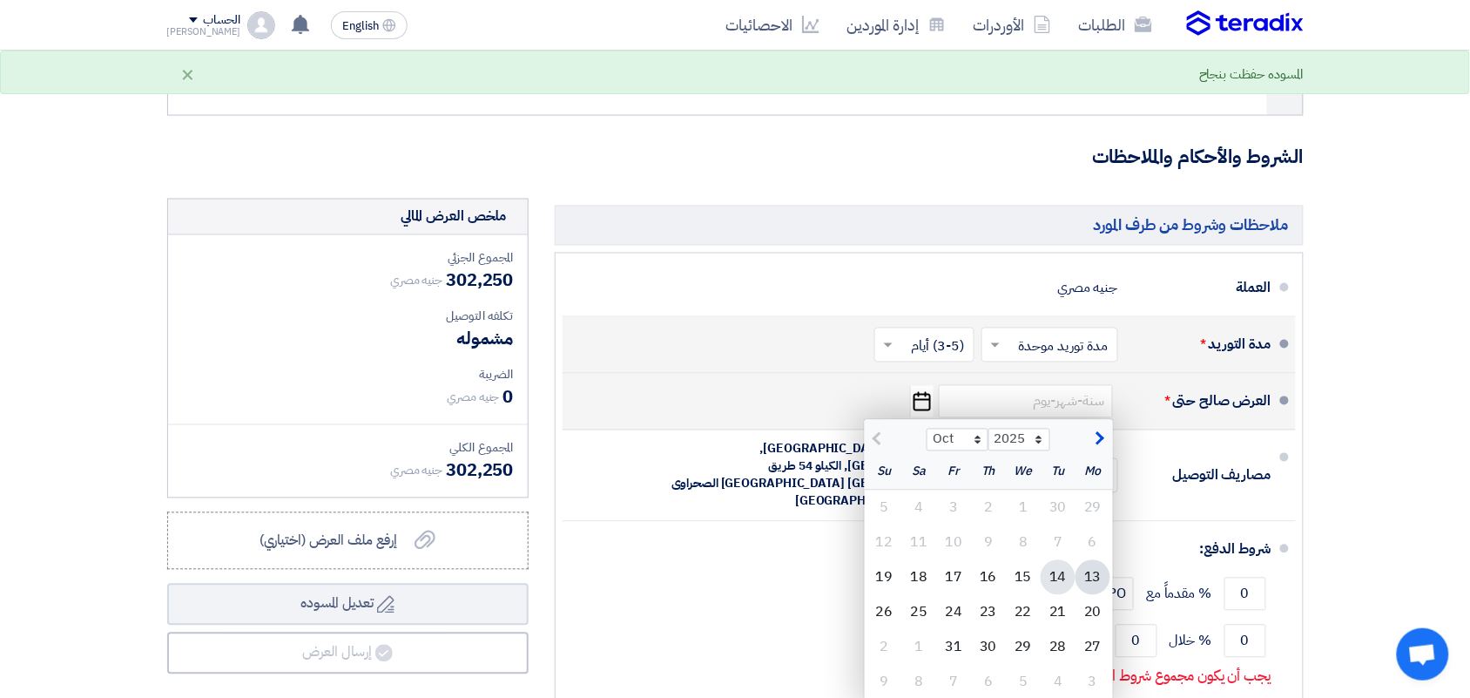
click at [1055, 577] on div "14" at bounding box center [1058, 577] width 35 height 35
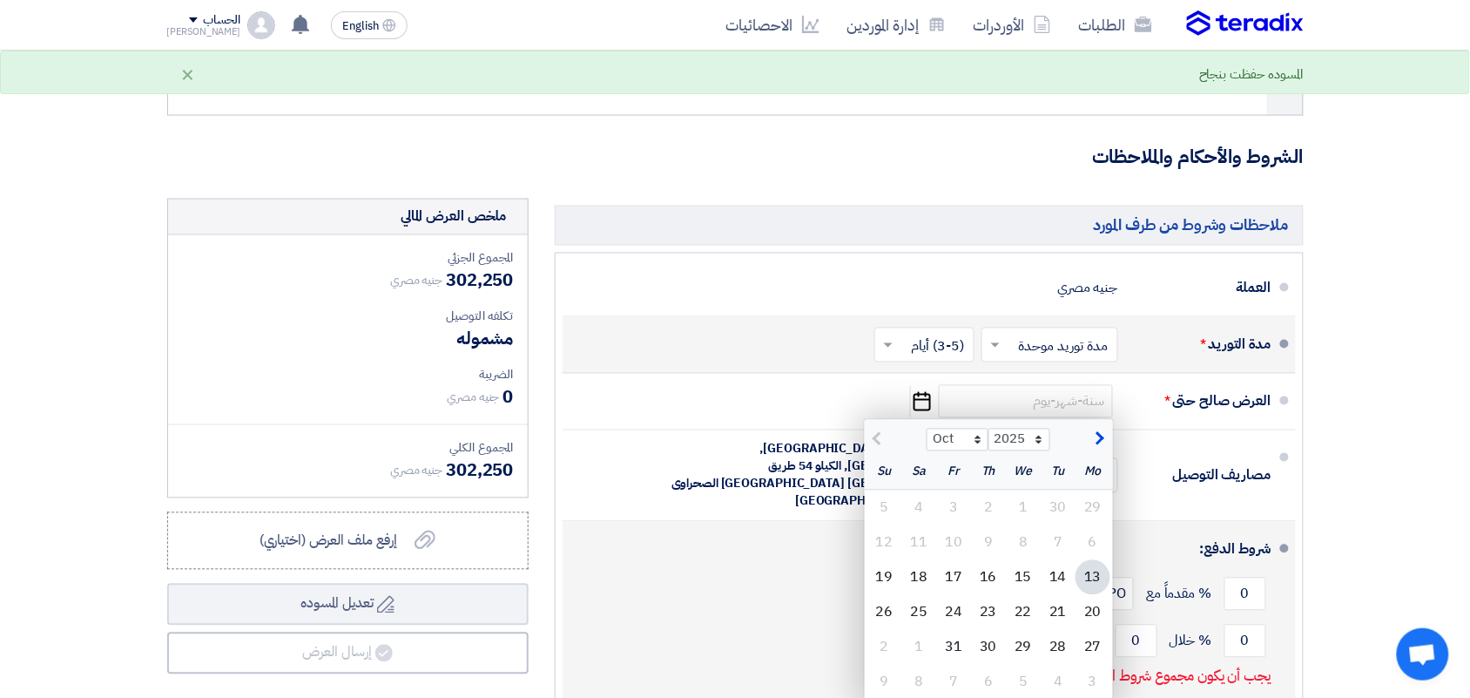
type input "[DATE]"
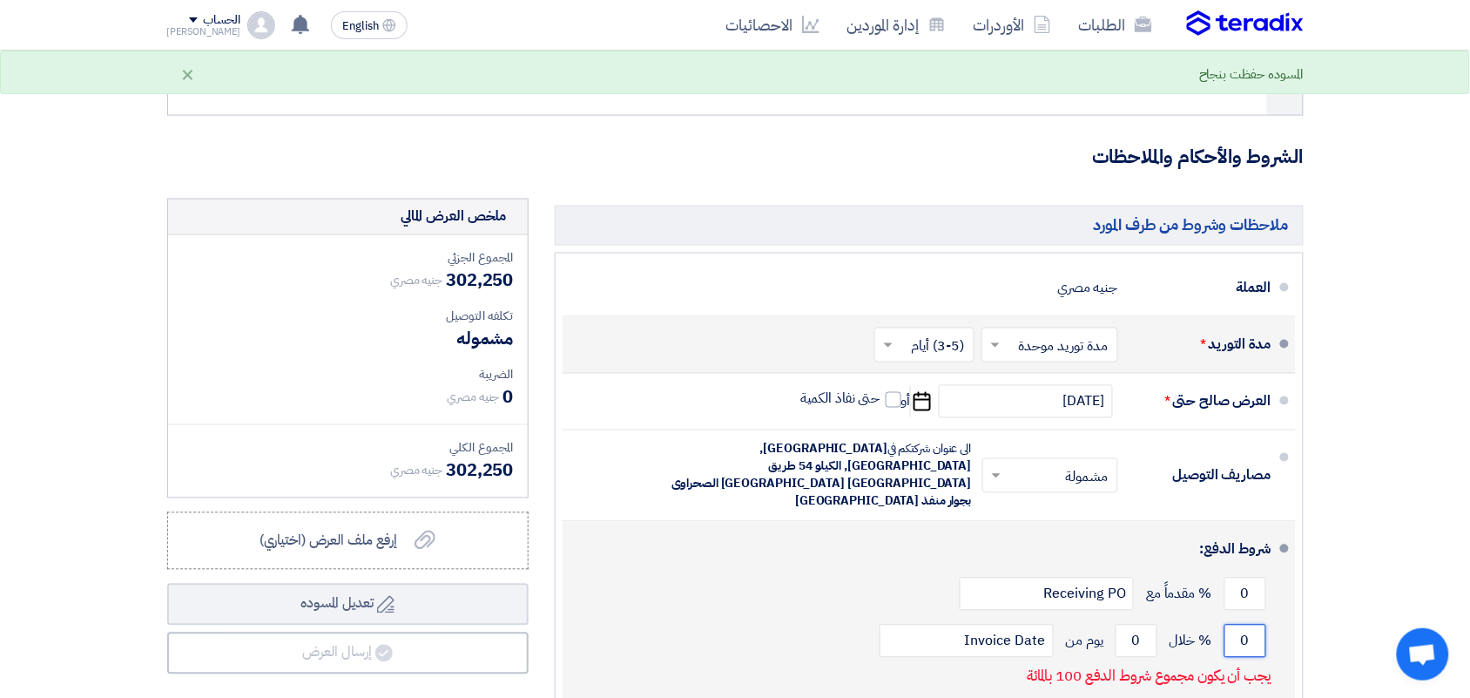
click at [1254, 624] on input "0" at bounding box center [1245, 640] width 42 height 33
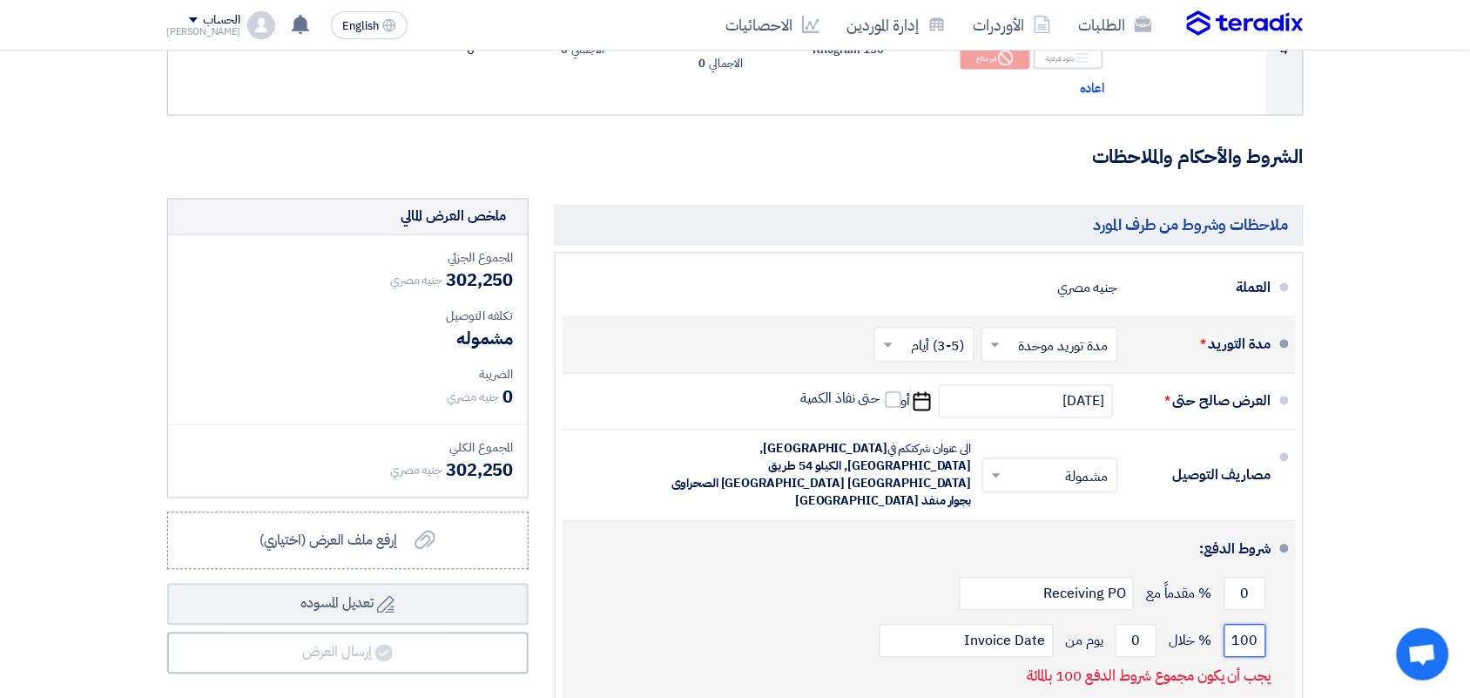
type input "100"
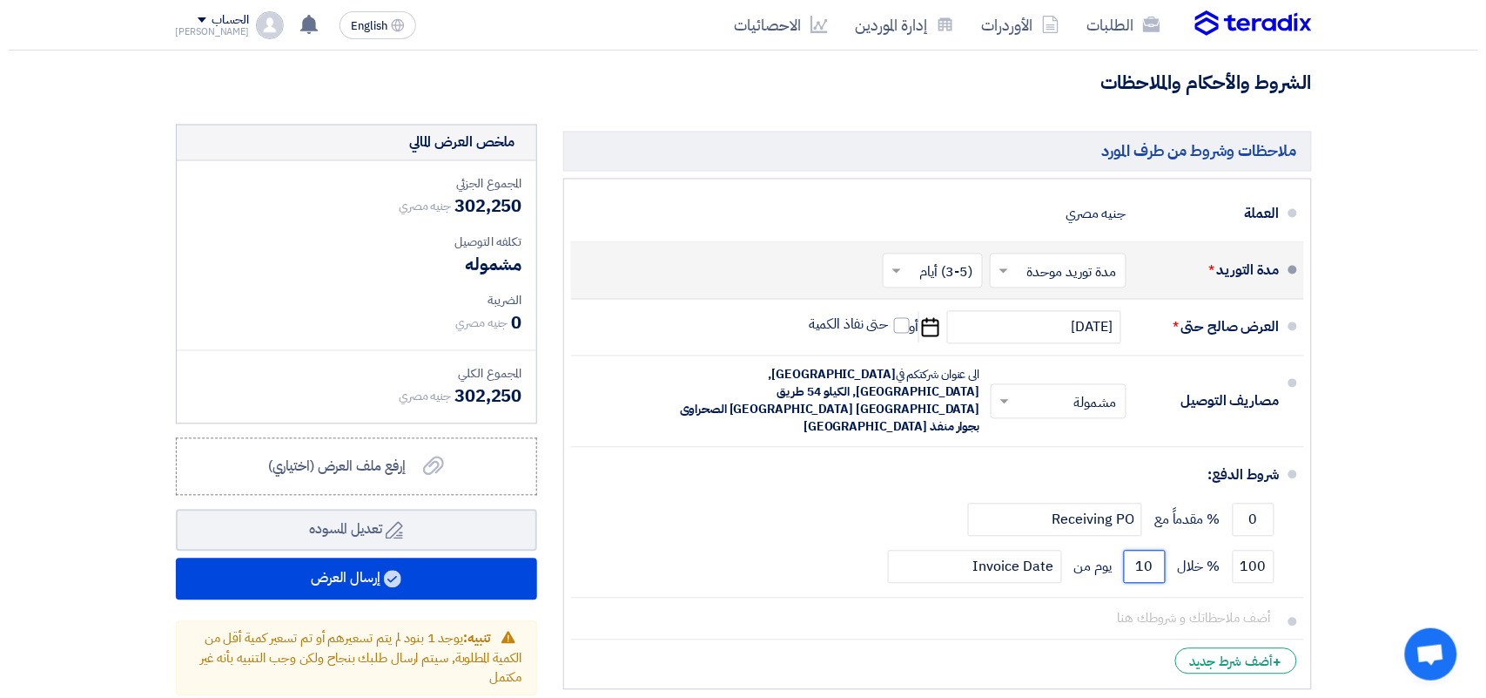
scroll to position [980, 0]
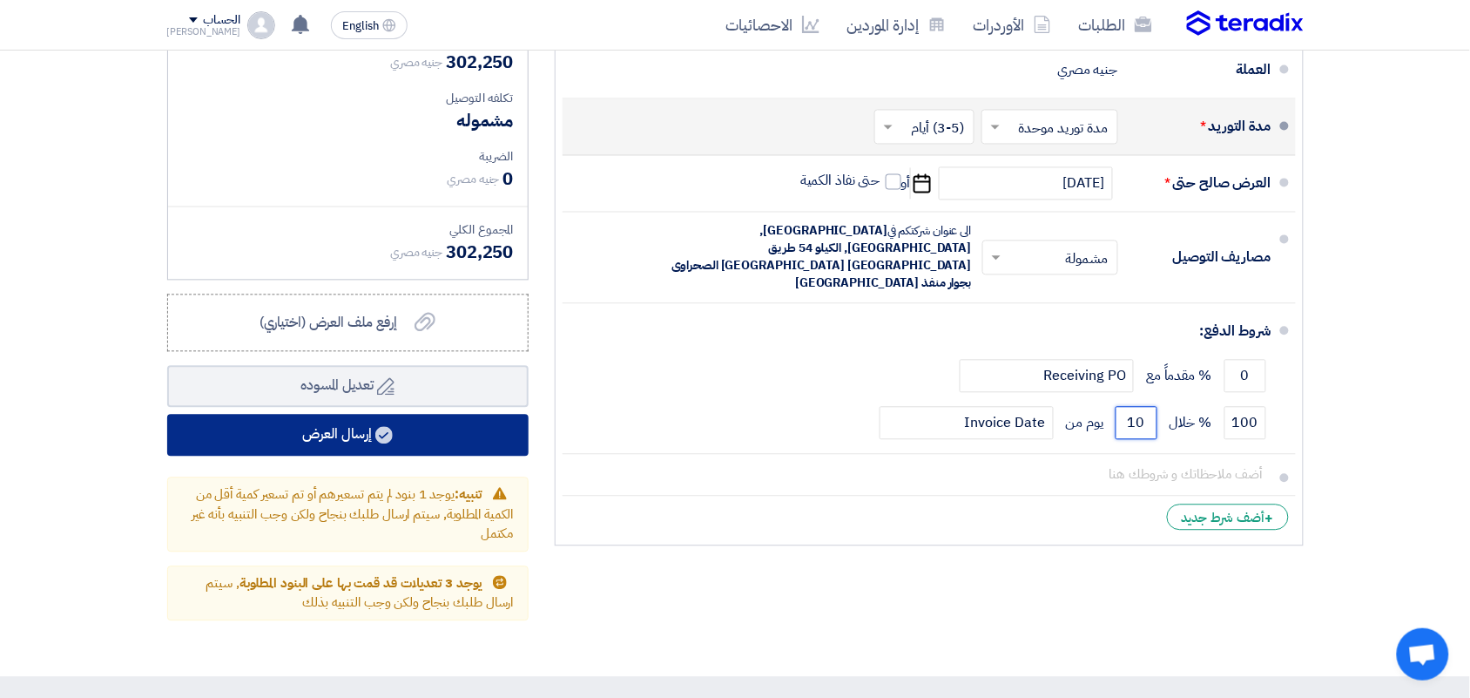
type input "10"
click at [325, 427] on button "إرسال العرض" at bounding box center [347, 436] width 361 height 42
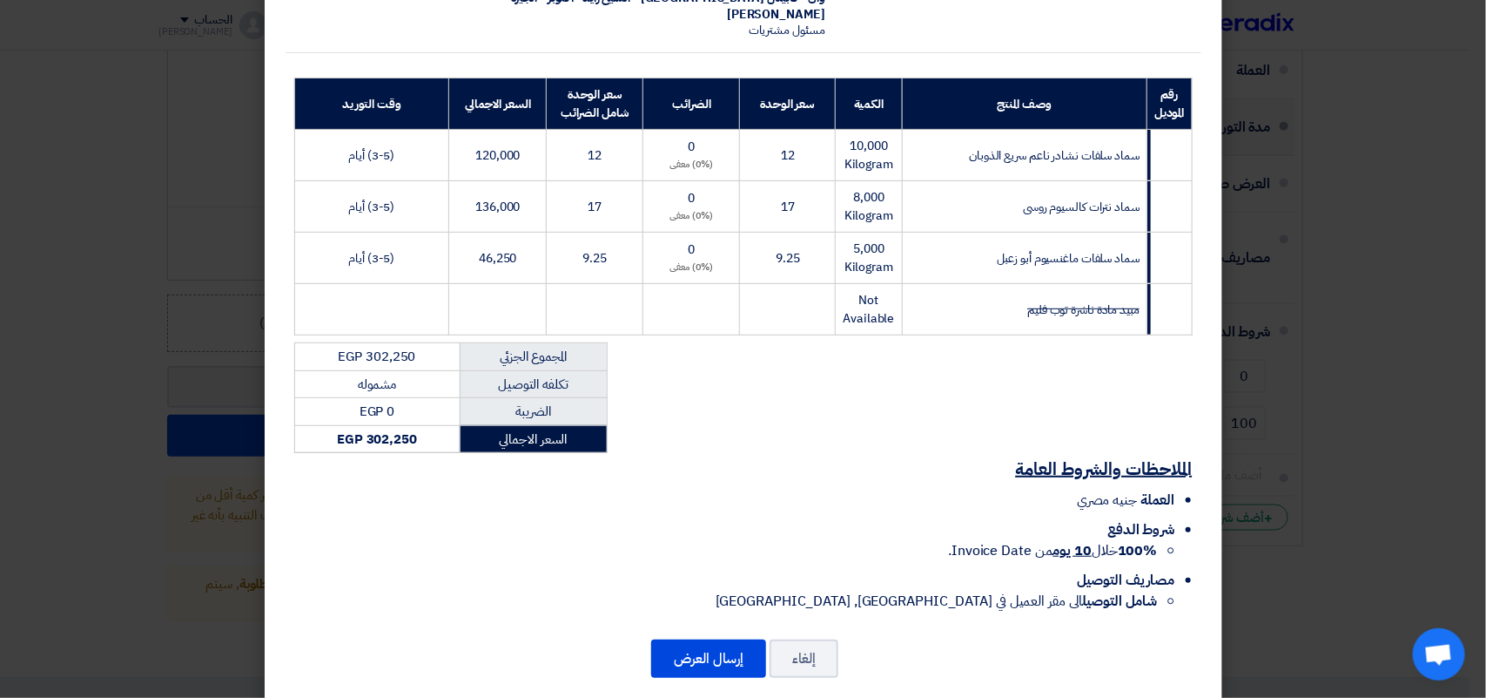
scroll to position [226, 0]
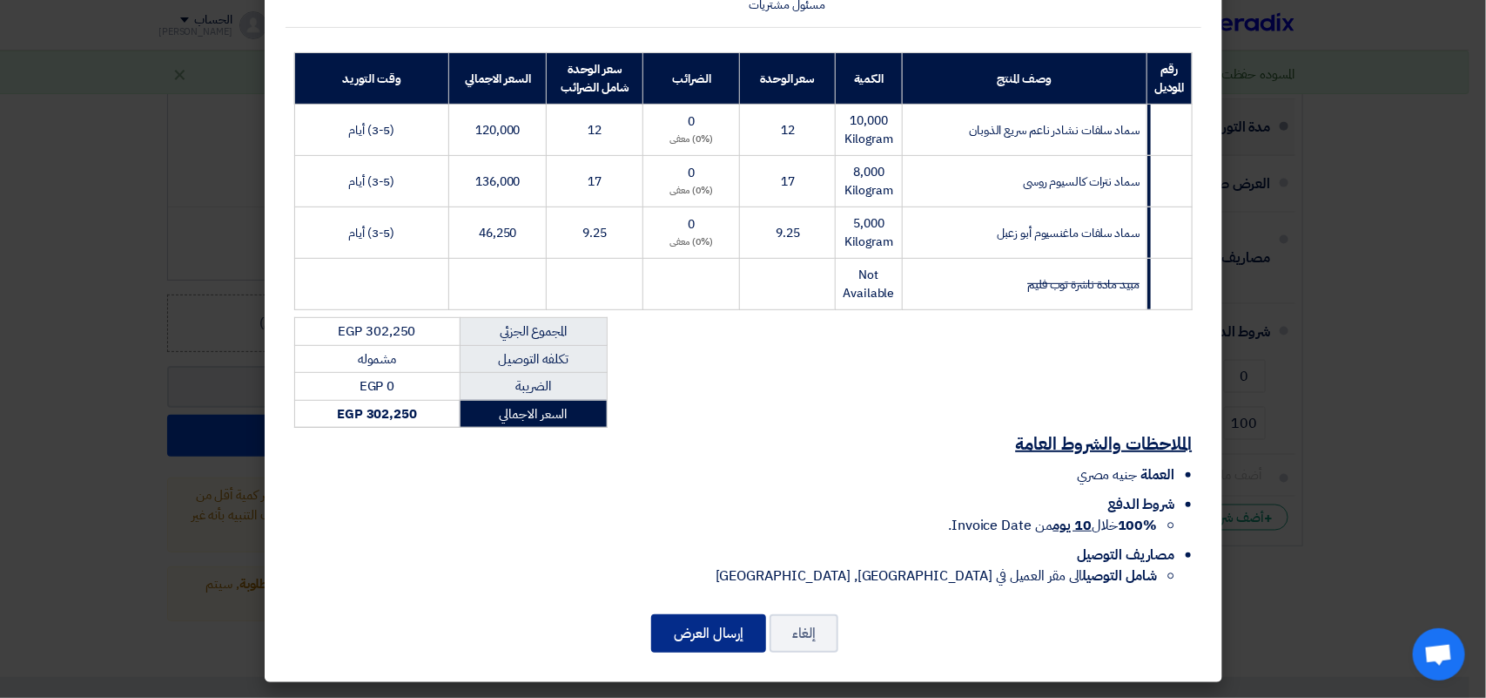
click at [692, 624] on button "إرسال العرض" at bounding box center [708, 633] width 115 height 38
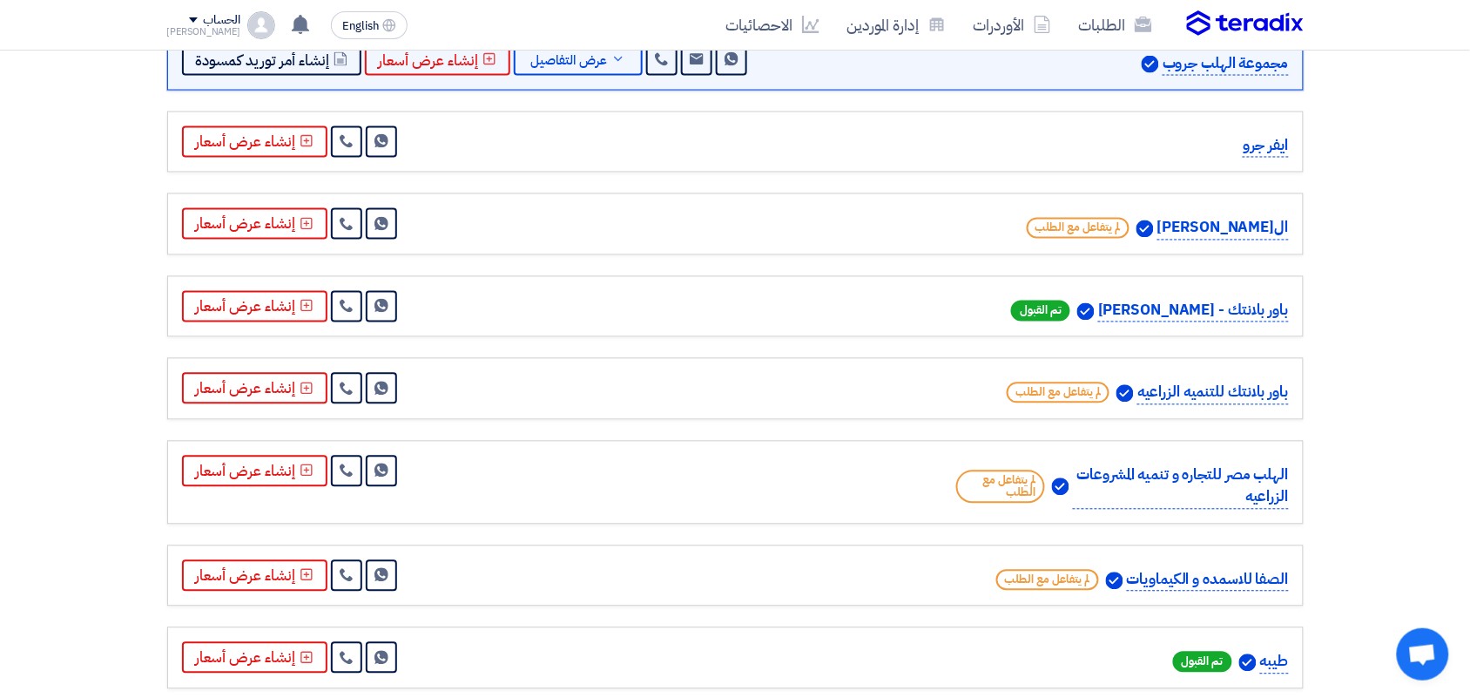
scroll to position [759, 0]
